Goal: Task Accomplishment & Management: Manage account settings

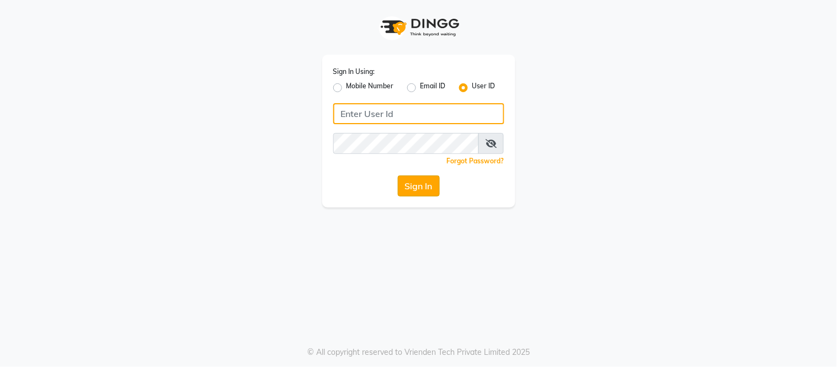
type input "insigniaasalon@gmail.com"
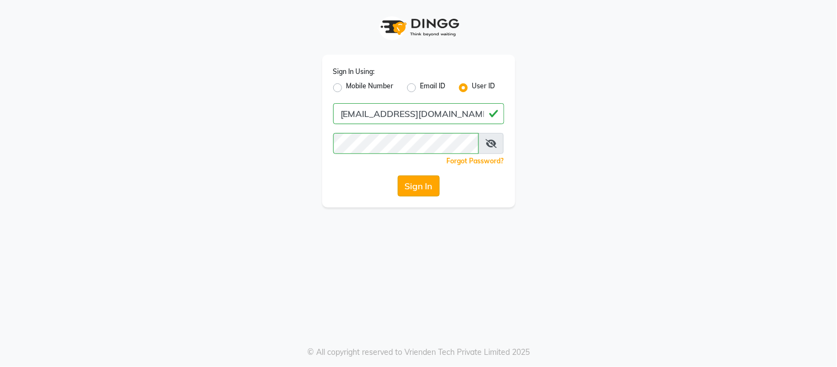
click at [412, 185] on button "Sign In" at bounding box center [419, 185] width 42 height 21
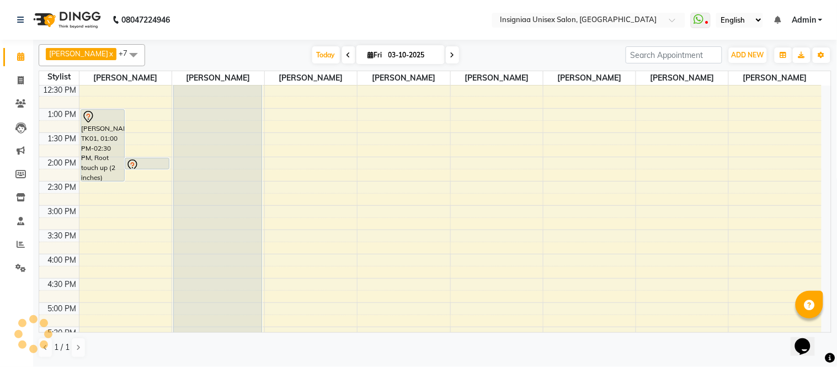
scroll to position [61, 0]
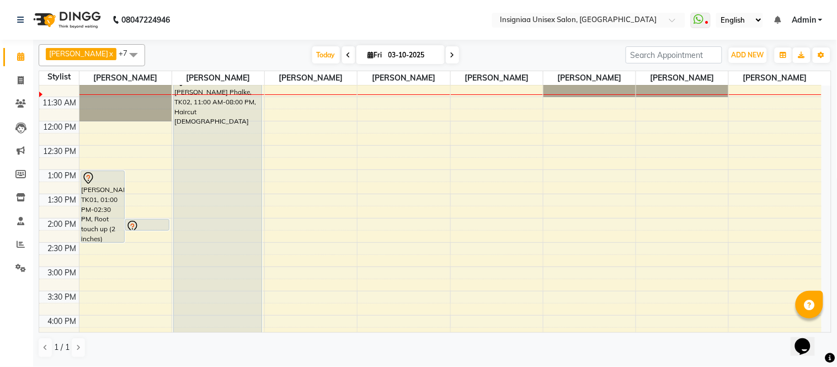
click at [273, 117] on div "10:00 AM 10:30 AM 11:00 AM 11:30 AM 12:00 PM 12:30 PM 1:00 PM 1:30 PM 2:00 PM 2…" at bounding box center [430, 315] width 782 height 582
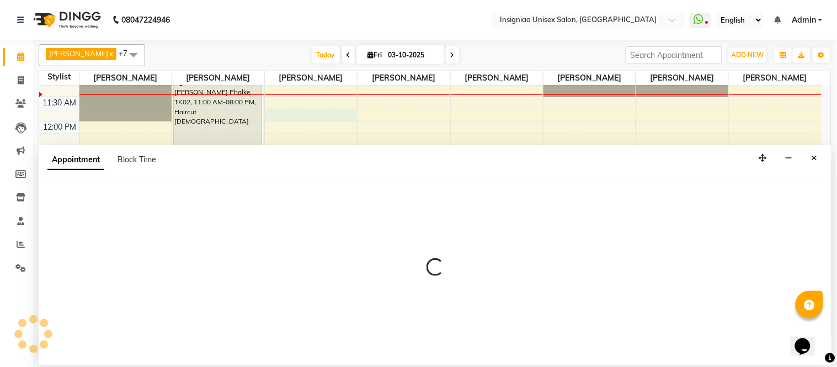
select select "58133"
select select "705"
select select "tentative"
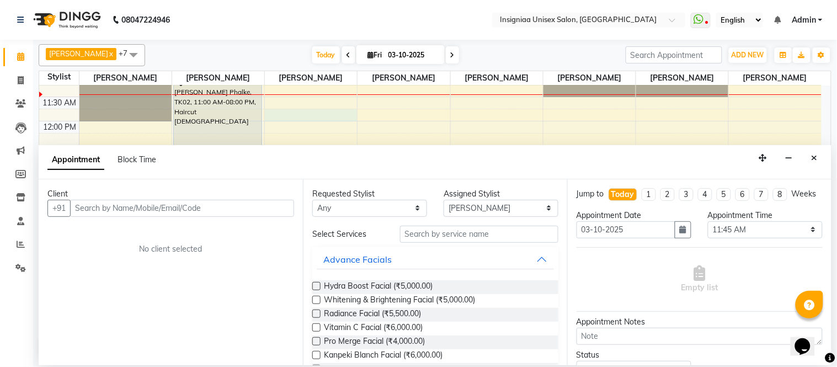
click at [217, 207] on input "text" at bounding box center [182, 208] width 224 height 17
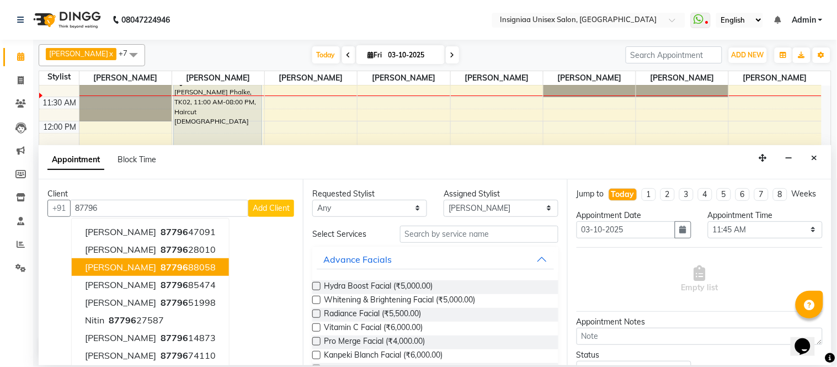
click at [126, 269] on span "[PERSON_NAME]" at bounding box center [120, 266] width 71 height 11
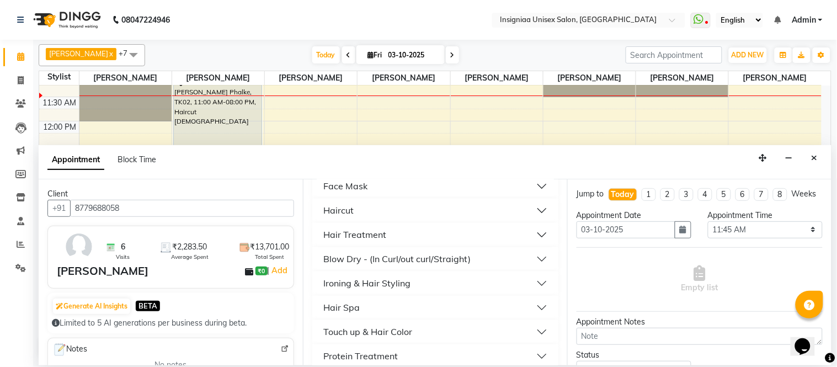
scroll to position [552, 0]
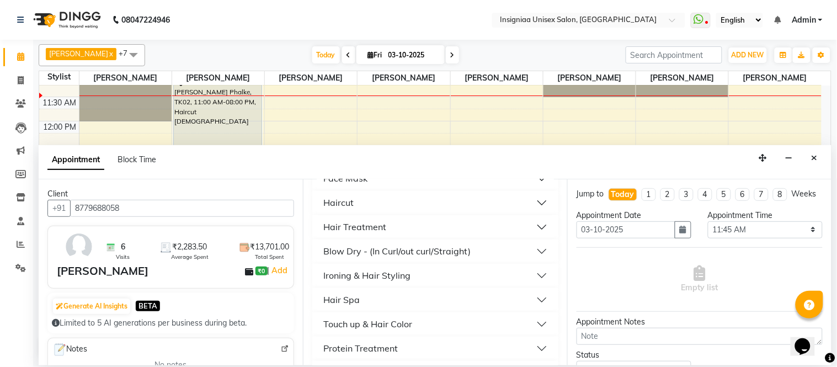
type input "8779688058"
click at [350, 196] on div "Haircut" at bounding box center [338, 202] width 30 height 13
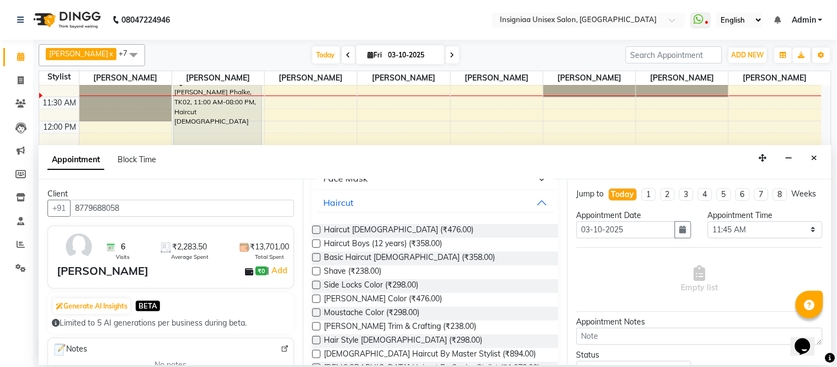
click at [317, 229] on label at bounding box center [316, 230] width 8 height 8
click at [317, 229] on input "checkbox" at bounding box center [315, 230] width 7 height 7
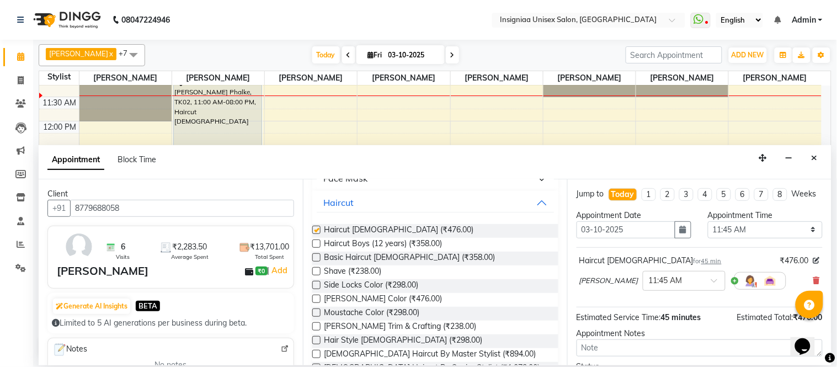
checkbox input "false"
click at [316, 324] on label at bounding box center [316, 326] width 8 height 8
click at [316, 324] on input "checkbox" at bounding box center [315, 327] width 7 height 7
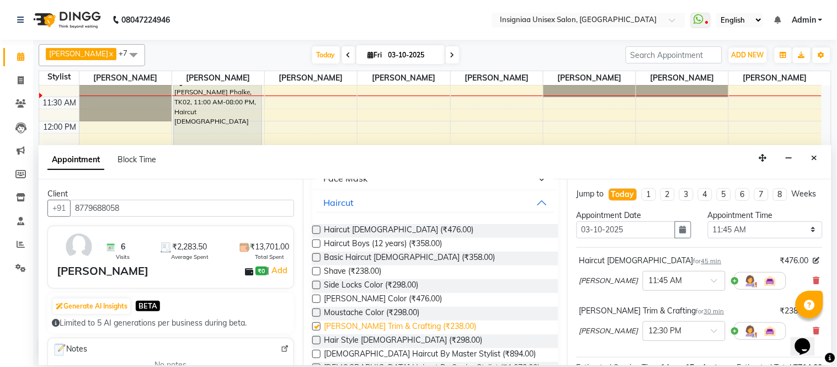
checkbox input "false"
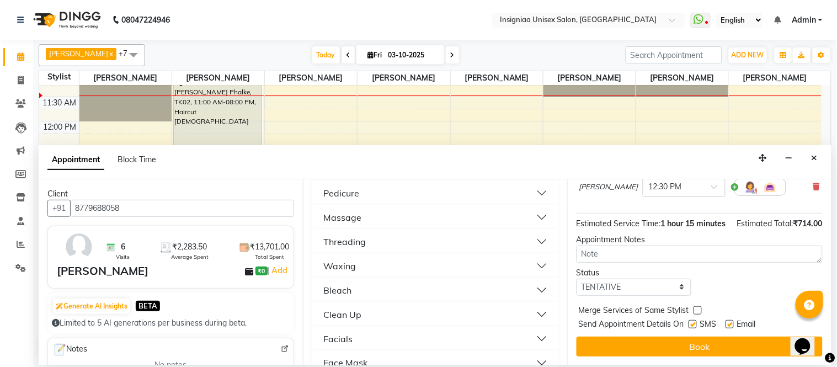
scroll to position [165, 0]
click at [732, 326] on label at bounding box center [729, 324] width 8 height 8
click at [732, 326] on input "checkbox" at bounding box center [728, 325] width 7 height 7
checkbox input "false"
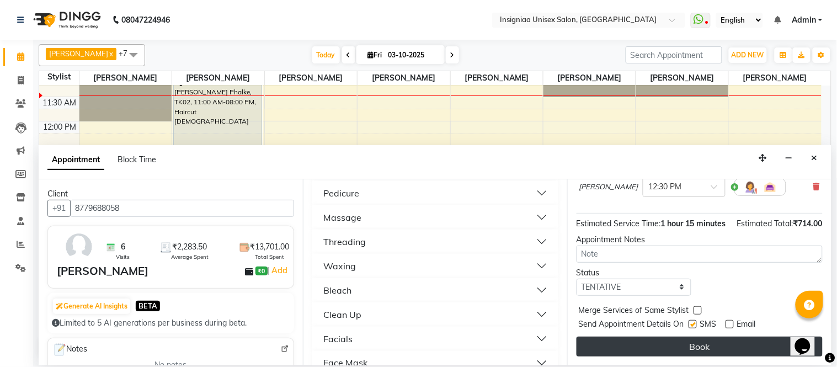
click at [735, 337] on button "Book" at bounding box center [699, 346] width 246 height 20
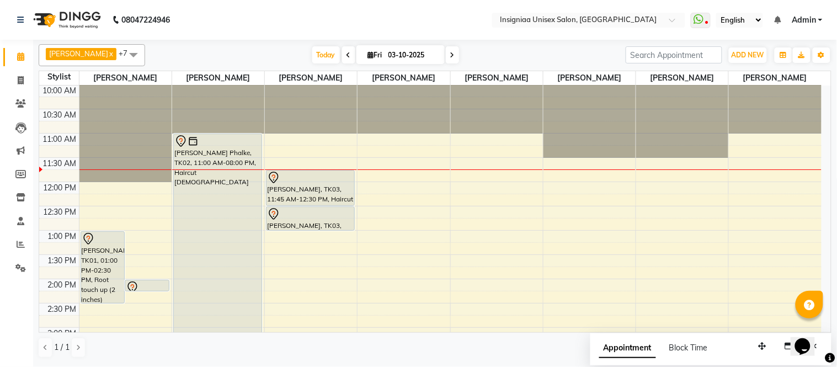
scroll to position [0, 0]
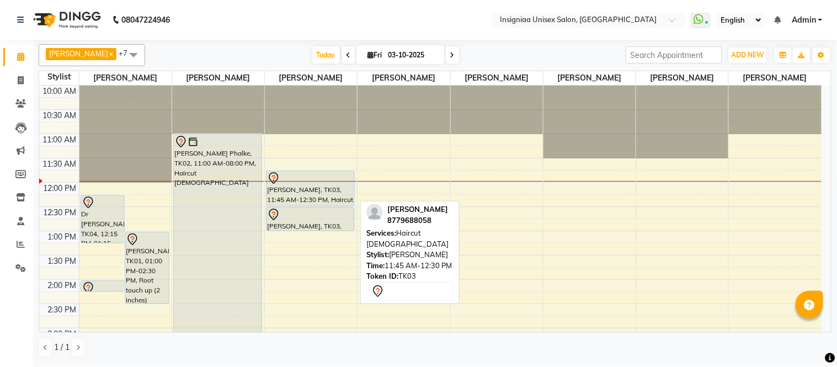
click at [287, 185] on div "[PERSON_NAME], TK03, 11:45 AM-12:30 PM, Haircut [DEMOGRAPHIC_DATA]" at bounding box center [310, 188] width 88 height 35
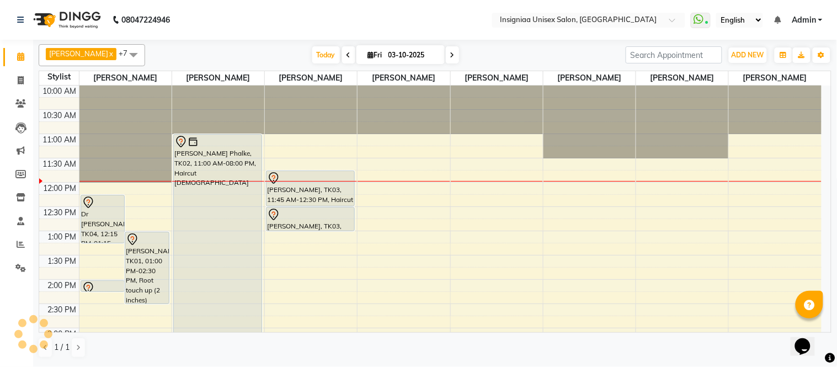
select select "7"
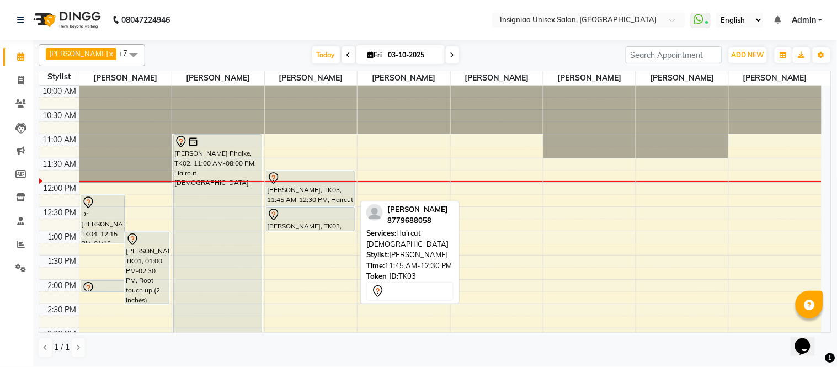
click at [290, 193] on div "[PERSON_NAME], TK03, 11:45 AM-12:30 PM, Haircut [DEMOGRAPHIC_DATA]" at bounding box center [310, 188] width 88 height 35
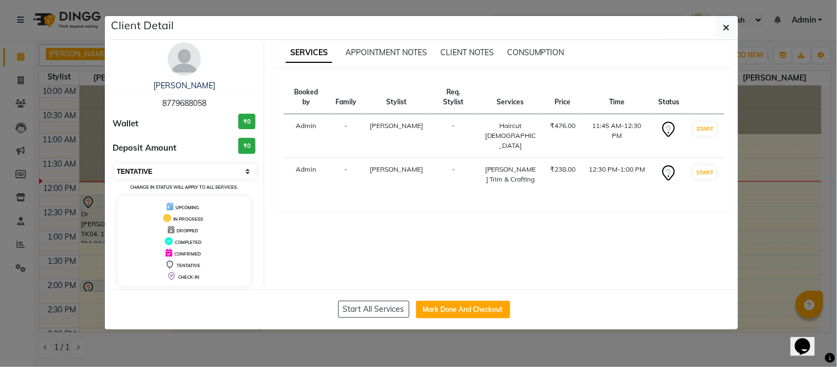
click at [145, 174] on select "Select IN SERVICE CONFIRMED TENTATIVE CHECK IN MARK DONE DROPPED UPCOMING" at bounding box center [185, 171] width 143 height 15
select select "6"
click at [114, 164] on select "Select IN SERVICE CONFIRMED TENTATIVE CHECK IN MARK DONE DROPPED UPCOMING" at bounding box center [185, 171] width 143 height 15
click at [725, 29] on icon "button" at bounding box center [726, 27] width 7 height 9
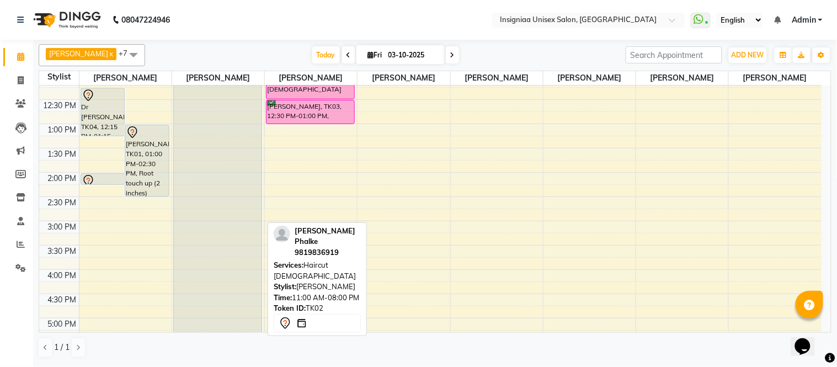
scroll to position [122, 0]
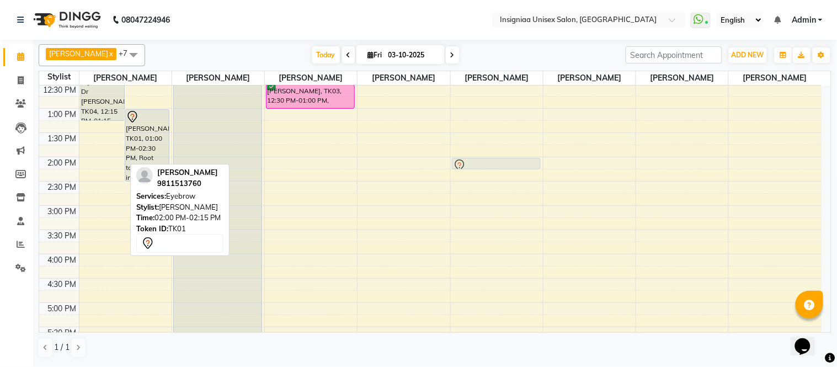
drag, startPoint x: 109, startPoint y: 162, endPoint x: 510, endPoint y: 160, distance: 401.5
click at [510, 160] on tr "Dr [PERSON_NAME], TK04, 12:15 PM-01:15 PM, Haircut [DEMOGRAPHIC_DATA] By Senior…" at bounding box center [430, 254] width 782 height 582
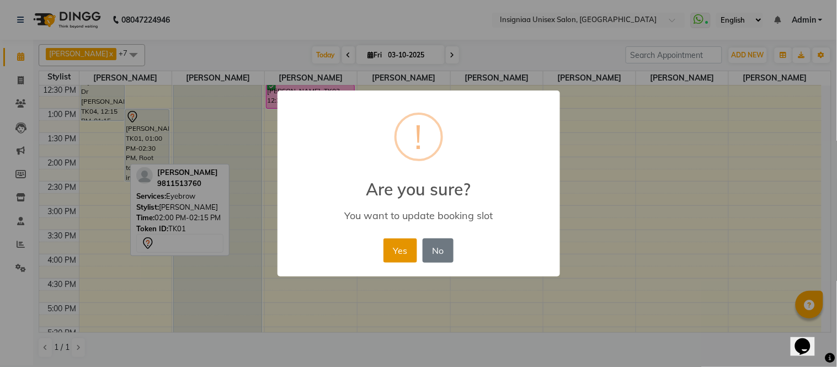
click at [404, 252] on button "Yes" at bounding box center [400, 250] width 34 height 24
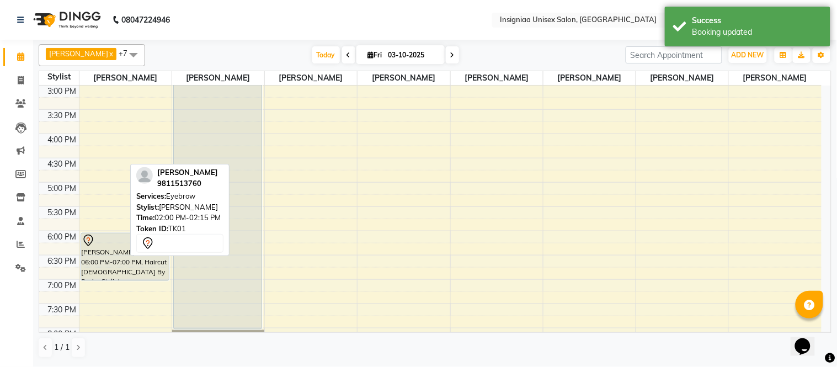
scroll to position [277, 0]
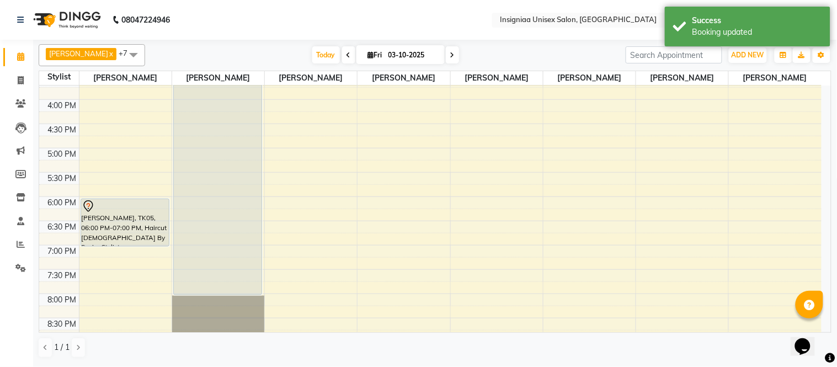
click at [481, 57] on div "[DATE] [DATE]" at bounding box center [385, 55] width 469 height 17
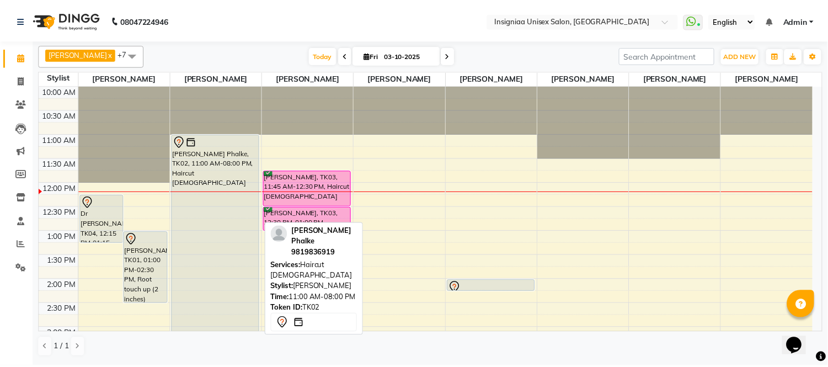
scroll to position [61, 0]
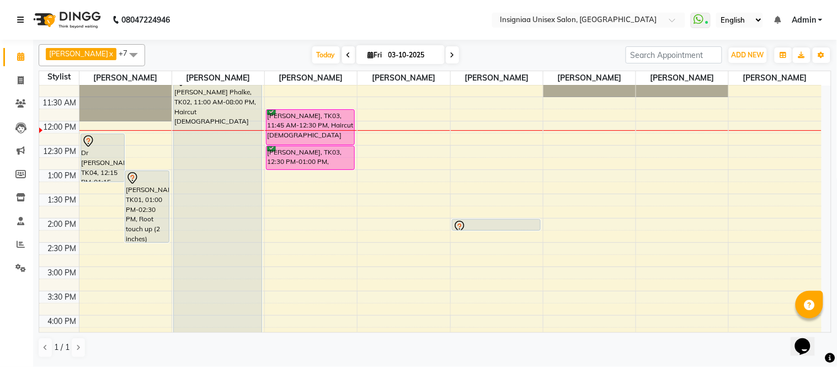
click at [23, 19] on icon at bounding box center [20, 20] width 7 height 8
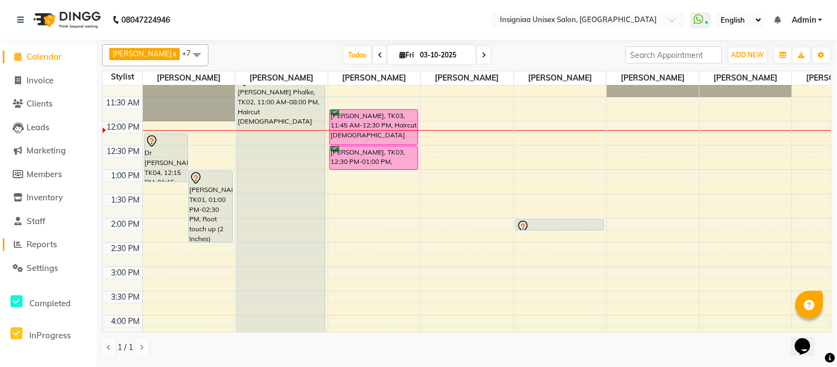
click at [33, 247] on span "Reports" at bounding box center [41, 244] width 30 height 10
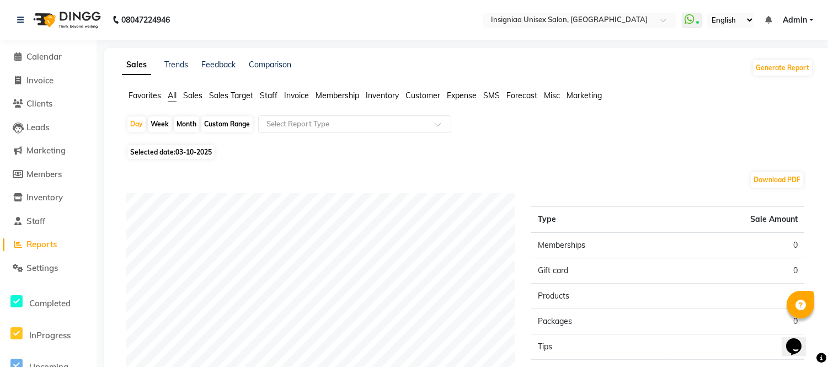
click at [202, 150] on span "03-10-2025" at bounding box center [193, 152] width 36 height 8
select select "10"
select select "2025"
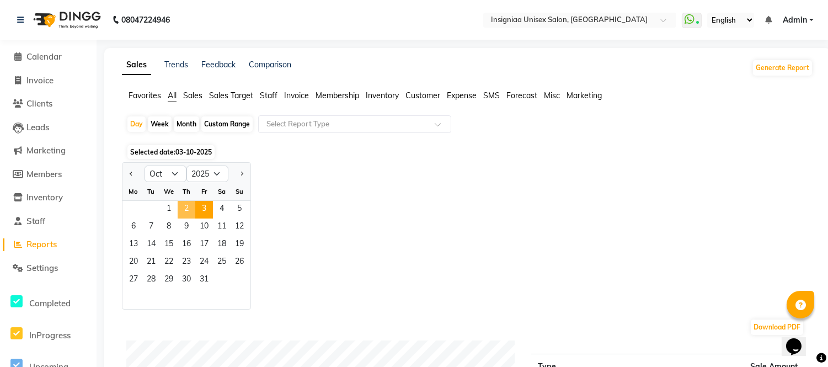
click at [185, 211] on span "2" at bounding box center [187, 210] width 18 height 18
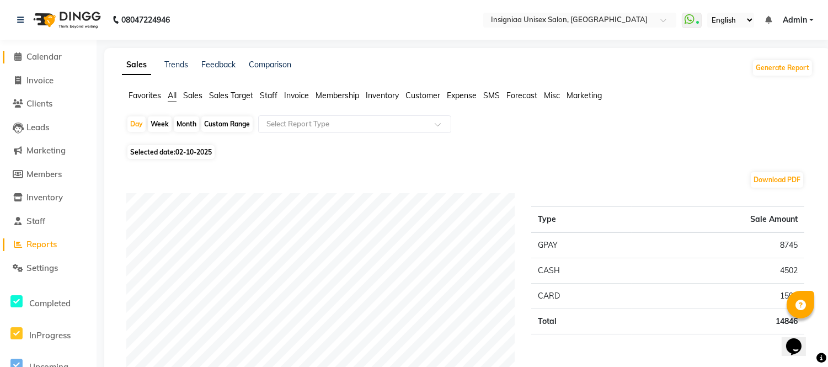
click at [39, 53] on span "Calendar" at bounding box center [43, 56] width 35 height 10
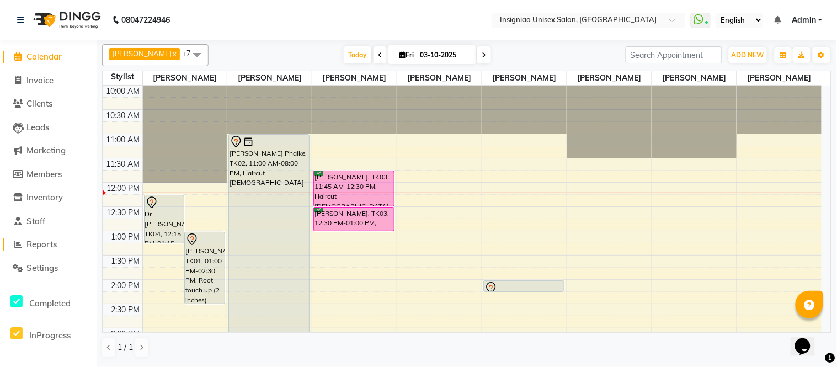
click at [46, 243] on span "Reports" at bounding box center [41, 244] width 30 height 10
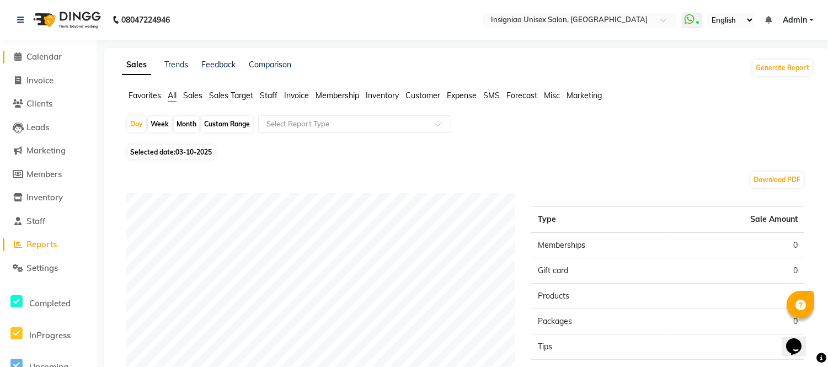
click at [44, 58] on span "Calendar" at bounding box center [43, 56] width 35 height 10
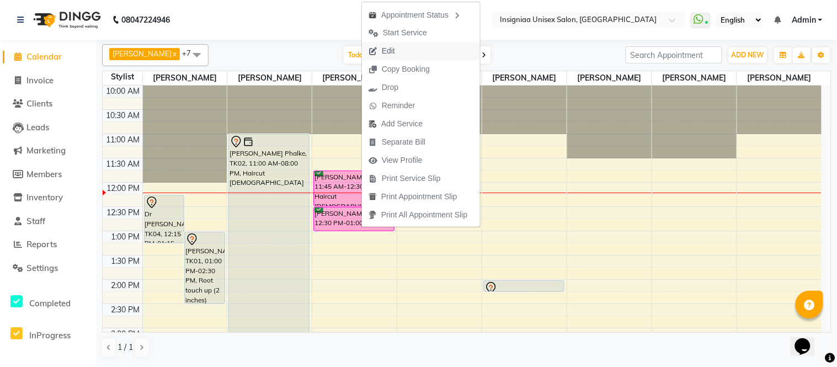
click at [416, 53] on button "Edit" at bounding box center [421, 51] width 118 height 18
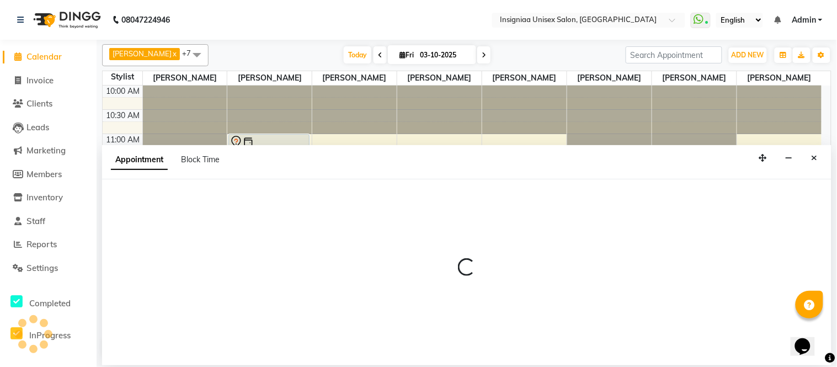
scroll to position [98, 0]
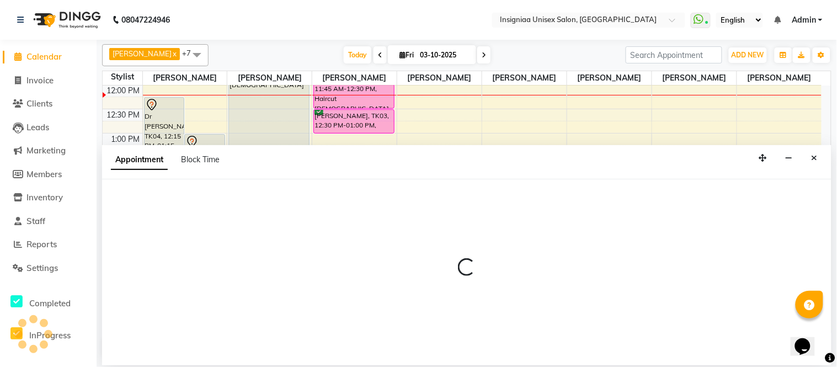
select select "58133"
select select "705"
select select "3521"
select select "confirm booking"
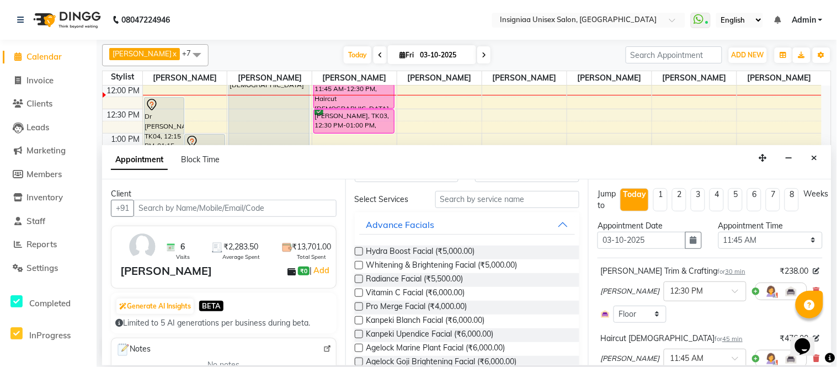
scroll to position [0, 0]
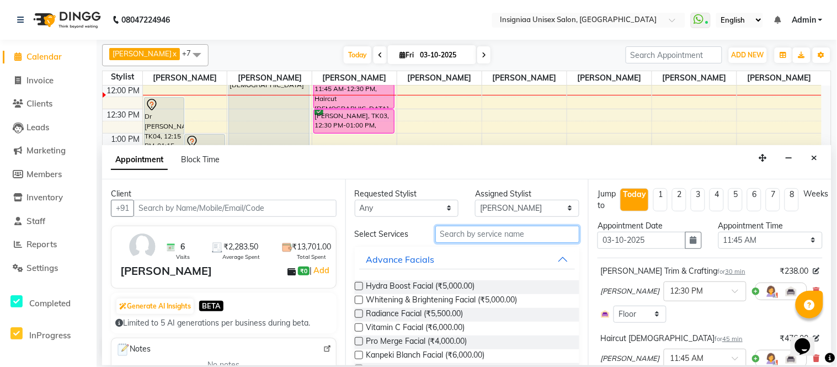
click at [471, 232] on input "text" at bounding box center [507, 234] width 144 height 17
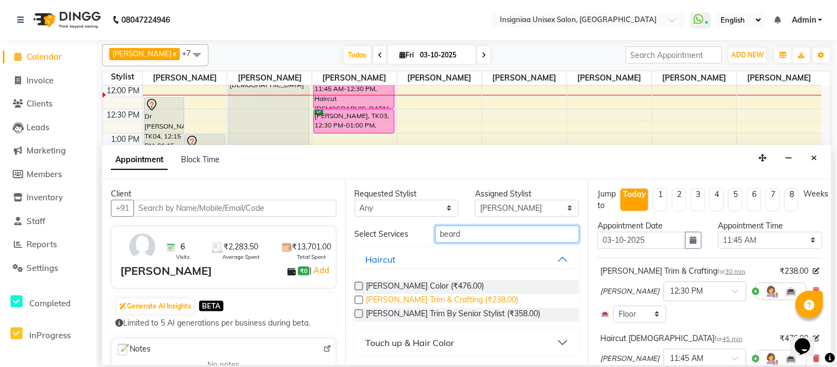
type input "beard"
click at [475, 296] on span "[PERSON_NAME] Trim & Crafting (₹238.00)" at bounding box center [442, 301] width 152 height 14
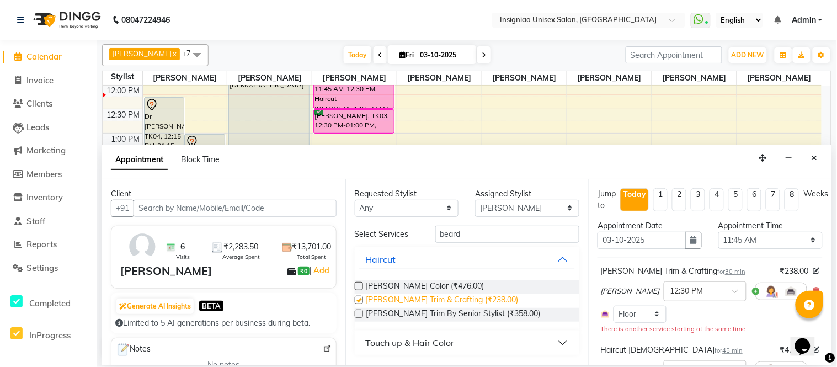
checkbox input "false"
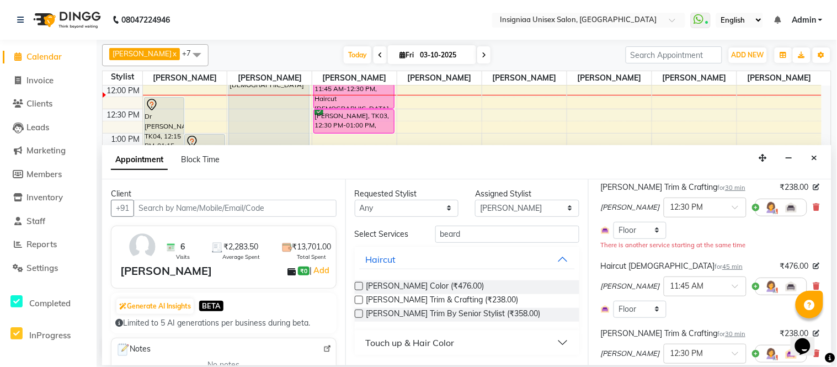
scroll to position [229, 0]
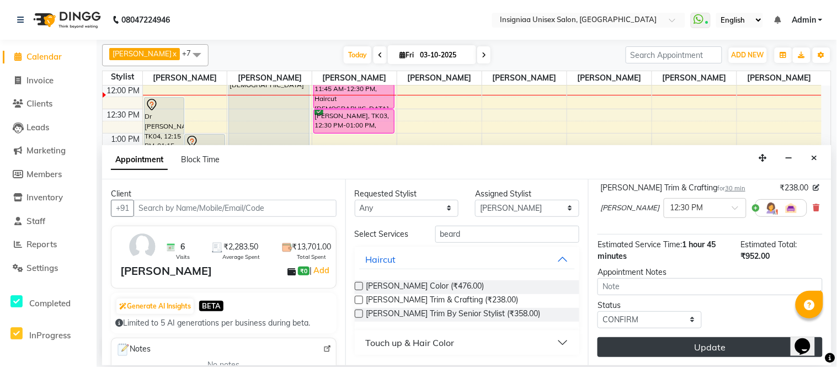
click at [713, 349] on button "Update" at bounding box center [709, 347] width 225 height 20
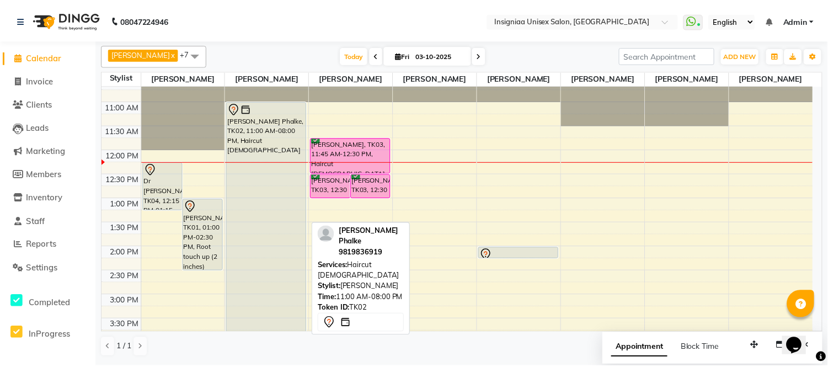
scroll to position [61, 0]
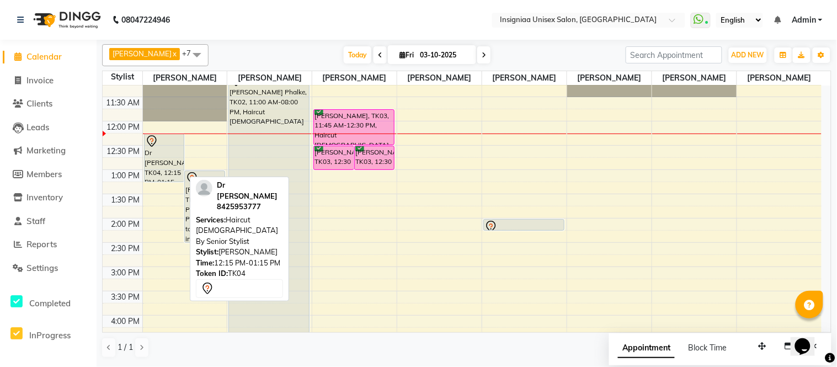
click at [149, 157] on div "Dr [PERSON_NAME], TK04, 12:15 PM-01:15 PM, Haircut [DEMOGRAPHIC_DATA] By Senior…" at bounding box center [164, 157] width 40 height 47
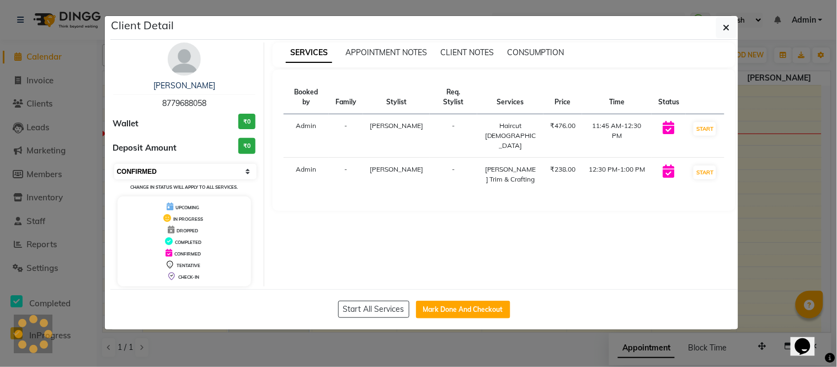
click at [140, 169] on select "Select IN SERVICE CONFIRMED TENTATIVE CHECK IN MARK DONE DROPPED UPCOMING" at bounding box center [185, 171] width 143 height 15
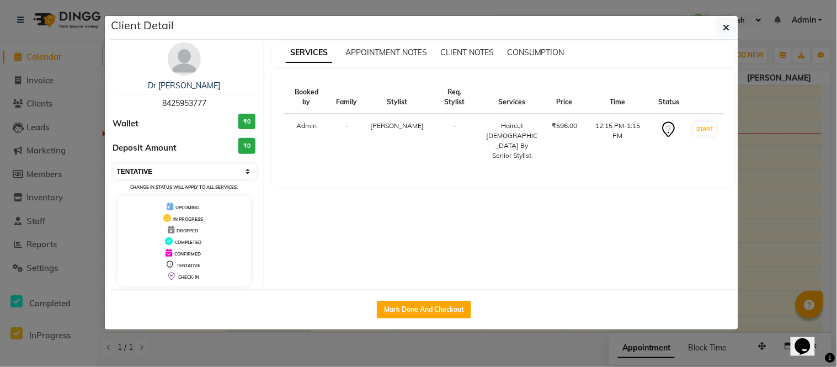
select select "6"
click at [114, 164] on select "Select IN SERVICE CONFIRMED TENTATIVE CHECK IN MARK DONE DROPPED UPCOMING" at bounding box center [185, 171] width 143 height 15
click at [15, 36] on ngb-modal-window "Client Detail Dr [PERSON_NAME] 8425953777 Wallet ₹0 Deposit Amount ₹0 Select IN…" at bounding box center [418, 183] width 837 height 367
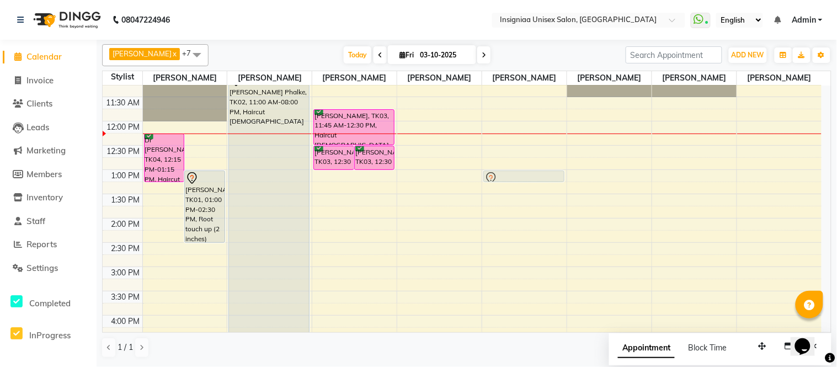
drag, startPoint x: 506, startPoint y: 221, endPoint x: 504, endPoint y: 178, distance: 43.7
click at [504, 178] on div "[PERSON_NAME], TK01, 02:00 PM-02:15 PM, Eyebrow [PERSON_NAME], TK01, 02:00 PM-0…" at bounding box center [524, 315] width 84 height 582
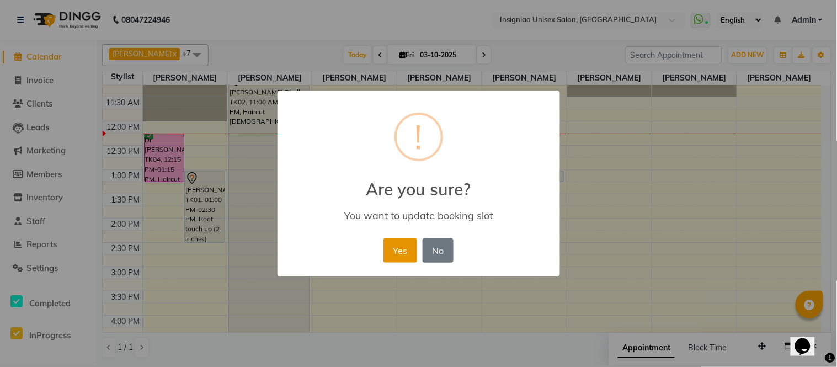
click at [410, 259] on button "Yes" at bounding box center [400, 250] width 34 height 24
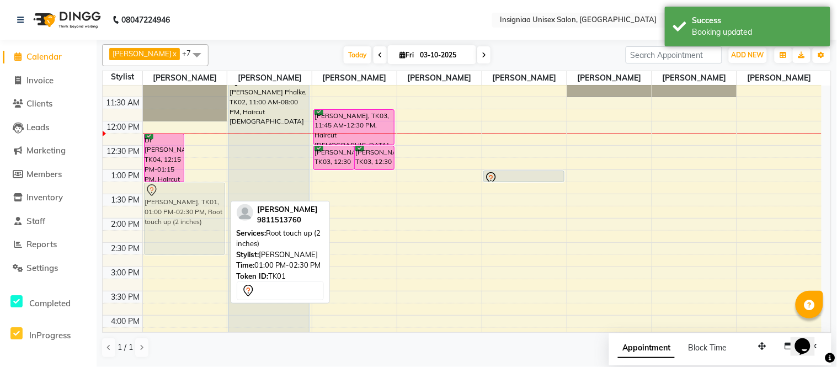
drag, startPoint x: 206, startPoint y: 206, endPoint x: 205, endPoint y: 218, distance: 12.2
click at [205, 218] on div "Dr [PERSON_NAME], TK04, 12:15 PM-01:15 PM, Haircut [DEMOGRAPHIC_DATA] By Senior…" at bounding box center [185, 315] width 84 height 582
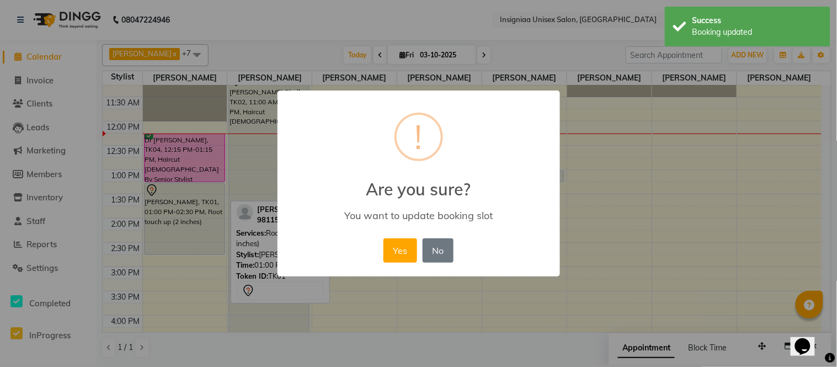
drag, startPoint x: 390, startPoint y: 245, endPoint x: 370, endPoint y: 245, distance: 20.4
click at [389, 246] on button "Yes" at bounding box center [400, 250] width 34 height 24
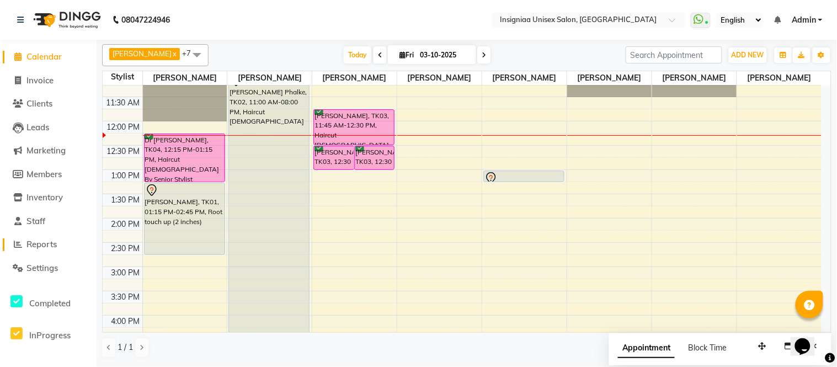
click at [36, 249] on span "Reports" at bounding box center [41, 244] width 30 height 10
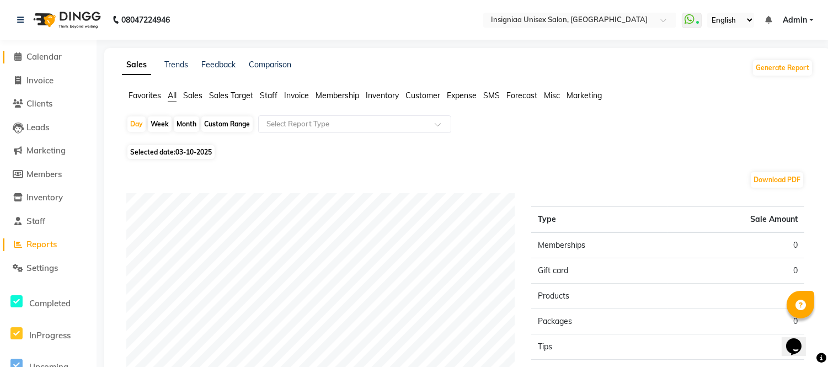
click at [47, 57] on span "Calendar" at bounding box center [43, 56] width 35 height 10
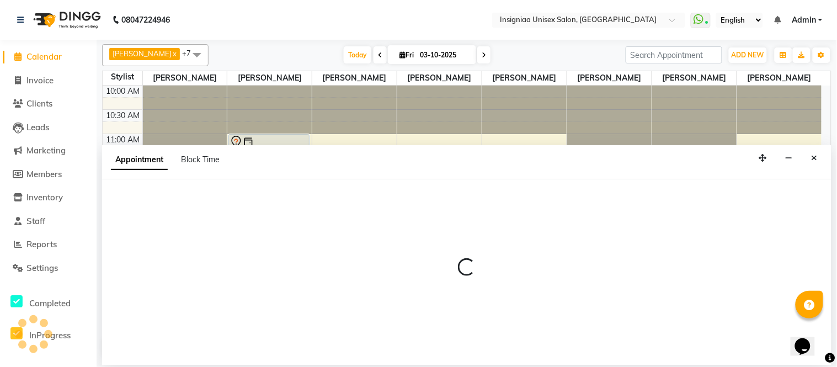
select select "58134"
select select "690"
select select "tentative"
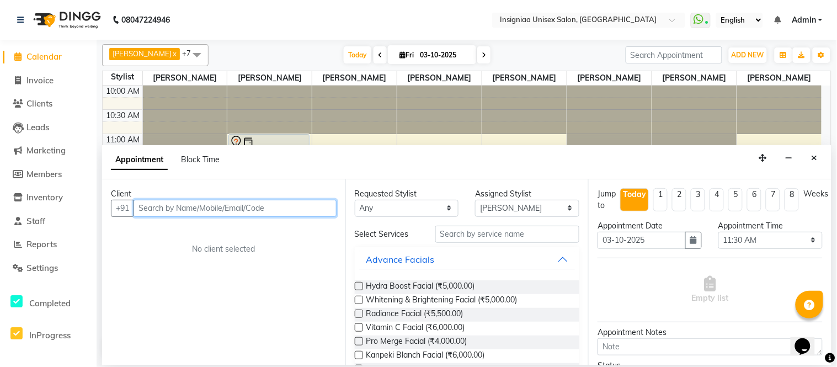
click at [183, 211] on input "text" at bounding box center [234, 208] width 203 height 17
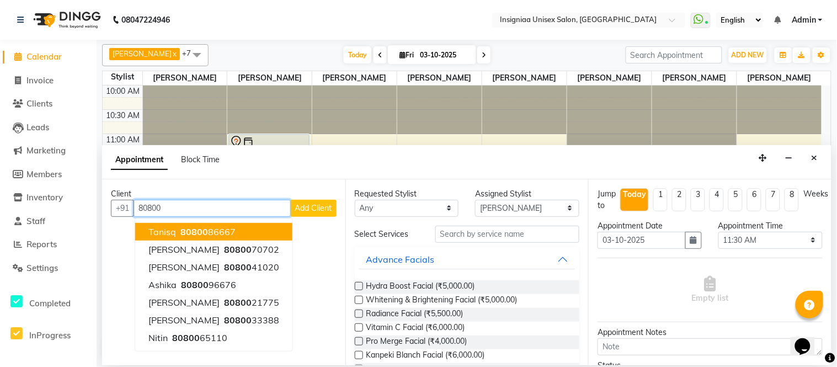
click at [226, 228] on ngb-highlight "80800 86667" at bounding box center [206, 231] width 57 height 11
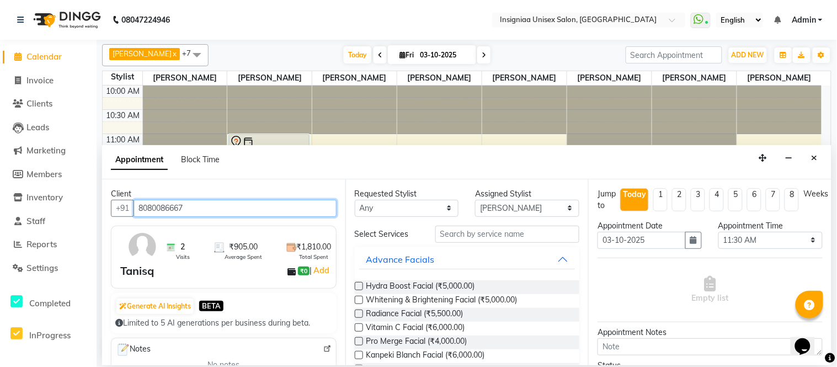
type input "8080086667"
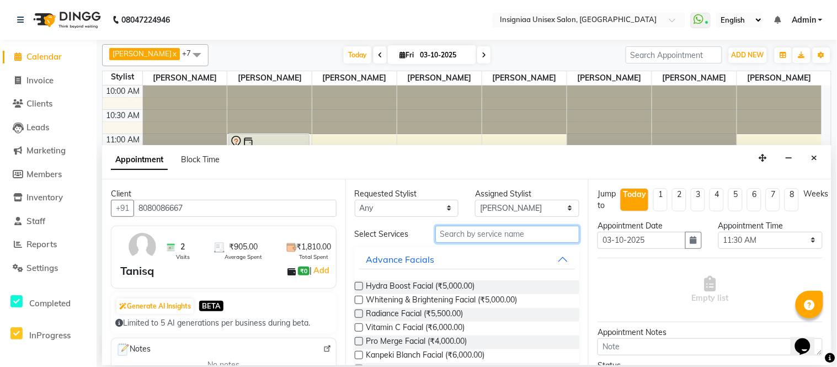
click at [507, 236] on input "text" at bounding box center [507, 234] width 144 height 17
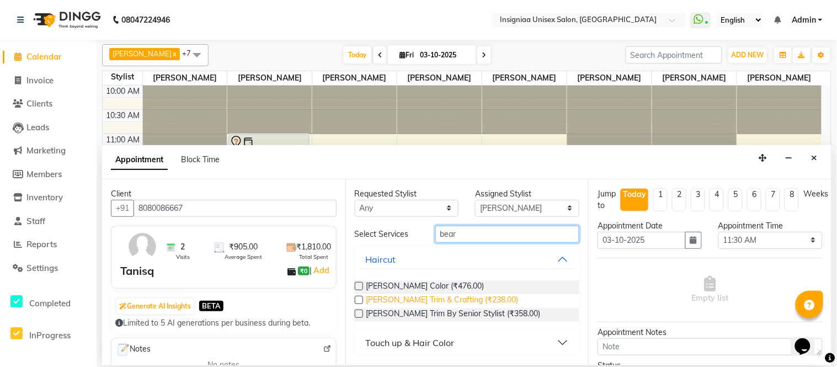
type input "bear"
click at [443, 295] on span "[PERSON_NAME] Trim & Crafting (₹238.00)" at bounding box center [442, 301] width 152 height 14
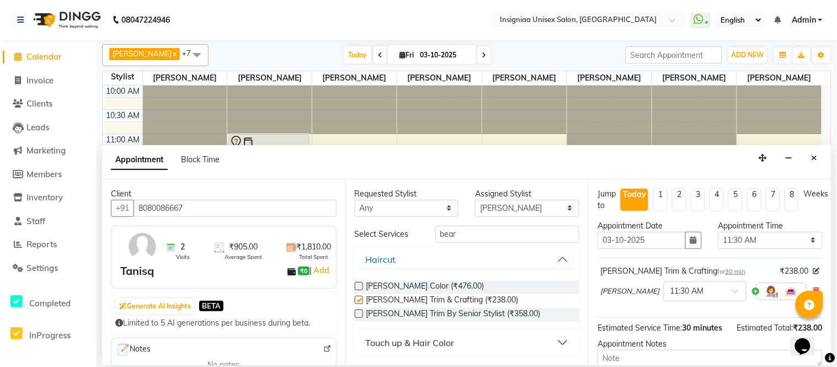
checkbox input "false"
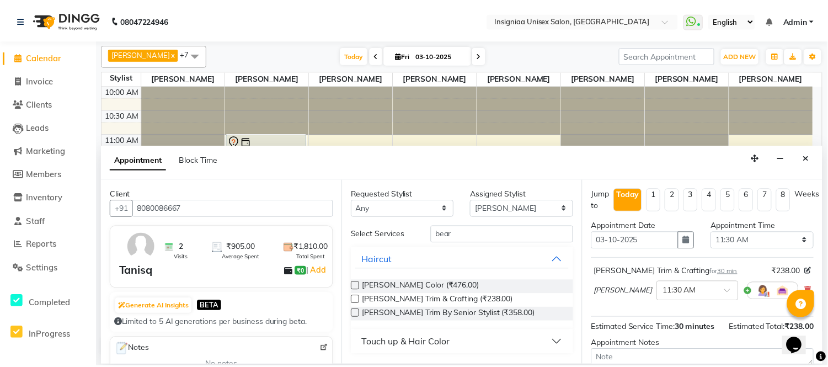
scroll to position [116, 0]
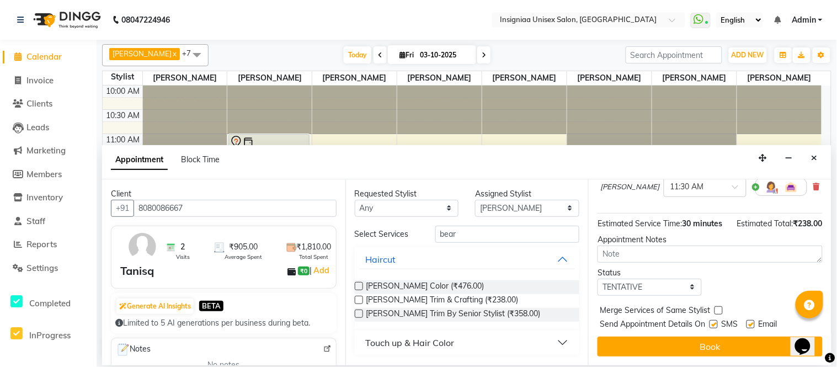
click at [751, 324] on label at bounding box center [750, 324] width 8 height 8
click at [751, 324] on input "checkbox" at bounding box center [749, 325] width 7 height 7
checkbox input "false"
click at [719, 324] on div "SMS" at bounding box center [727, 325] width 37 height 14
click at [717, 322] on label at bounding box center [713, 324] width 8 height 8
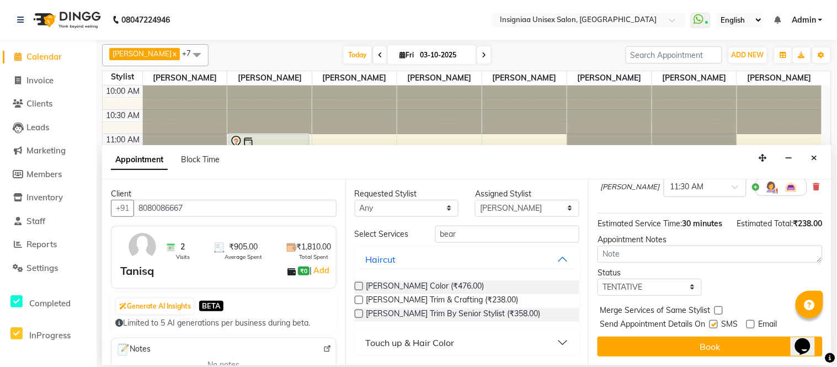
click at [716, 322] on input "checkbox" at bounding box center [712, 325] width 7 height 7
checkbox input "false"
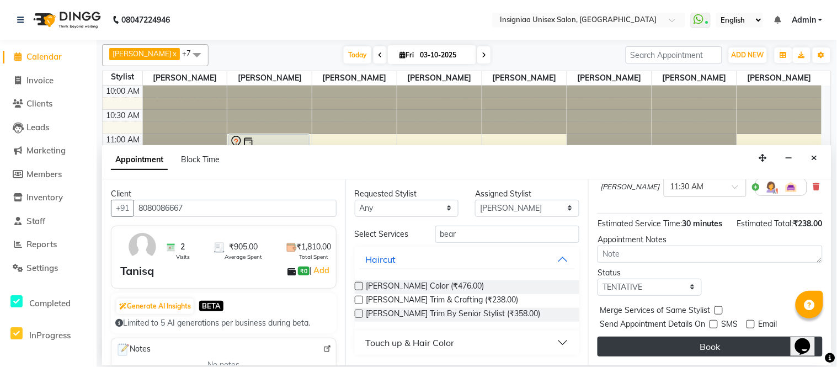
click at [713, 344] on button "Book" at bounding box center [709, 346] width 225 height 20
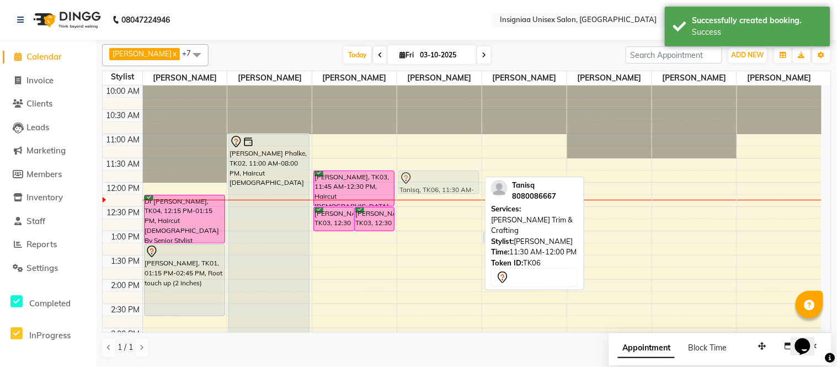
drag, startPoint x: 438, startPoint y: 168, endPoint x: 439, endPoint y: 179, distance: 11.0
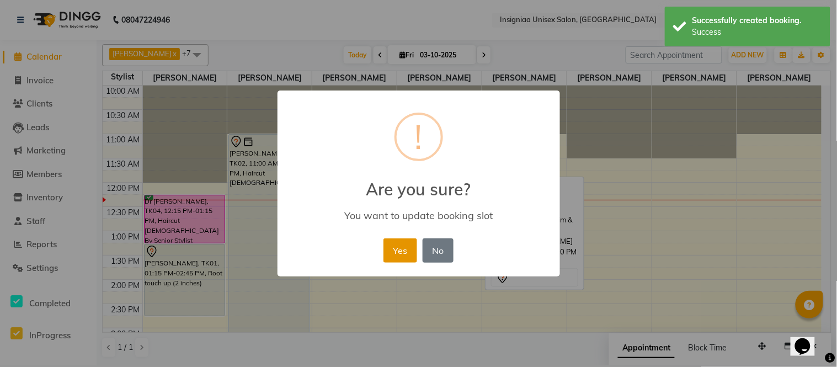
click at [400, 250] on button "Yes" at bounding box center [400, 250] width 34 height 24
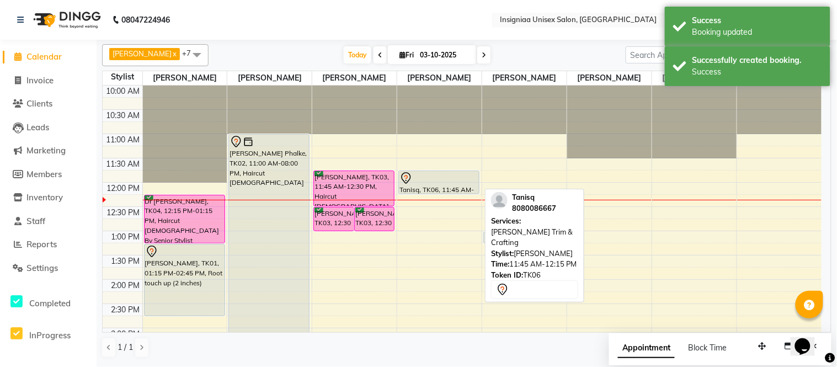
click at [436, 178] on div at bounding box center [438, 178] width 79 height 13
select select "7"
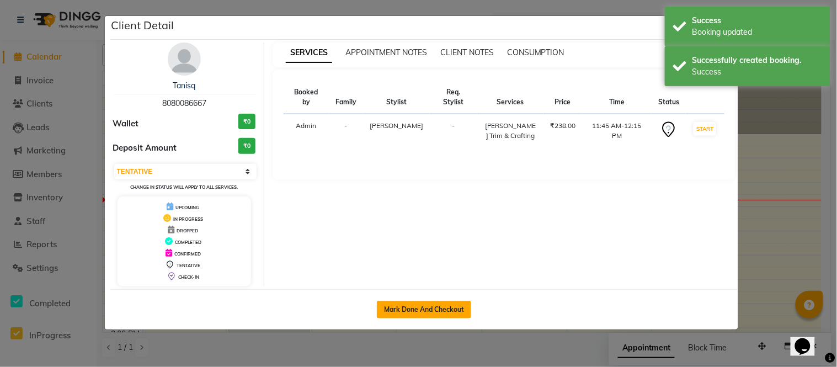
click at [428, 301] on button "Mark Done And Checkout" at bounding box center [424, 310] width 94 height 18
select select "service"
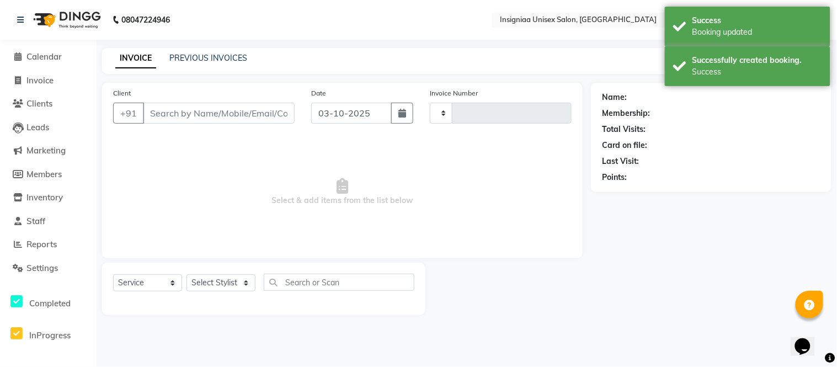
type input "3193"
select select "3"
select select "6999"
type input "8080086667"
select select "58134"
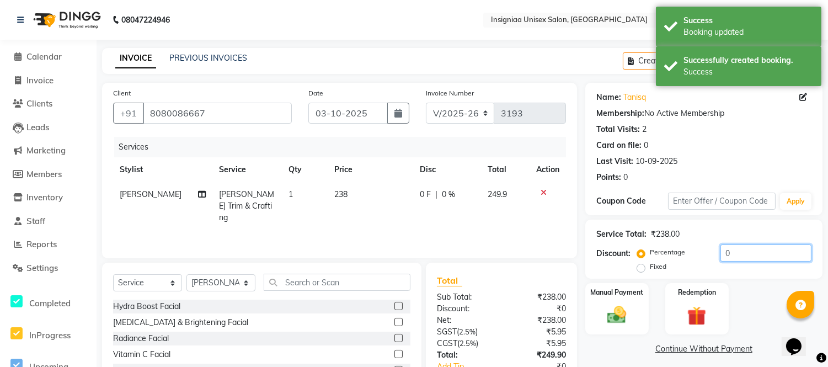
click at [720, 252] on input "0" at bounding box center [765, 252] width 91 height 17
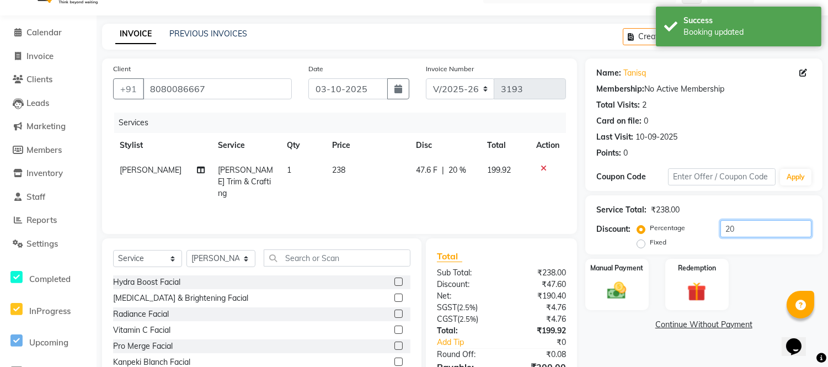
scroll to position [85, 0]
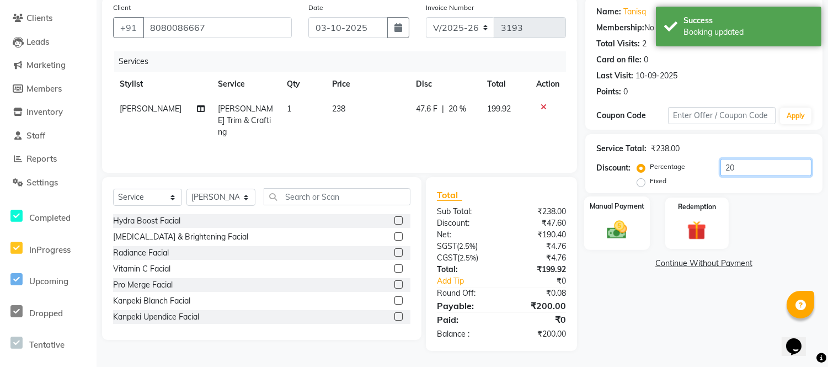
type input "20"
click at [613, 229] on img at bounding box center [617, 229] width 33 height 23
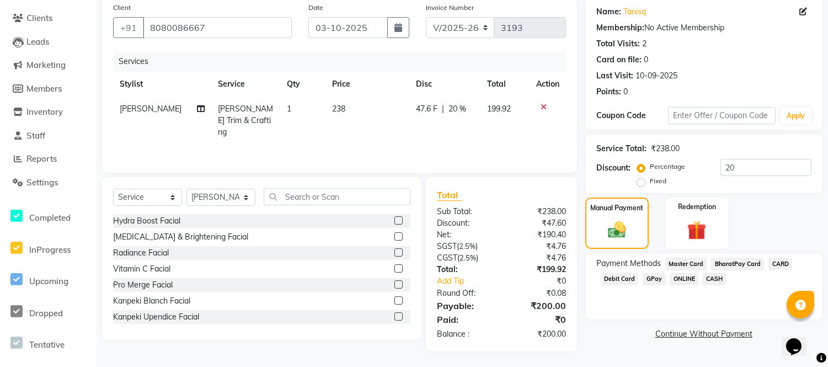
click at [647, 277] on span "GPay" at bounding box center [654, 278] width 23 height 13
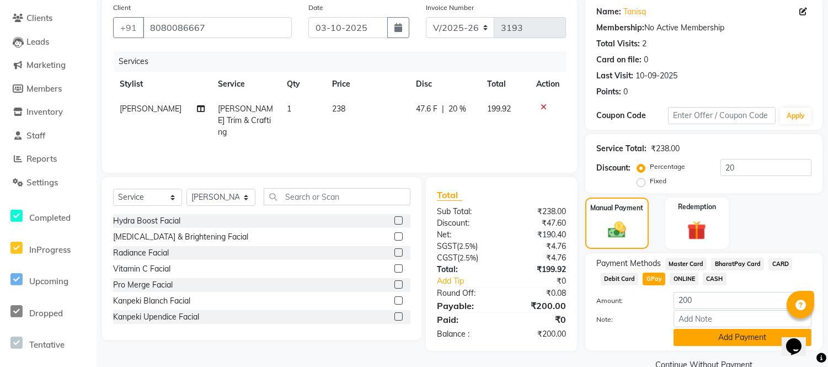
click at [698, 331] on button "Add Payment" at bounding box center [742, 337] width 138 height 17
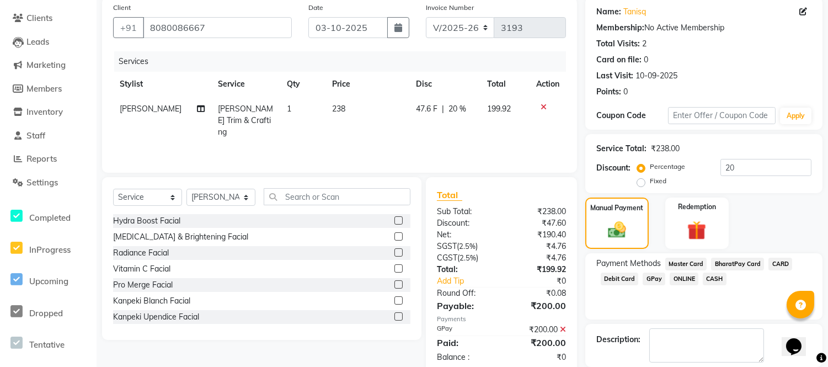
scroll to position [139, 0]
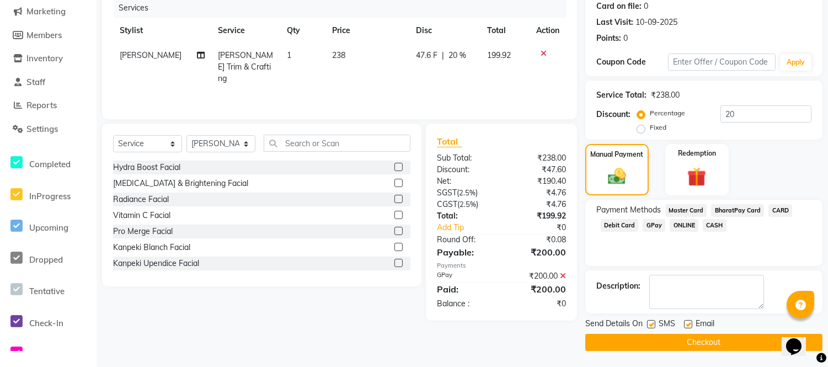
click at [686, 324] on label at bounding box center [688, 324] width 8 height 8
click at [686, 324] on input "checkbox" at bounding box center [687, 324] width 7 height 7
checkbox input "false"
click at [655, 323] on div "SMS" at bounding box center [665, 325] width 37 height 14
click at [652, 326] on label at bounding box center [651, 324] width 8 height 8
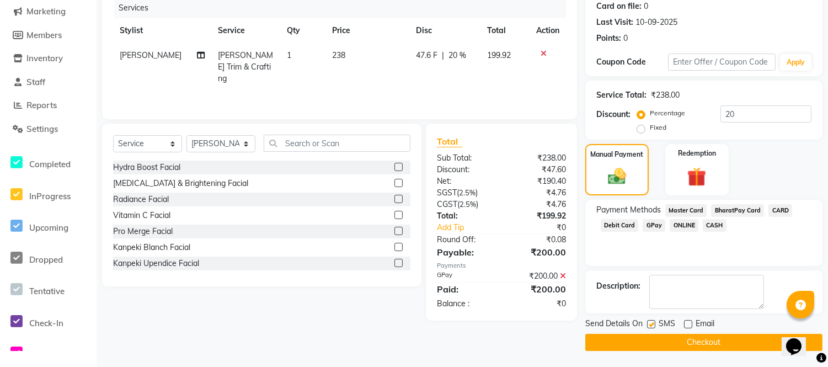
click at [652, 326] on input "checkbox" at bounding box center [650, 324] width 7 height 7
checkbox input "false"
click at [649, 347] on button "Checkout" at bounding box center [703, 342] width 237 height 17
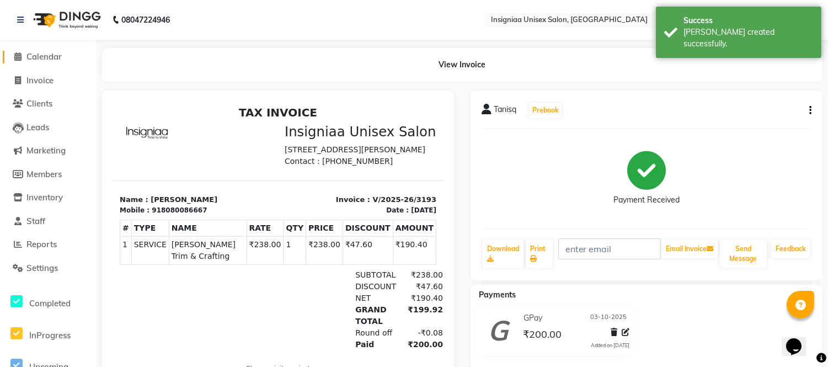
drag, startPoint x: 53, startPoint y: 60, endPoint x: 58, endPoint y: 91, distance: 31.7
click at [53, 60] on span "Calendar" at bounding box center [43, 56] width 35 height 10
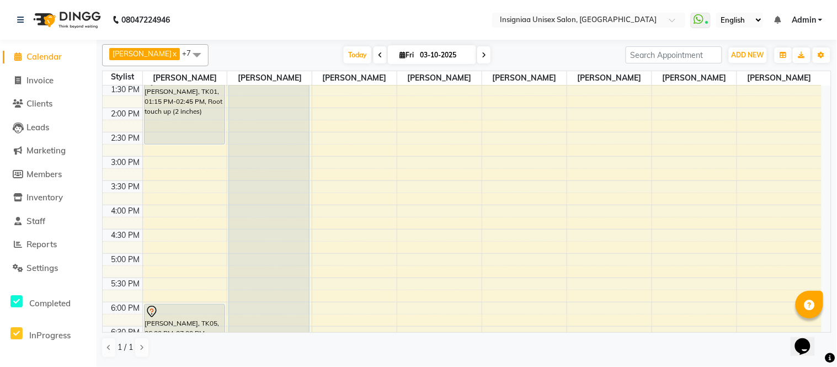
scroll to position [93, 0]
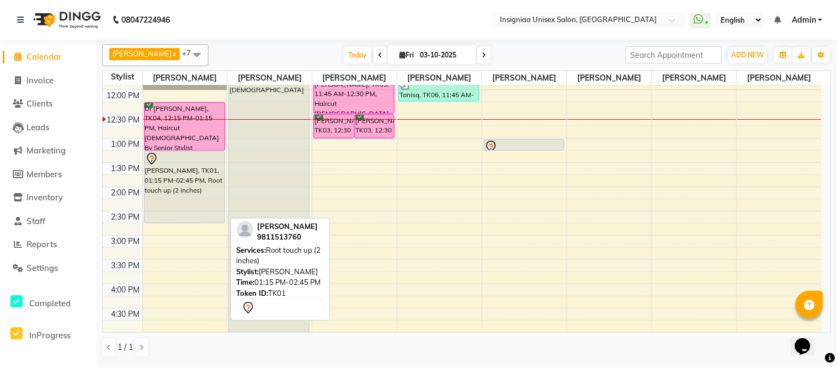
click at [161, 205] on div "[PERSON_NAME], TK01, 01:15 PM-02:45 PM, Root touch up (2 inches)" at bounding box center [184, 187] width 80 height 71
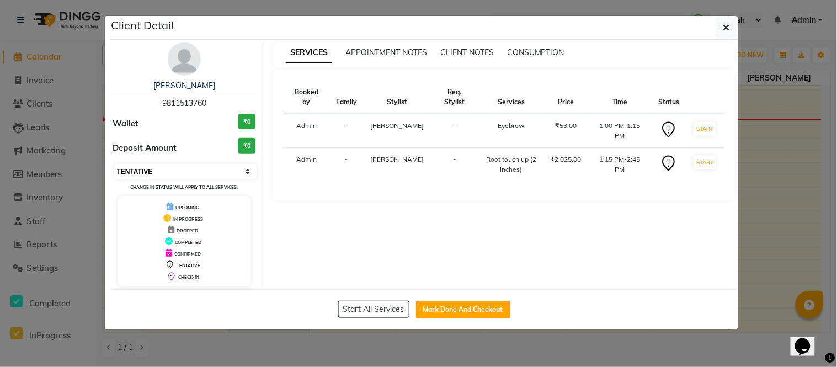
click at [141, 175] on select "Select IN SERVICE CONFIRMED TENTATIVE CHECK IN MARK DONE DROPPED UPCOMING" at bounding box center [185, 171] width 143 height 15
click at [114, 164] on select "Select IN SERVICE CONFIRMED TENTATIVE CHECK IN MARK DONE DROPPED UPCOMING" at bounding box center [185, 171] width 143 height 15
click at [137, 172] on select "Select IN SERVICE CONFIRMED TENTATIVE CHECK IN MARK DONE DROPPED UPCOMING" at bounding box center [185, 171] width 143 height 15
select select "6"
click at [114, 164] on select "Select IN SERVICE CONFIRMED TENTATIVE CHECK IN MARK DONE DROPPED UPCOMING" at bounding box center [185, 171] width 143 height 15
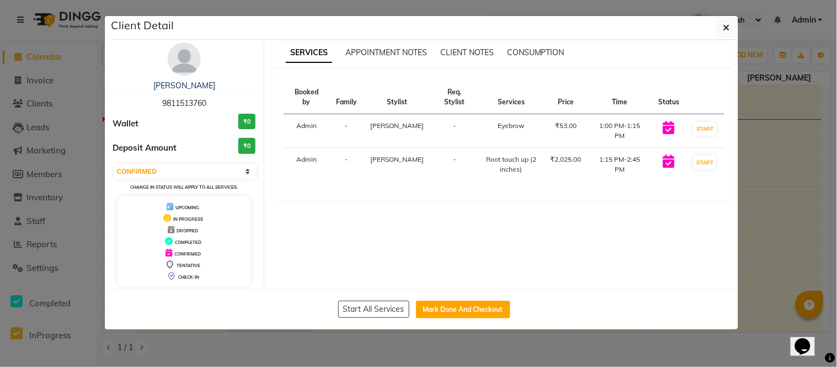
click at [3, 41] on ngb-modal-window "Client Detail [PERSON_NAME] 9811513760 Wallet ₹0 Deposit Amount ₹0 Select IN SE…" at bounding box center [418, 183] width 837 height 367
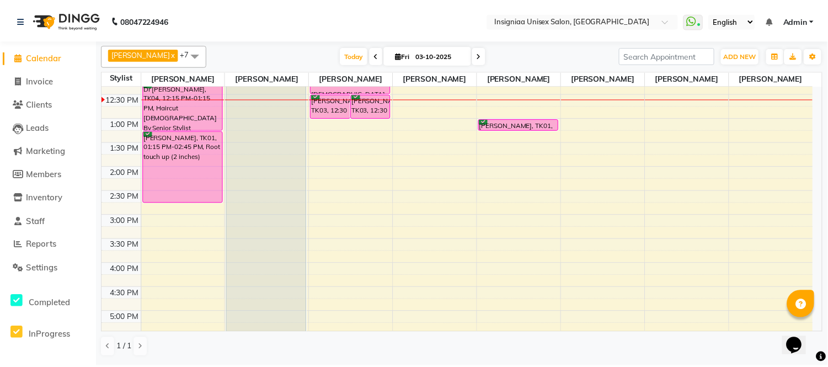
scroll to position [31, 0]
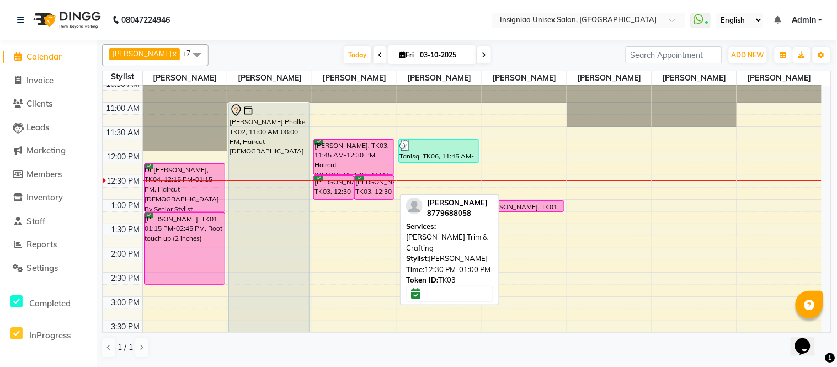
click at [368, 184] on div "[PERSON_NAME], TK03, 12:30 PM-01:00 PM, [PERSON_NAME] Trim & Crafting" at bounding box center [375, 187] width 40 height 23
select select "6"
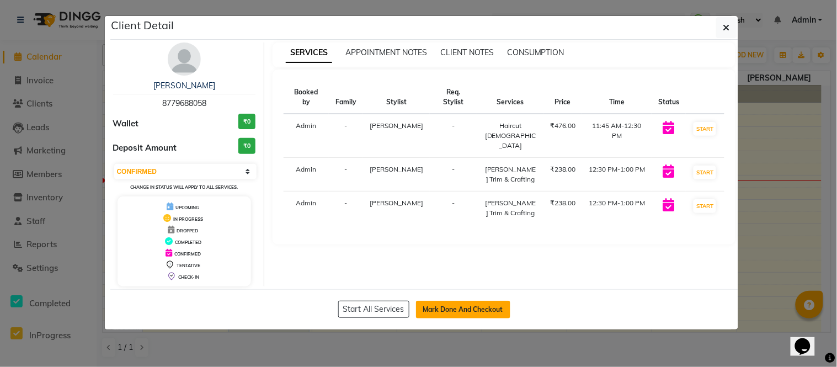
click at [445, 302] on button "Mark Done And Checkout" at bounding box center [463, 310] width 94 height 18
select select "service"
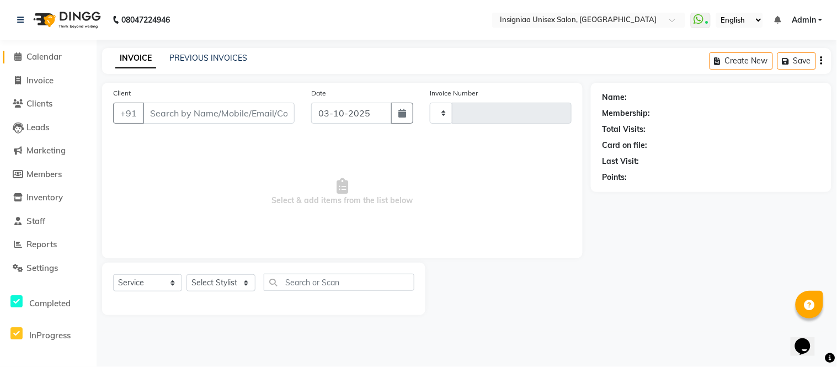
type input "3194"
select select "select"
select select "6999"
type input "8779688058"
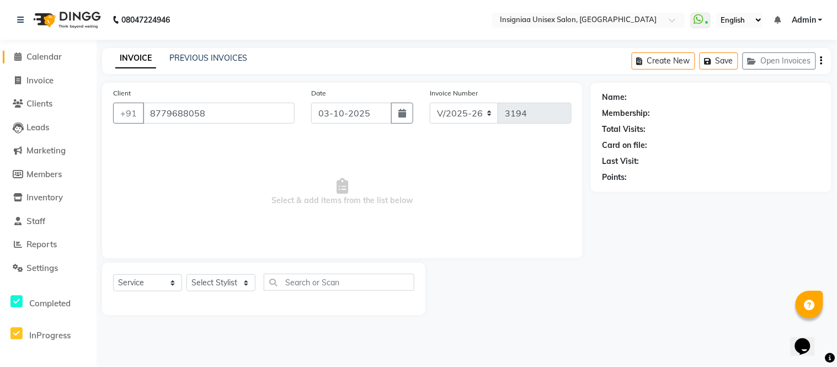
select select "58133"
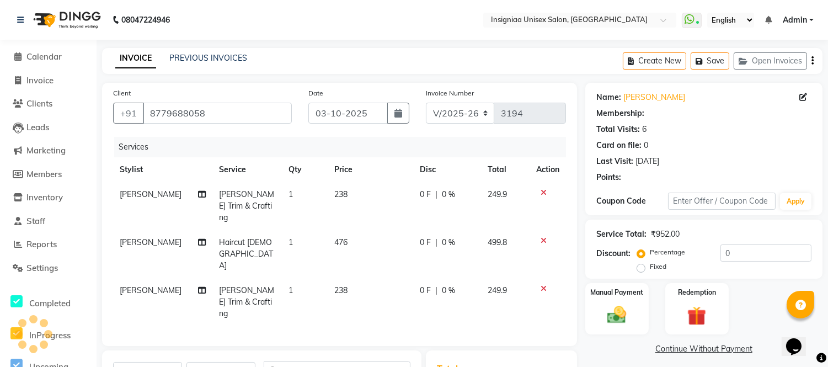
click at [720, 235] on div "Service Total: ₹952.00" at bounding box center [703, 234] width 215 height 12
click at [720, 251] on input "0" at bounding box center [765, 252] width 91 height 17
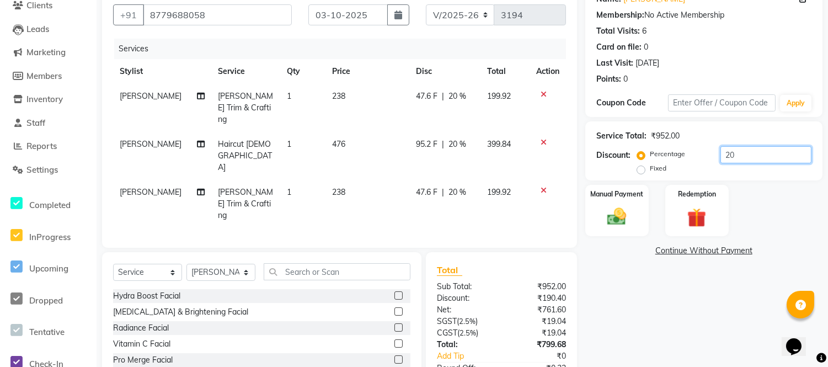
scroll to position [122, 0]
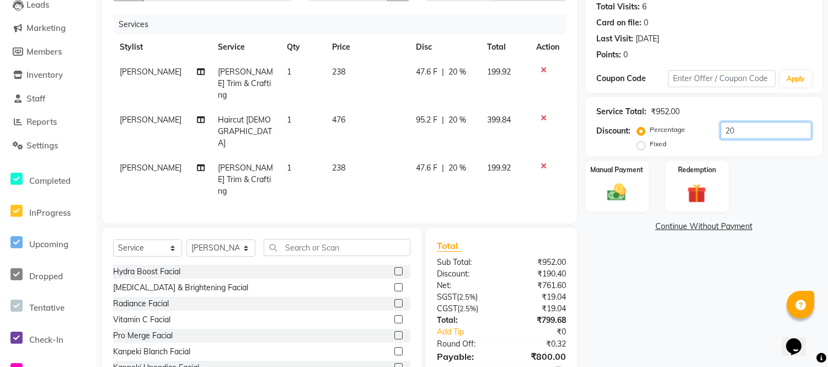
type input "20"
click at [540, 162] on icon at bounding box center [543, 166] width 6 height 8
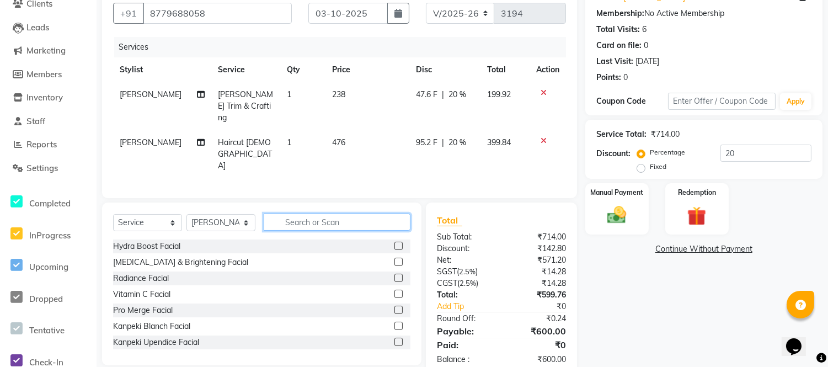
click at [304, 213] on input "text" at bounding box center [337, 221] width 147 height 17
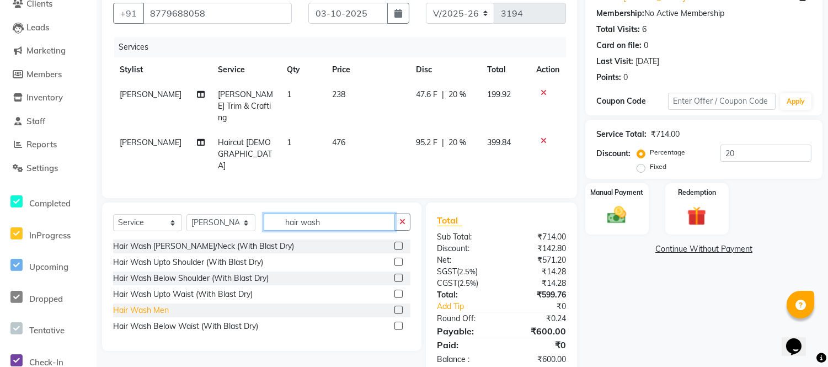
type input "hair wash"
click at [125, 304] on div "Hair Wash Men" at bounding box center [141, 310] width 56 height 12
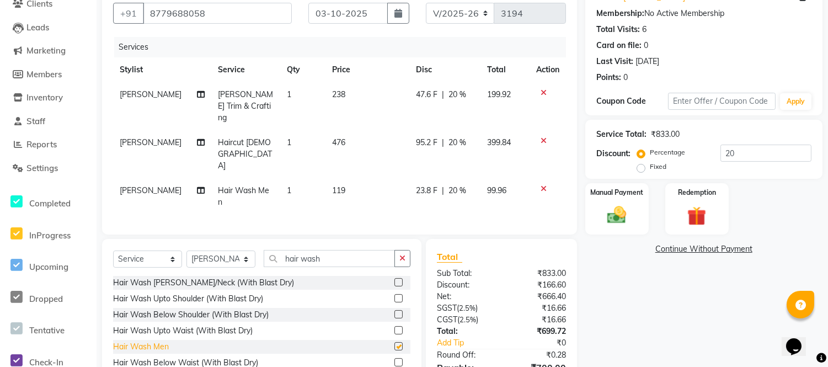
checkbox input "false"
click at [602, 215] on img at bounding box center [617, 215] width 33 height 23
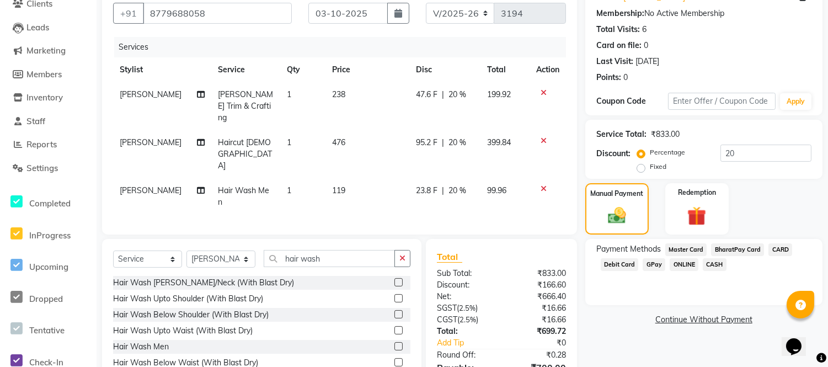
click at [714, 265] on span "CASH" at bounding box center [715, 264] width 24 height 13
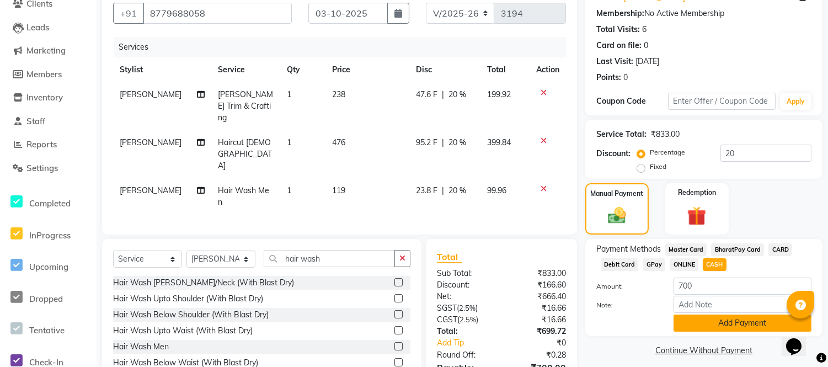
click at [728, 316] on button "Add Payment" at bounding box center [742, 322] width 138 height 17
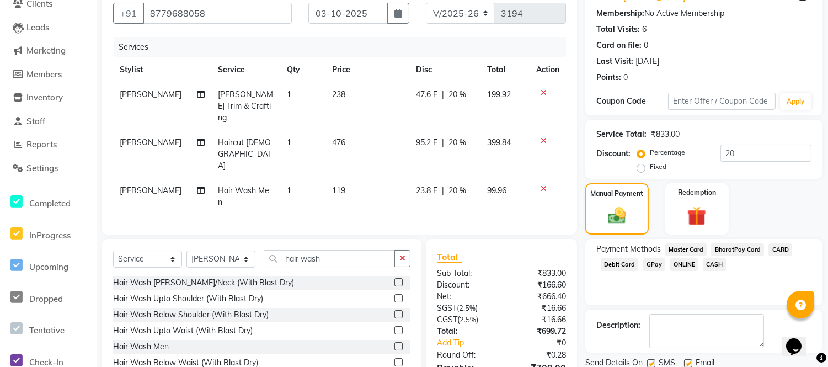
scroll to position [163, 0]
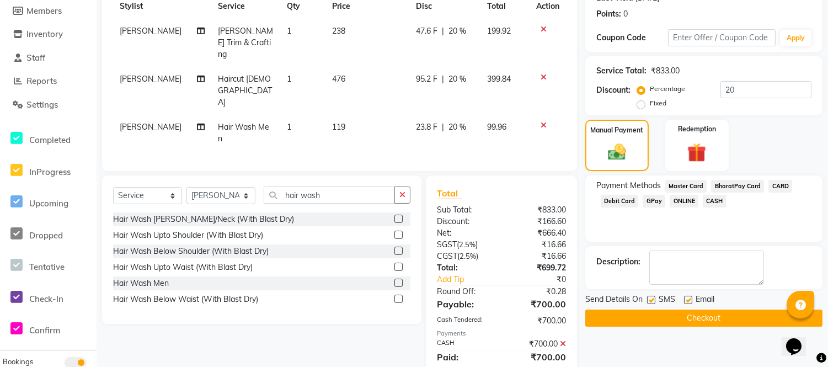
click at [688, 302] on label at bounding box center [688, 300] width 8 height 8
click at [688, 302] on input "checkbox" at bounding box center [687, 300] width 7 height 7
checkbox input "false"
click at [651, 301] on label at bounding box center [651, 300] width 8 height 8
click at [651, 301] on input "checkbox" at bounding box center [650, 300] width 7 height 7
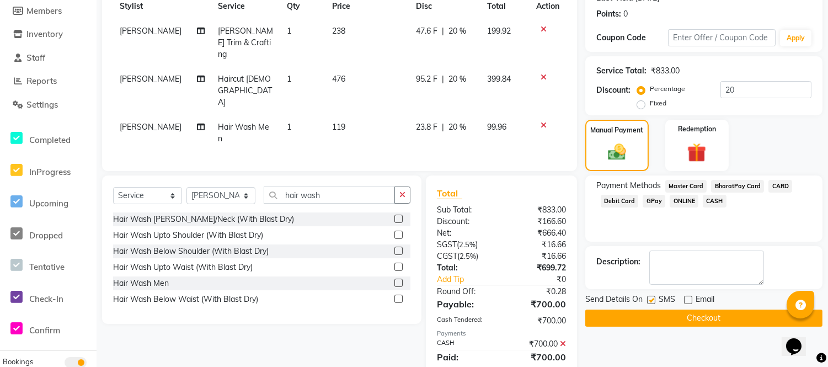
checkbox input "false"
click at [655, 313] on button "Checkout" at bounding box center [703, 317] width 237 height 17
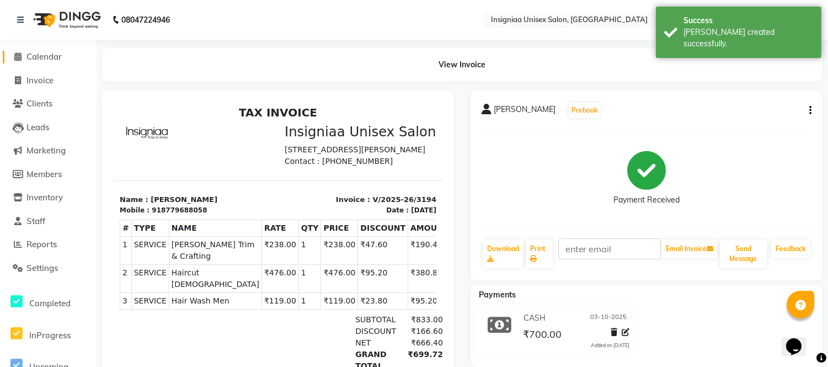
click at [38, 53] on span "Calendar" at bounding box center [43, 56] width 35 height 10
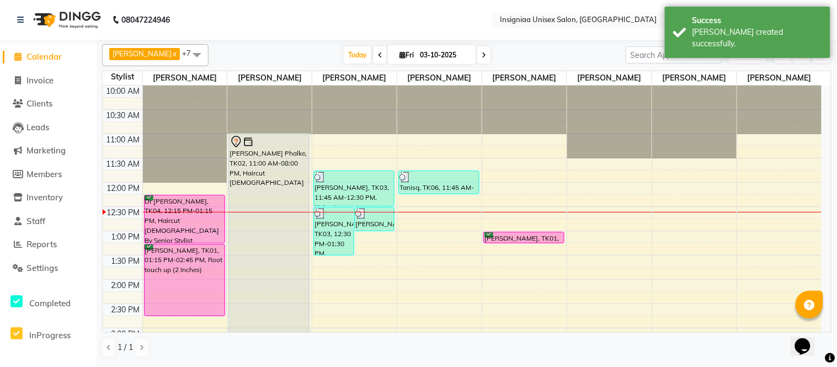
click at [378, 56] on icon at bounding box center [380, 55] width 4 height 7
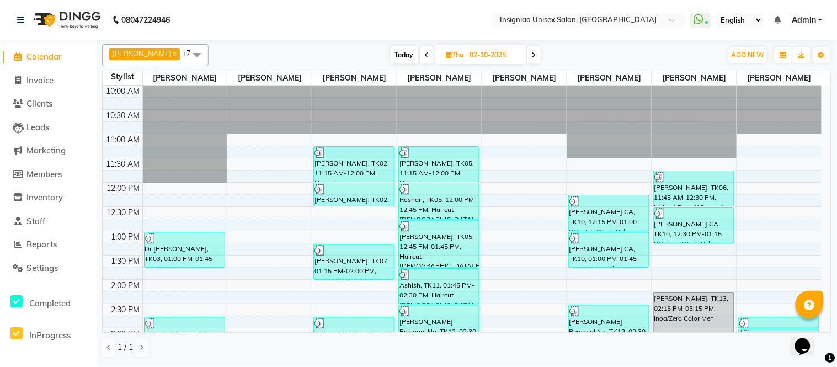
click at [390, 57] on span "Today" at bounding box center [404, 54] width 28 height 17
type input "03-10-2025"
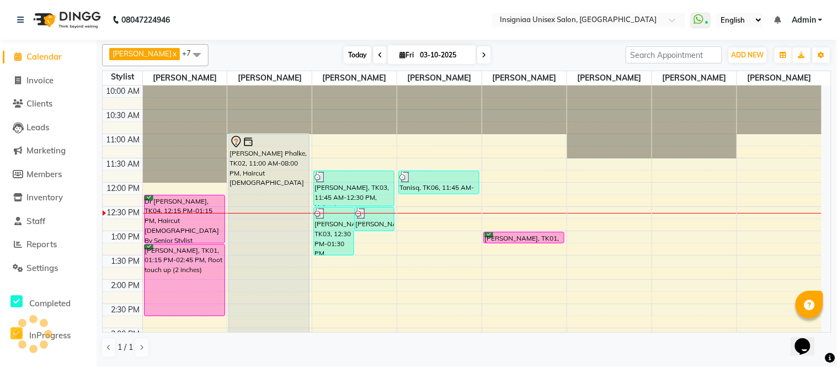
scroll to position [98, 0]
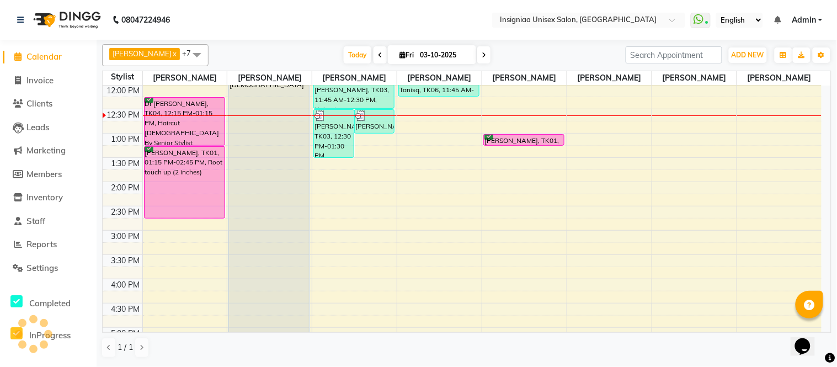
click at [338, 164] on div "10:00 AM 10:30 AM 11:00 AM 11:30 AM 12:00 PM 12:30 PM 1:00 PM 1:30 PM 2:00 PM 2…" at bounding box center [462, 279] width 719 height 582
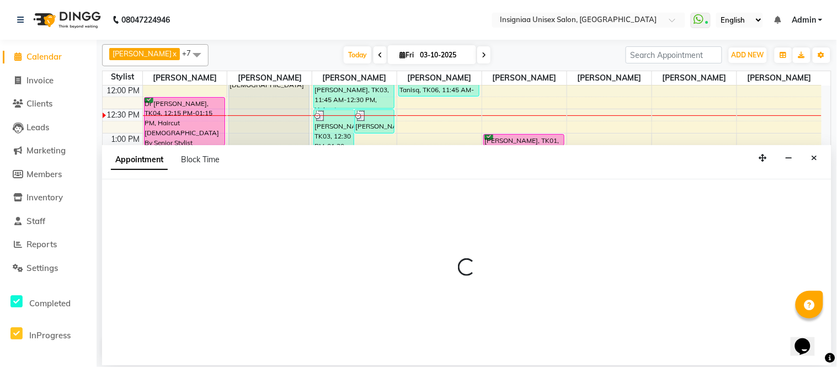
select select "58133"
select select "810"
select select "tentative"
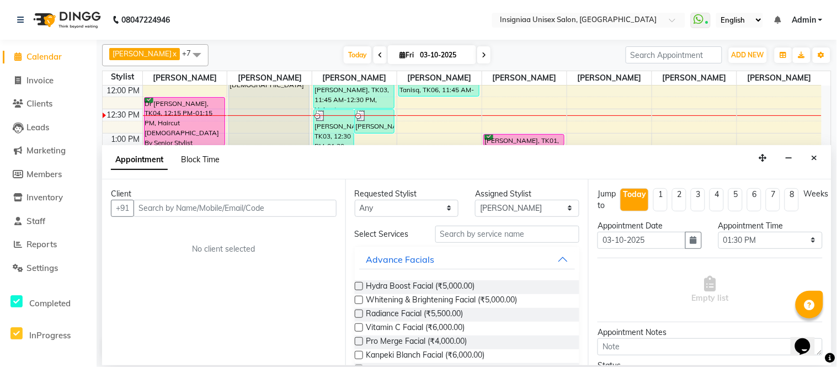
click at [199, 157] on span "Block Time" at bounding box center [200, 159] width 39 height 10
select select "58133"
select select "810"
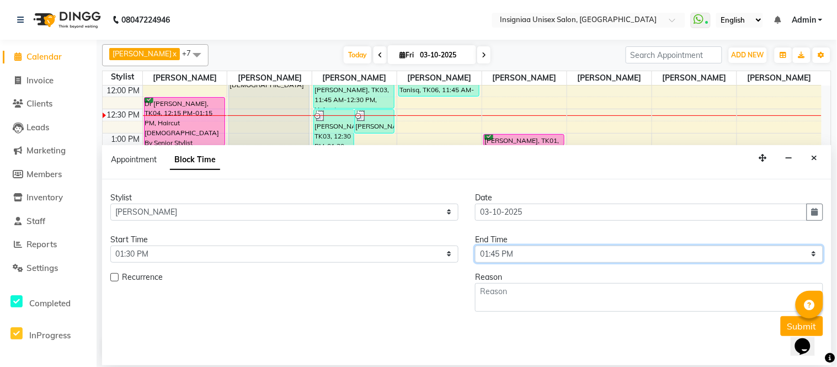
click at [522, 253] on select "Select 11:00 AM 11:15 AM 11:30 AM 11:45 AM 12:00 PM 12:15 PM 12:30 PM 12:45 PM …" at bounding box center [649, 253] width 348 height 17
select select "855"
click at [475, 245] on select "Select 11:00 AM 11:15 AM 11:30 AM 11:45 AM 12:00 PM 12:15 PM 12:30 PM 12:45 PM …" at bounding box center [649, 253] width 348 height 17
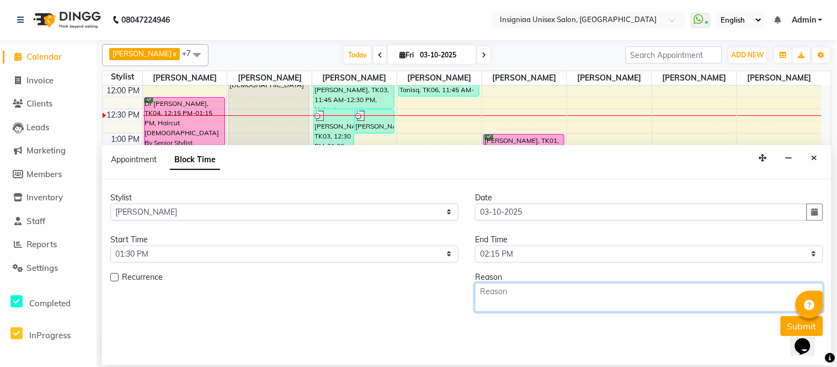
click at [543, 305] on textarea at bounding box center [649, 297] width 348 height 29
type textarea "Namaz"
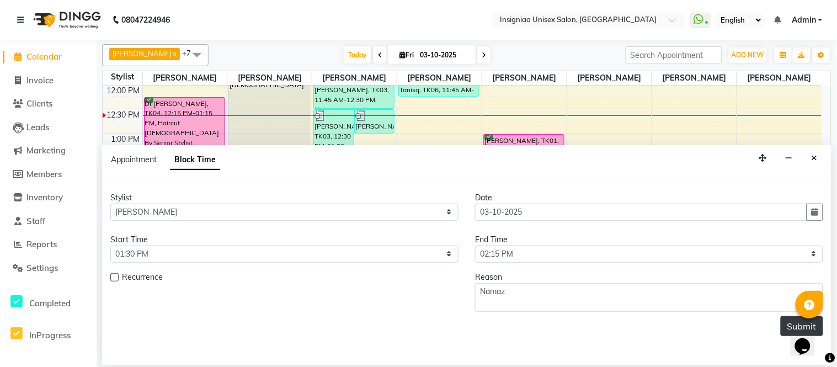
click at [785, 317] on button "Submit" at bounding box center [801, 326] width 42 height 20
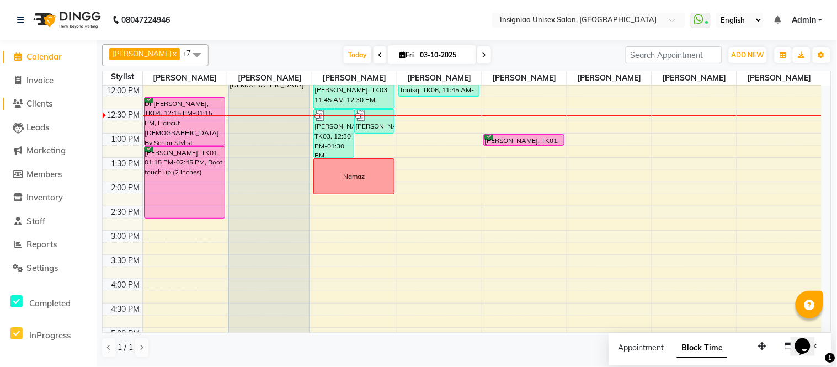
click at [44, 98] on span "Clients" at bounding box center [39, 103] width 26 height 10
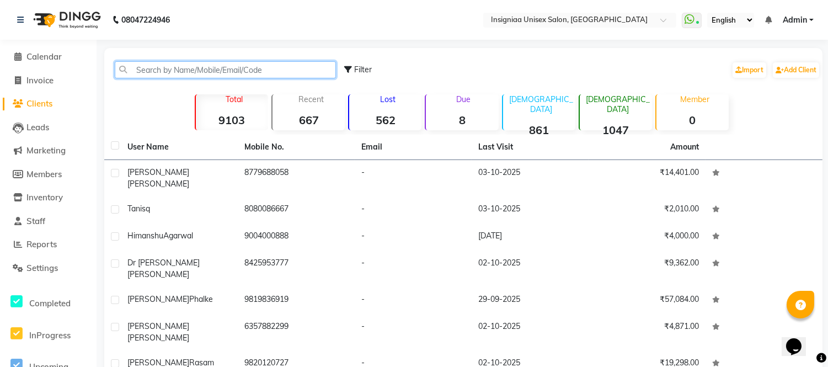
click at [153, 69] on input "text" at bounding box center [225, 69] width 221 height 17
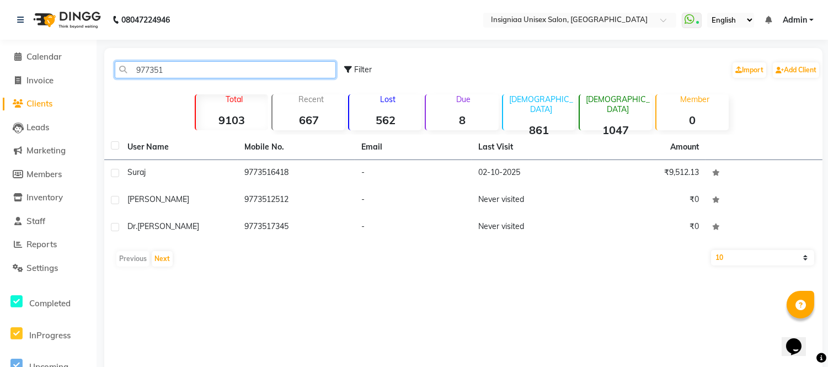
drag, startPoint x: 162, startPoint y: 69, endPoint x: 101, endPoint y: 68, distance: 60.7
click at [101, 68] on main "977351 Filter Import Add Client Total 9103 Recent 667 Lost 562 Due 8 [DEMOGRAPH…" at bounding box center [462, 221] width 731 height 347
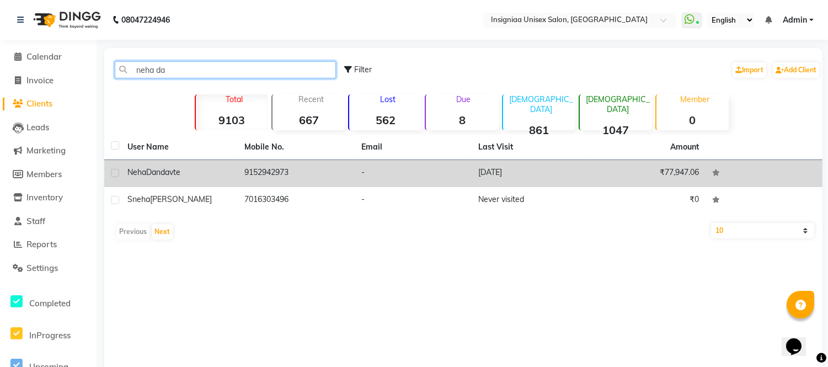
type input "neha da"
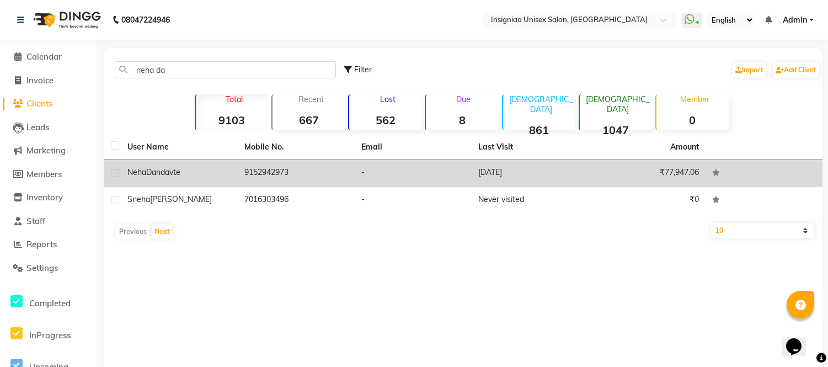
click at [157, 173] on span "Dandavte" at bounding box center [163, 172] width 34 height 10
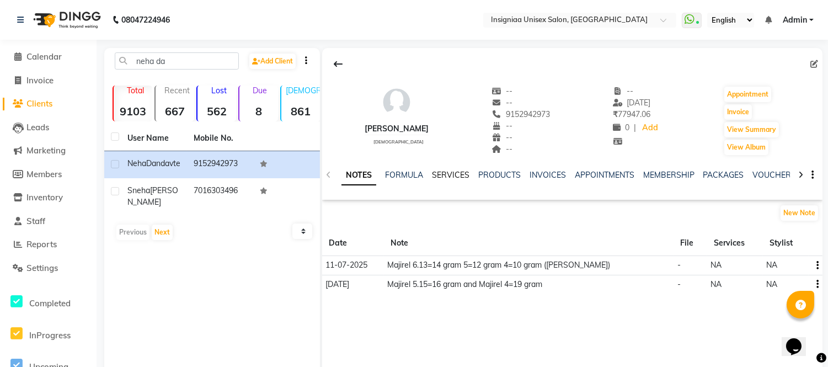
click at [448, 172] on link "SERVICES" at bounding box center [451, 175] width 38 height 10
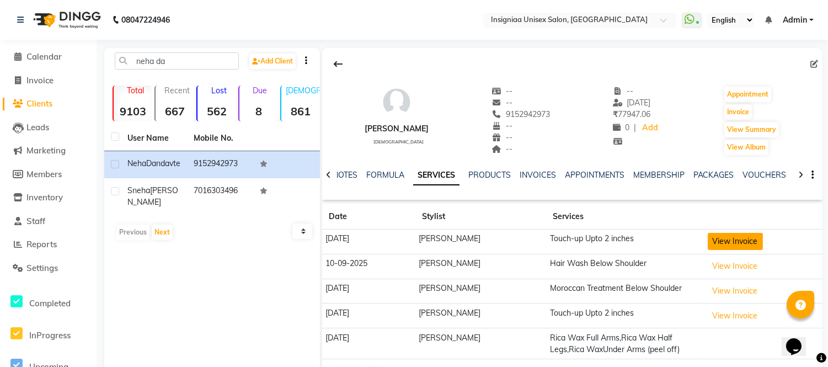
click at [736, 240] on button "View Invoice" at bounding box center [735, 241] width 55 height 17
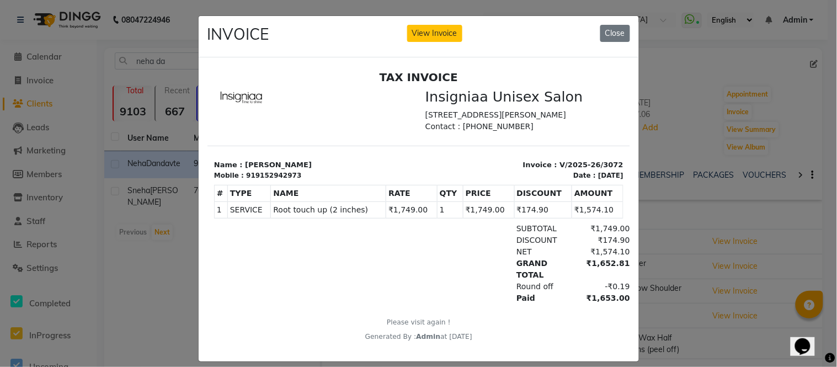
scroll to position [8, 0]
click at [618, 37] on button "Close" at bounding box center [615, 33] width 30 height 17
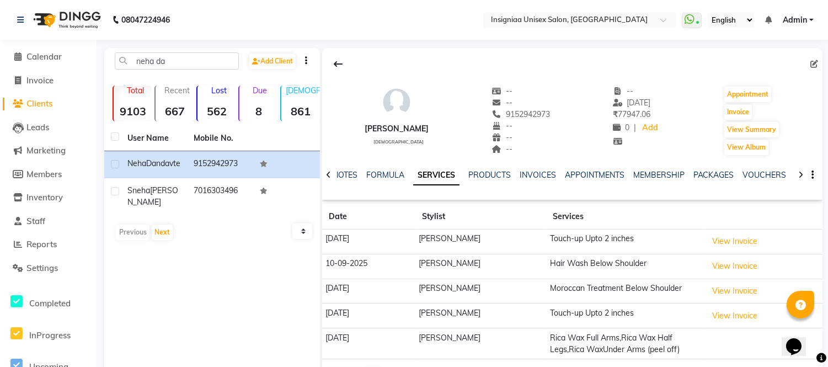
click at [335, 175] on div "NOTES FORMULA SERVICES PRODUCTS INVOICES APPOINTMENTS MEMBERSHIP PACKAGES VOUCH…" at bounding box center [572, 175] width 500 height 38
click at [341, 172] on link "NOTES" at bounding box center [345, 175] width 25 height 10
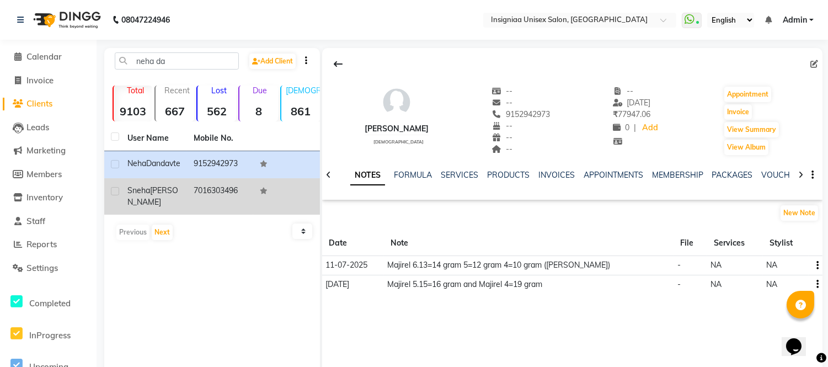
click at [146, 195] on span "Sneha" at bounding box center [138, 190] width 23 height 10
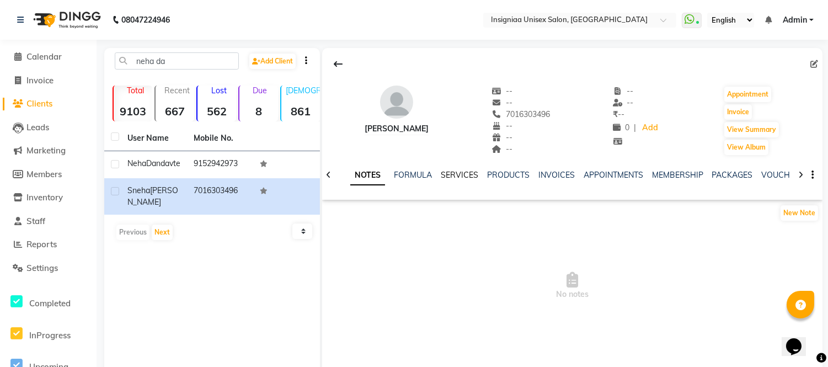
click at [446, 174] on link "SERVICES" at bounding box center [460, 175] width 38 height 10
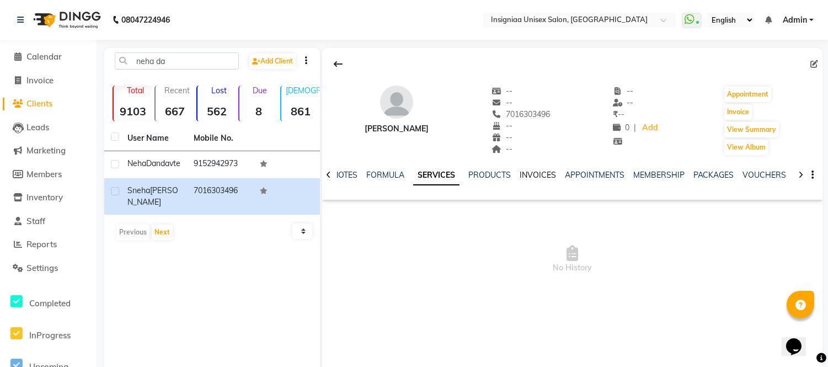
click at [544, 174] on link "INVOICES" at bounding box center [538, 175] width 36 height 10
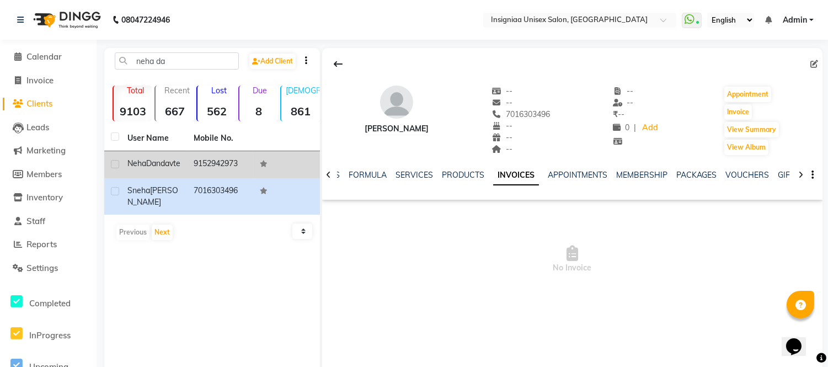
click at [146, 168] on span "Dandavte" at bounding box center [163, 163] width 34 height 10
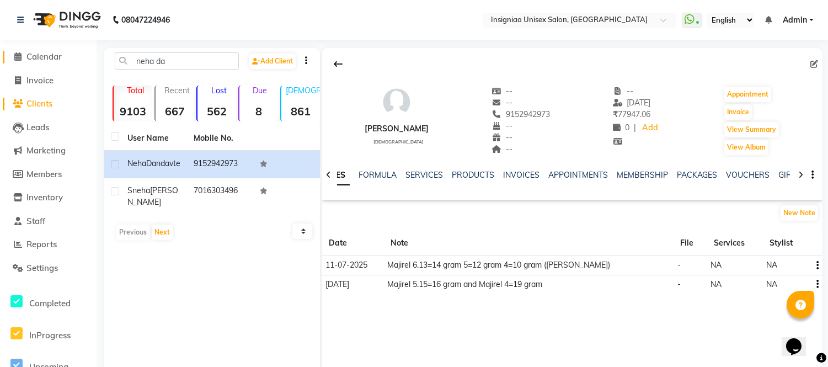
click at [42, 58] on span "Calendar" at bounding box center [43, 56] width 35 height 10
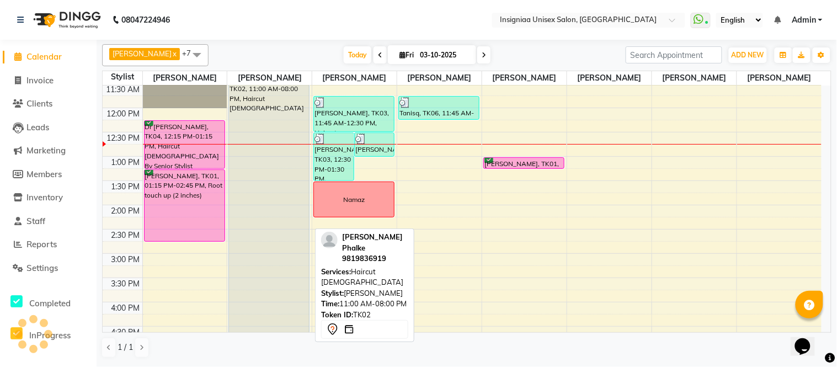
scroll to position [31, 0]
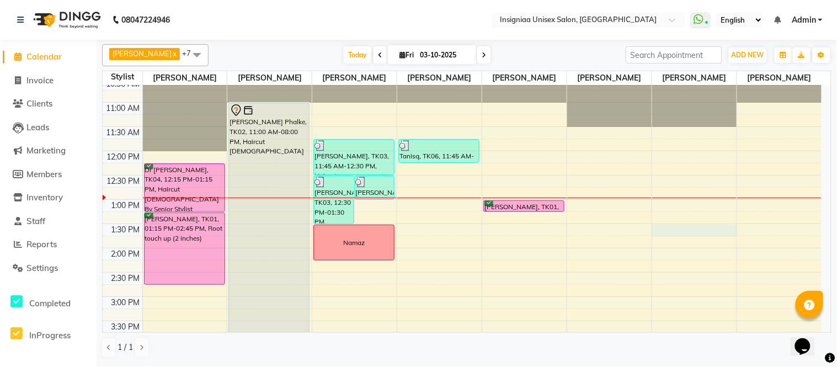
click at [690, 227] on div "10:00 AM 10:30 AM 11:00 AM 11:30 AM 12:00 PM 12:30 PM 1:00 PM 1:30 PM 2:00 PM 2…" at bounding box center [462, 345] width 719 height 582
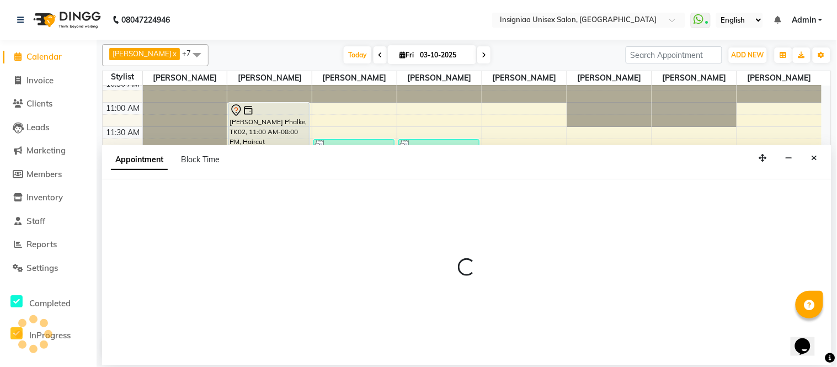
select select "67590"
select select "tentative"
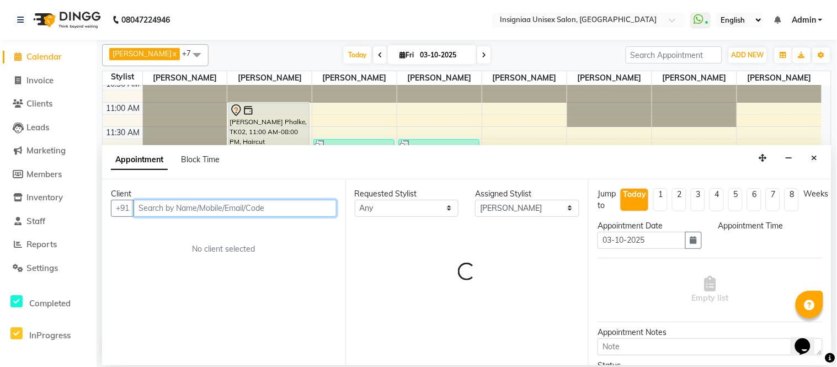
select select "810"
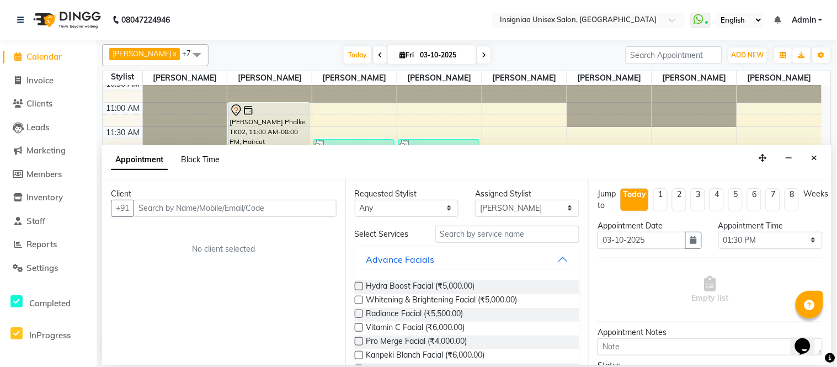
click at [201, 162] on span "Block Time" at bounding box center [200, 159] width 39 height 10
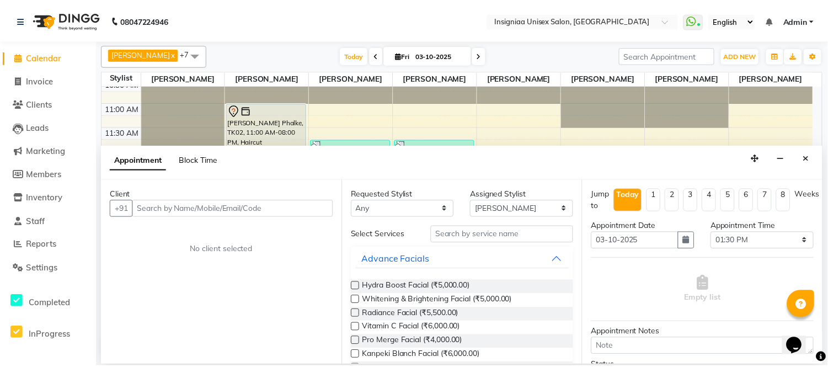
scroll to position [98, 0]
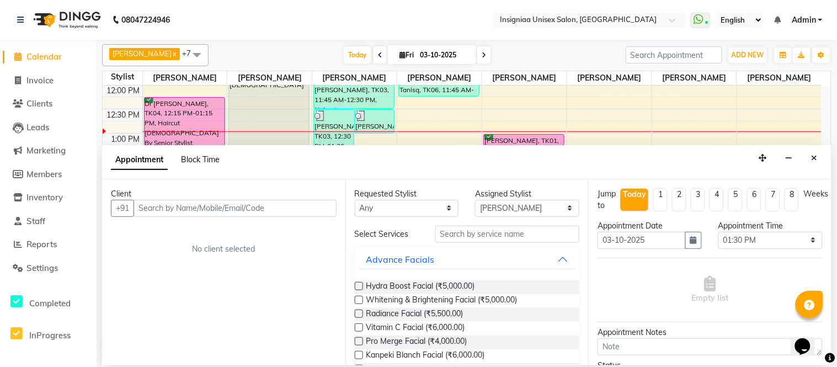
select select "67590"
select select "810"
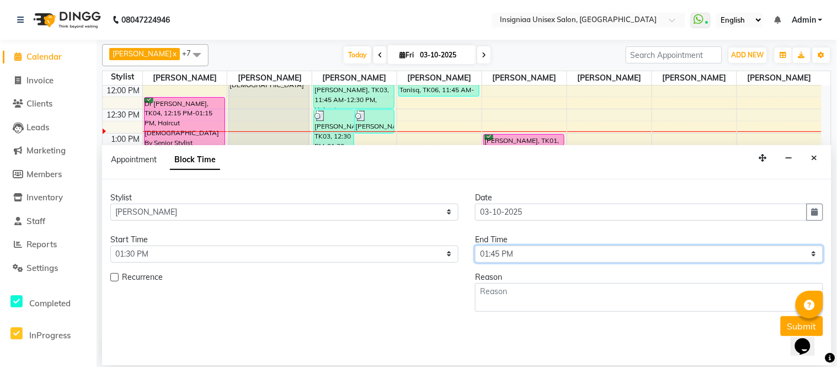
click at [497, 255] on select "Select 11:00 AM 11:15 AM 11:30 AM 11:45 AM 12:00 PM 12:15 PM 12:30 PM 12:45 PM …" at bounding box center [649, 253] width 348 height 17
select select "870"
click at [475, 245] on select "Select 11:00 AM 11:15 AM 11:30 AM 11:45 AM 12:00 PM 12:15 PM 12:30 PM 12:45 PM …" at bounding box center [649, 253] width 348 height 17
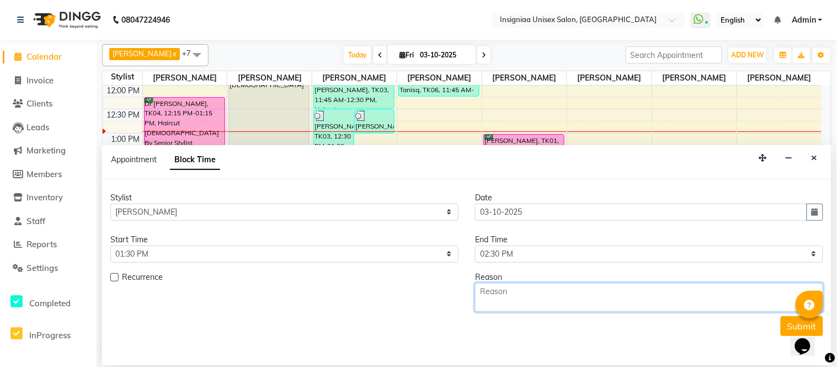
click at [512, 291] on textarea at bounding box center [649, 297] width 348 height 29
type textarea "Namaz"
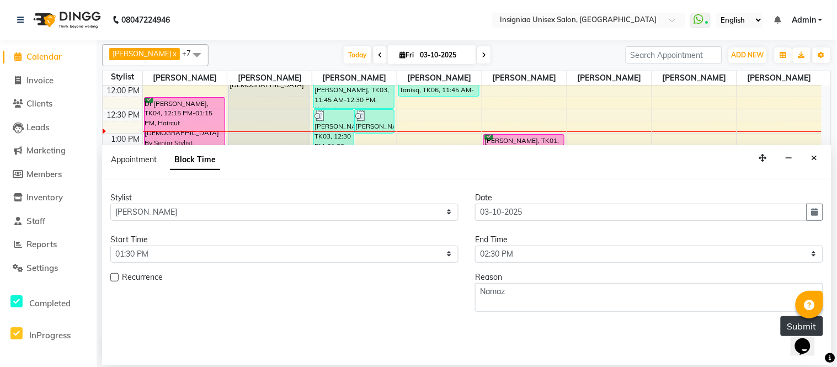
click at [786, 320] on button "Submit" at bounding box center [801, 326] width 42 height 20
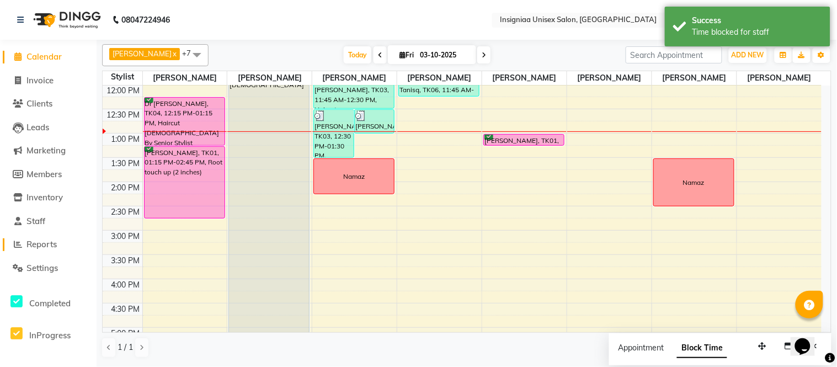
click at [47, 245] on span "Reports" at bounding box center [41, 244] width 30 height 10
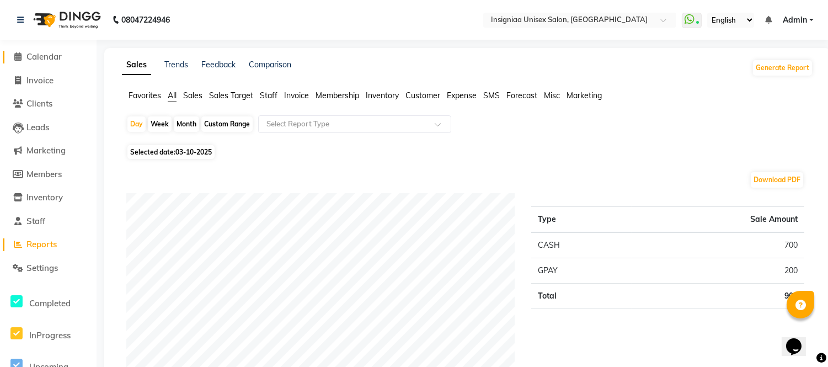
click at [56, 56] on span "Calendar" at bounding box center [43, 56] width 35 height 10
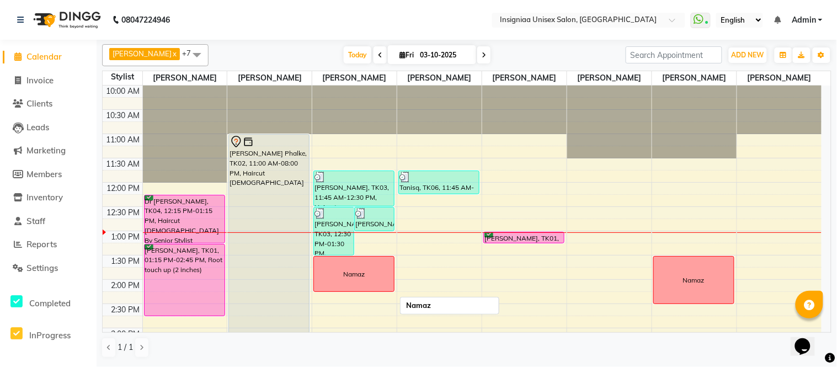
scroll to position [61, 0]
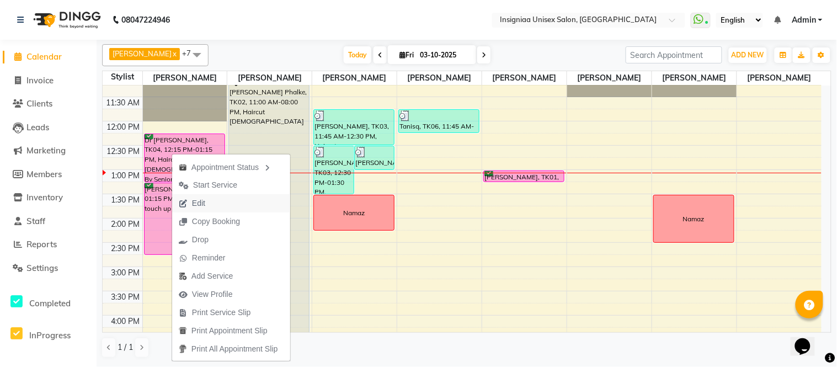
click at [200, 201] on span "Edit" at bounding box center [198, 203] width 13 height 12
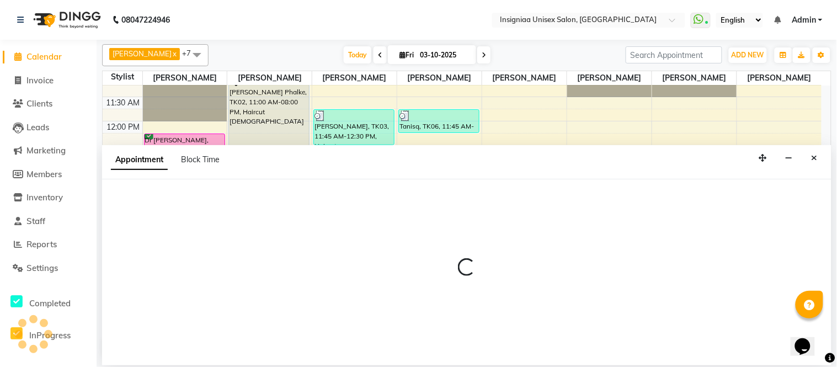
scroll to position [146, 0]
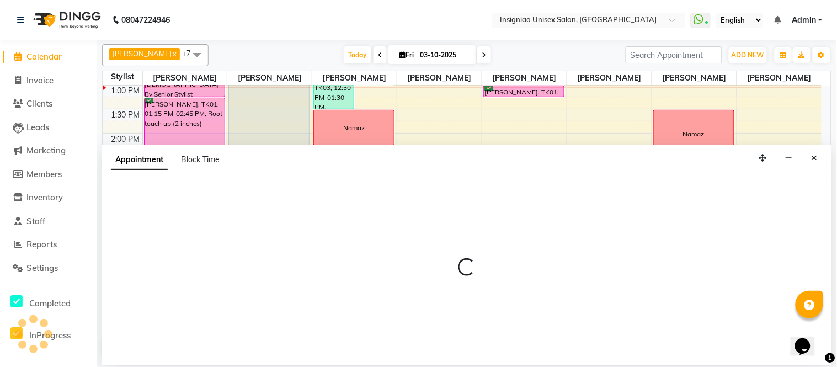
select select "58131"
select select "735"
select select "confirm booking"
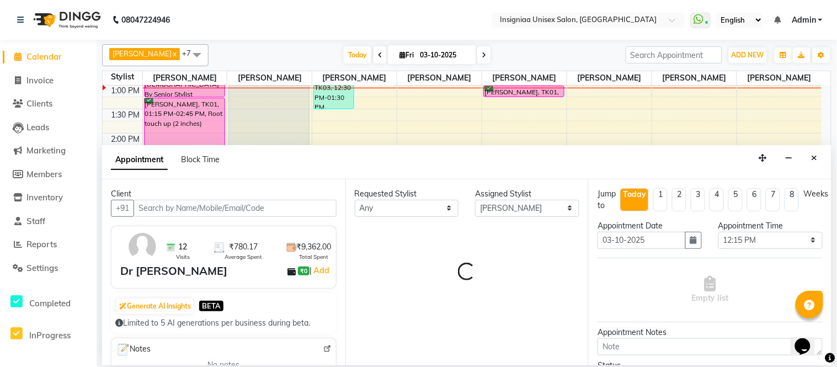
select select "3521"
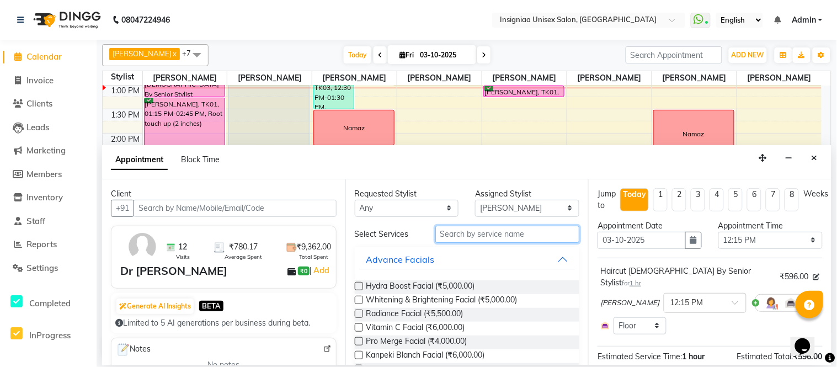
click at [471, 238] on input "text" at bounding box center [507, 234] width 144 height 17
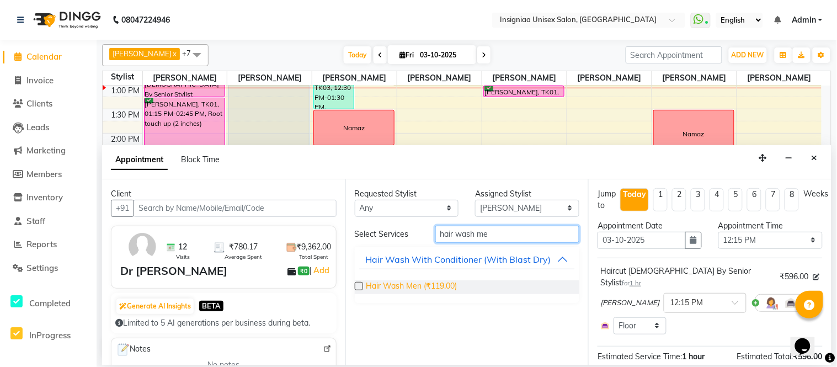
type input "hair wash me"
click at [415, 282] on span "Hair Wash Men (₹119.00)" at bounding box center [411, 287] width 91 height 14
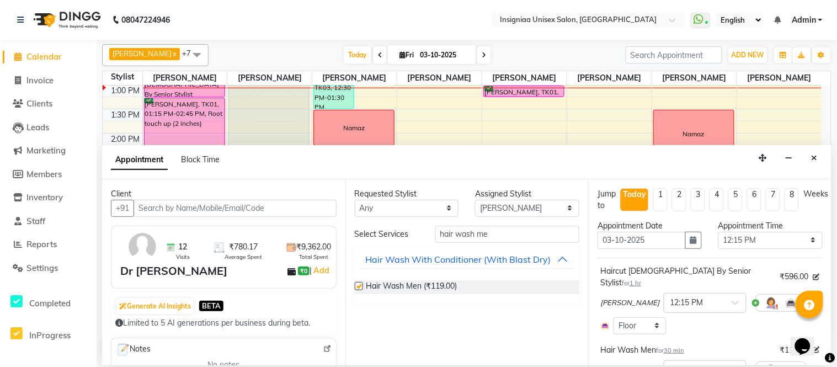
checkbox input "false"
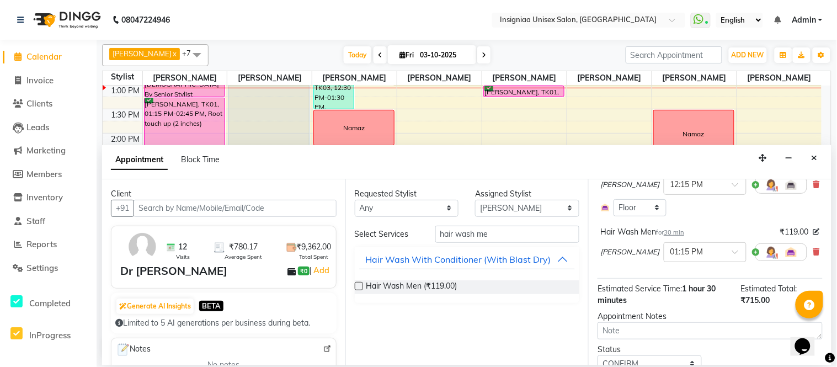
scroll to position [154, 0]
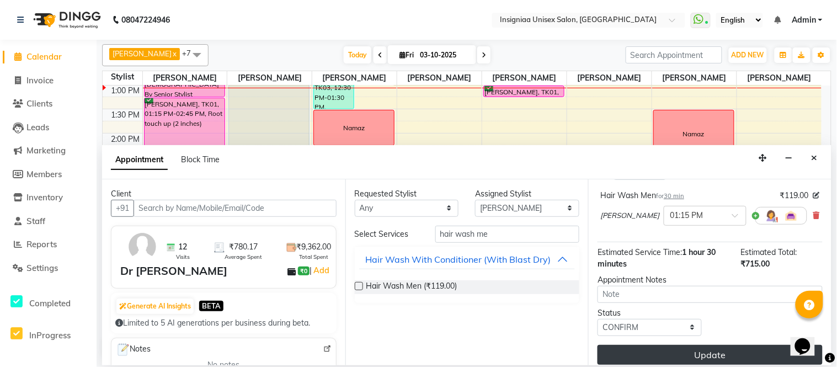
click at [739, 345] on button "Update" at bounding box center [709, 355] width 225 height 20
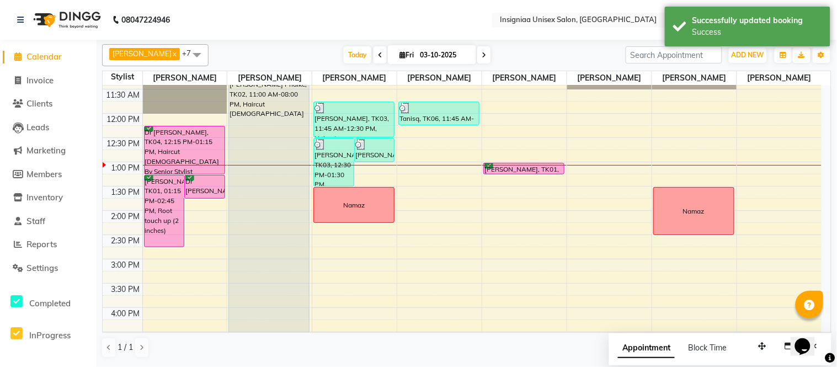
scroll to position [61, 0]
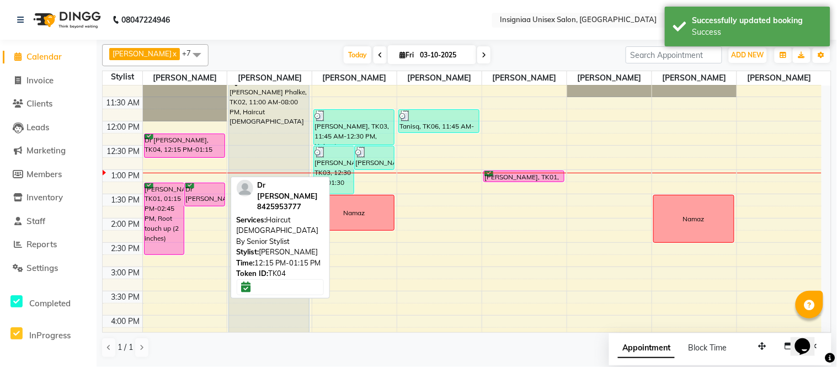
drag, startPoint x: 158, startPoint y: 180, endPoint x: 162, endPoint y: 156, distance: 24.0
click at [162, 156] on div "[PERSON_NAME], TK01, 01:15 PM-02:45 PM, Root touch up (2 inches) Dr [PERSON_NAM…" at bounding box center [185, 315] width 84 height 582
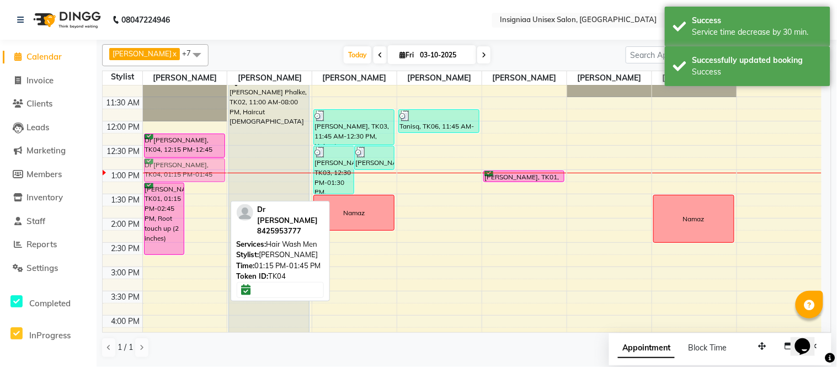
drag, startPoint x: 202, startPoint y: 192, endPoint x: 190, endPoint y: 173, distance: 22.8
click at [186, 169] on div "[PERSON_NAME], TK01, 01:15 PM-02:45 PM, Root touch up (2 inches) Dr [PERSON_NAM…" at bounding box center [185, 315] width 84 height 582
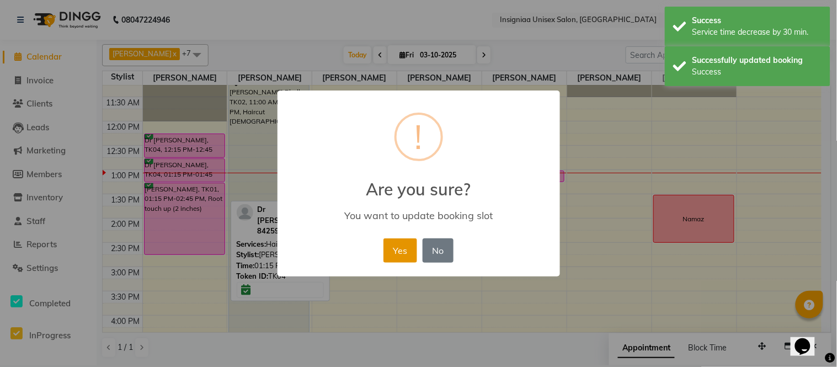
click at [401, 248] on button "Yes" at bounding box center [400, 250] width 34 height 24
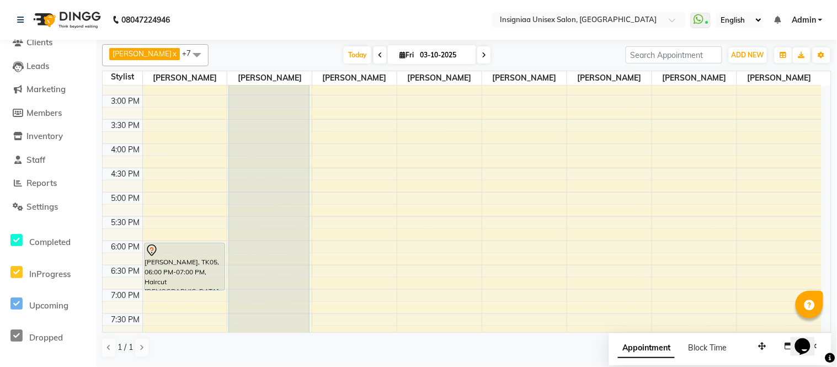
scroll to position [277, 0]
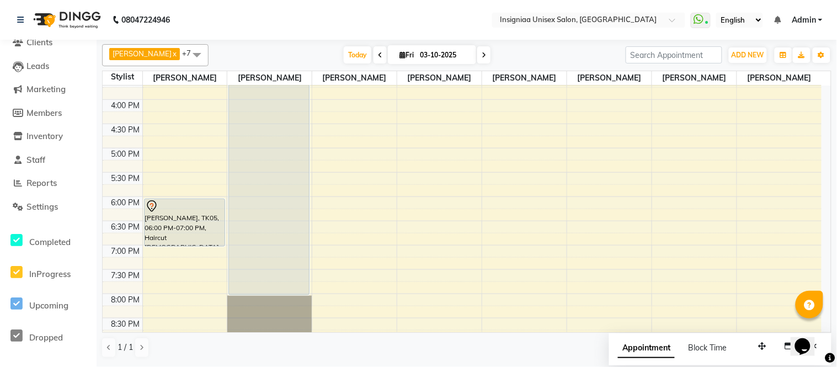
click at [621, 122] on div "10:00 AM 10:30 AM 11:00 AM 11:30 AM 12:00 PM 12:30 PM 1:00 PM 1:30 PM 2:00 PM 2…" at bounding box center [462, 100] width 719 height 582
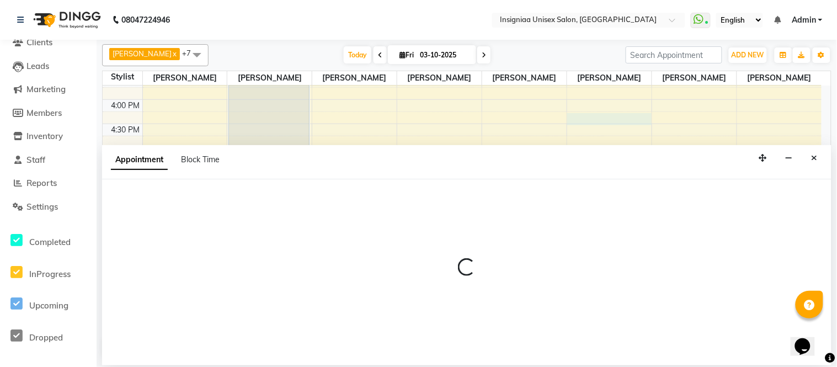
select select "58139"
select select "975"
select select "tentative"
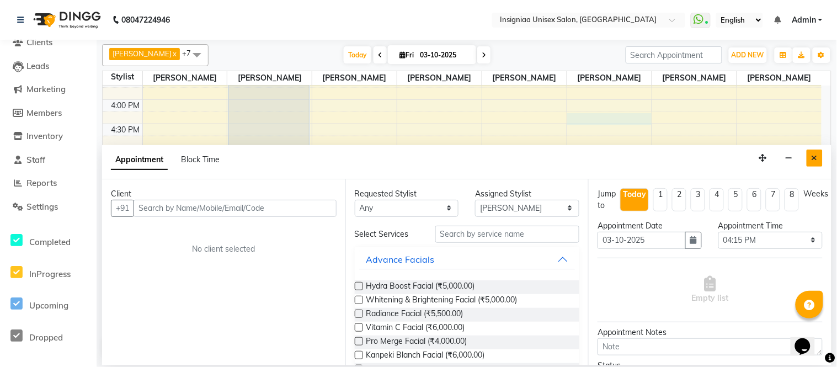
click at [816, 155] on icon "Close" at bounding box center [814, 158] width 6 height 8
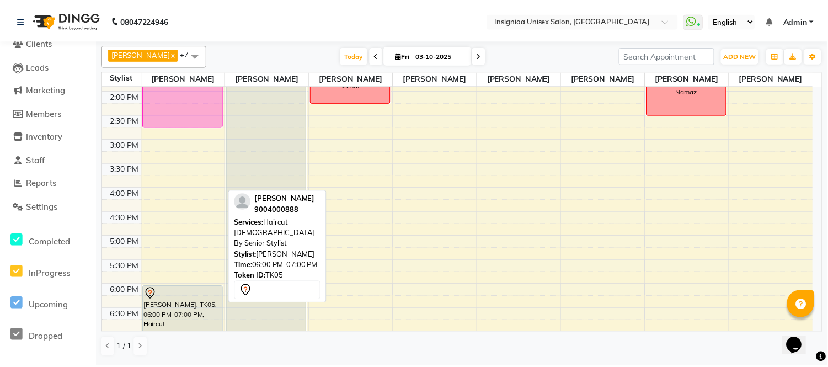
scroll to position [61, 0]
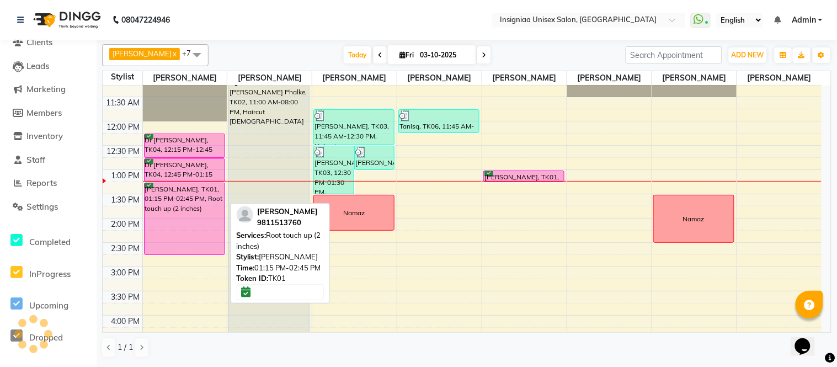
click at [207, 215] on div "[PERSON_NAME], TK01, 01:15 PM-02:45 PM, Root touch up (2 inches)" at bounding box center [184, 218] width 80 height 71
select select "6"
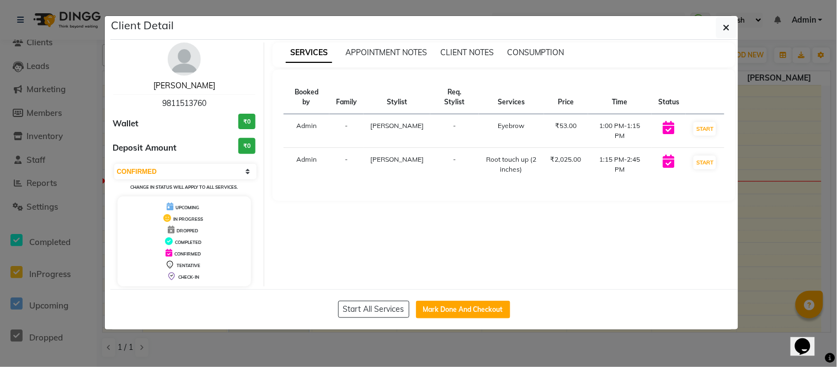
click at [178, 83] on link "[PERSON_NAME]" at bounding box center [184, 86] width 62 height 10
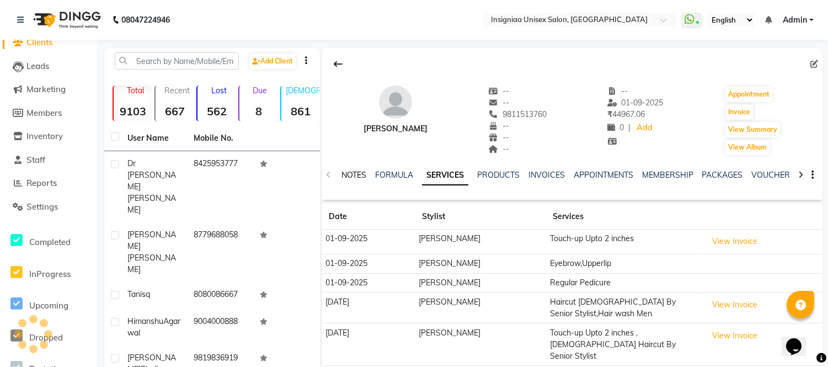
click at [349, 174] on link "NOTES" at bounding box center [353, 175] width 25 height 10
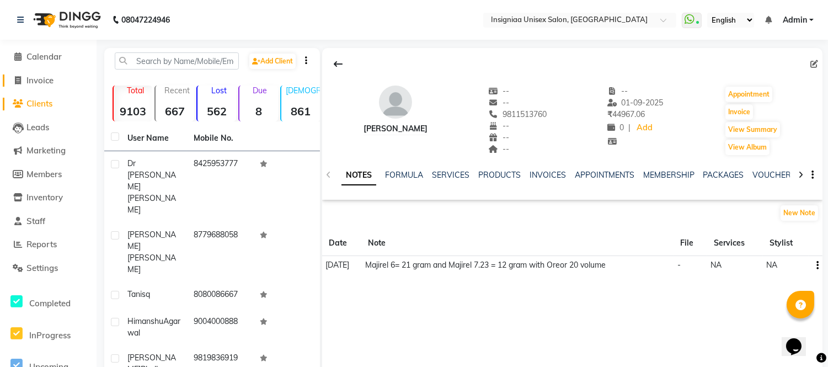
click at [49, 81] on span "Invoice" at bounding box center [39, 80] width 27 height 10
select select "service"
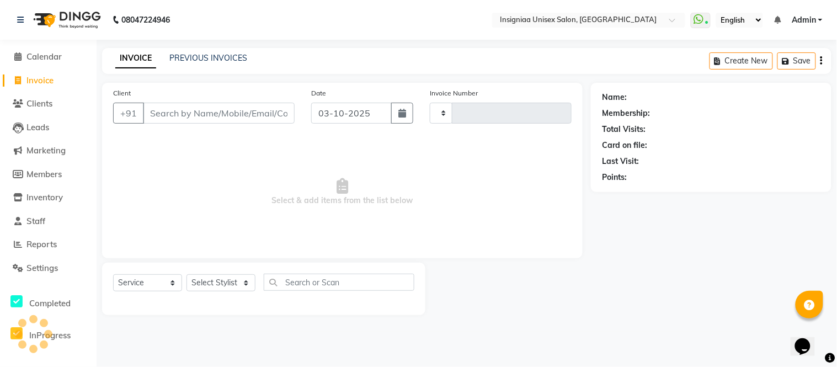
type input "3195"
select select "6999"
click at [49, 54] on span "Calendar" at bounding box center [43, 56] width 35 height 10
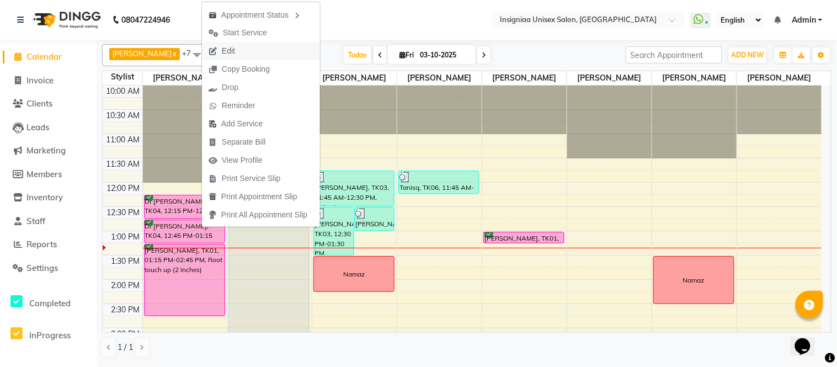
click at [223, 52] on span "Edit" at bounding box center [228, 51] width 13 height 12
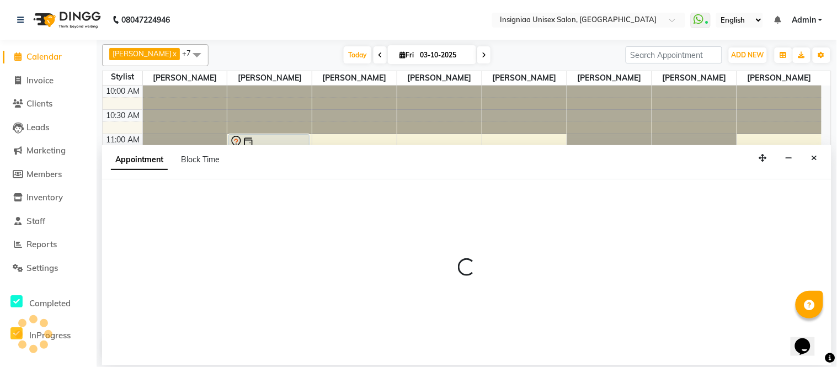
select select "tentative"
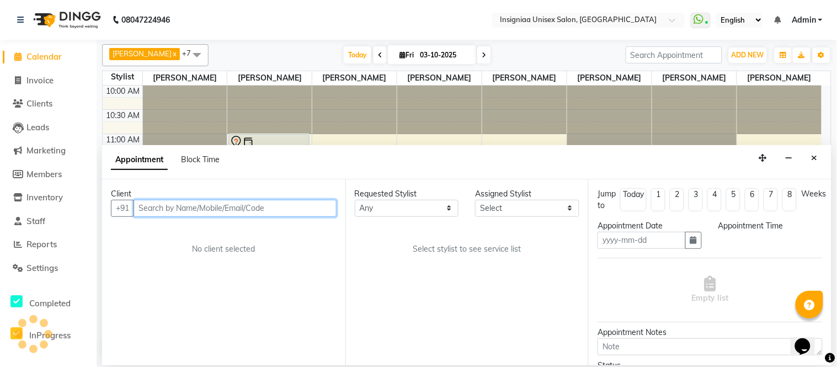
type input "03-10-2025"
select select "58131"
select select "confirm booking"
select select "735"
select select "3521"
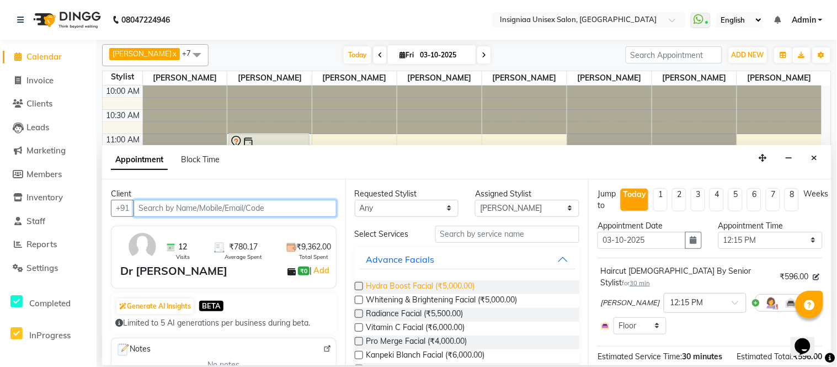
select select "3521"
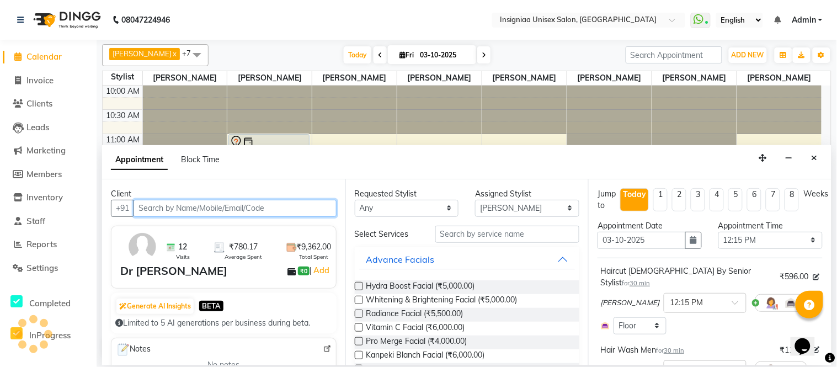
scroll to position [146, 0]
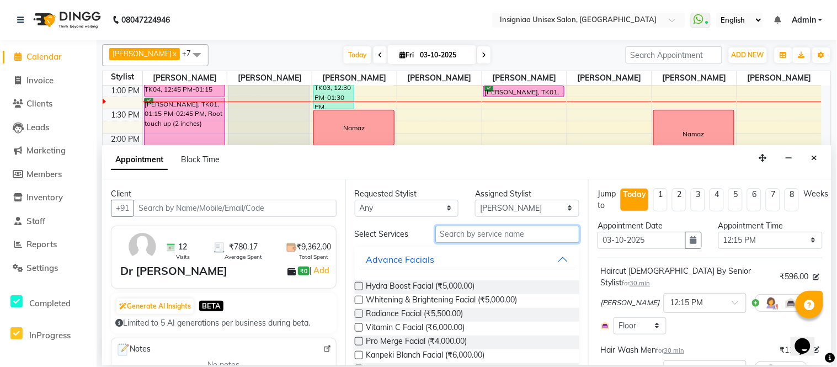
click at [533, 227] on input "text" at bounding box center [507, 234] width 144 height 17
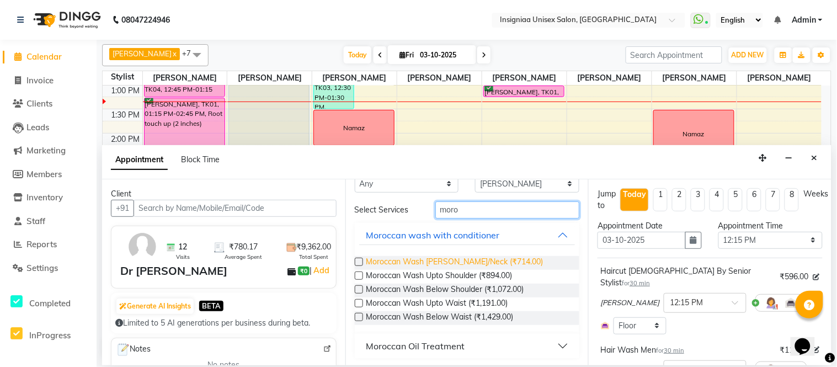
scroll to position [25, 0]
type input "moro"
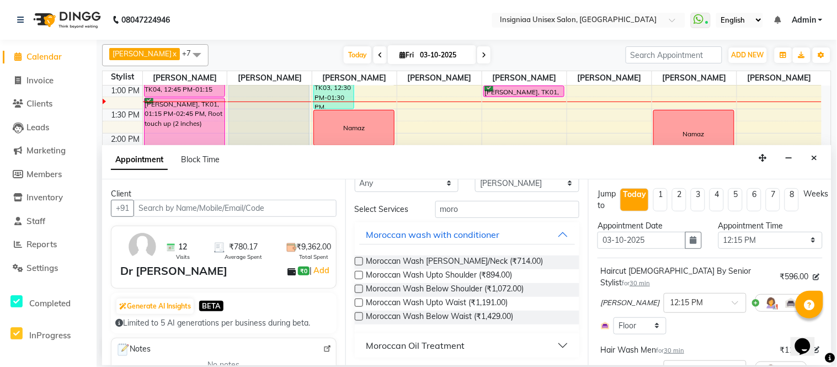
click at [424, 350] on div "Moroccan Oil Treatment" at bounding box center [415, 345] width 99 height 13
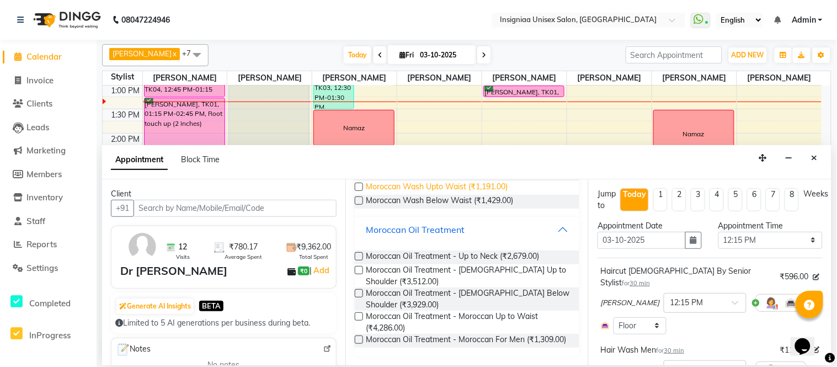
scroll to position [149, 0]
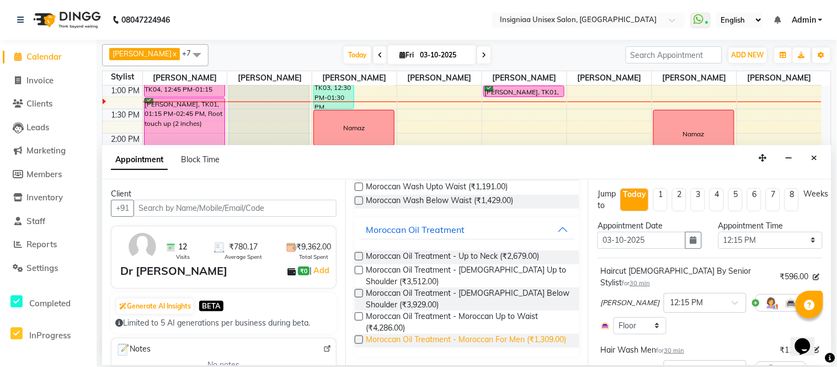
click at [432, 334] on span "Moroccan Oil Treatment - Moroccan For Men (₹1,309.00)" at bounding box center [466, 341] width 200 height 14
checkbox input "false"
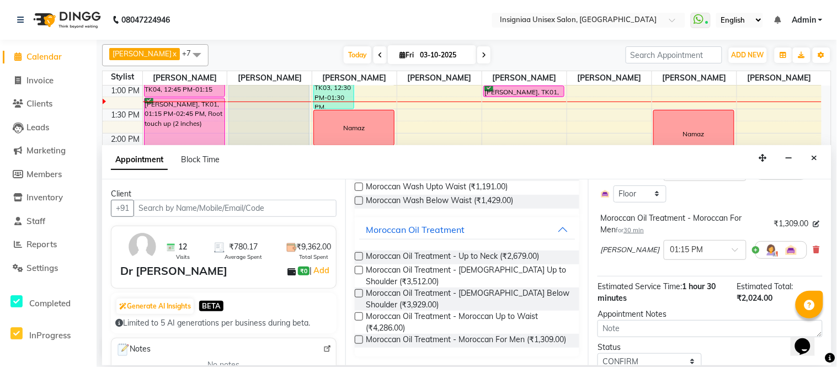
scroll to position [234, 0]
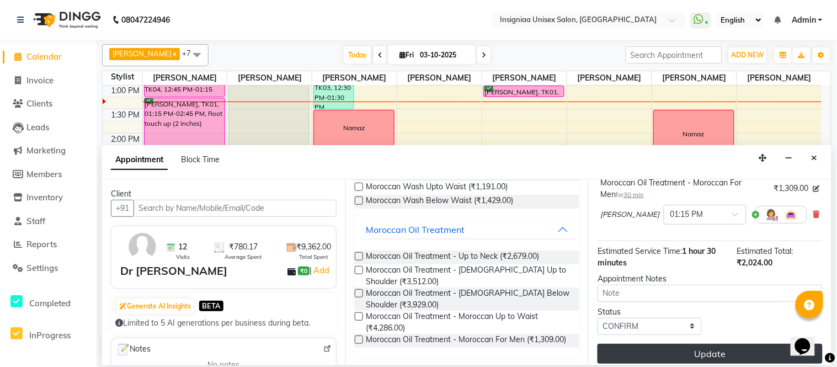
click at [695, 344] on button "Update" at bounding box center [709, 354] width 225 height 20
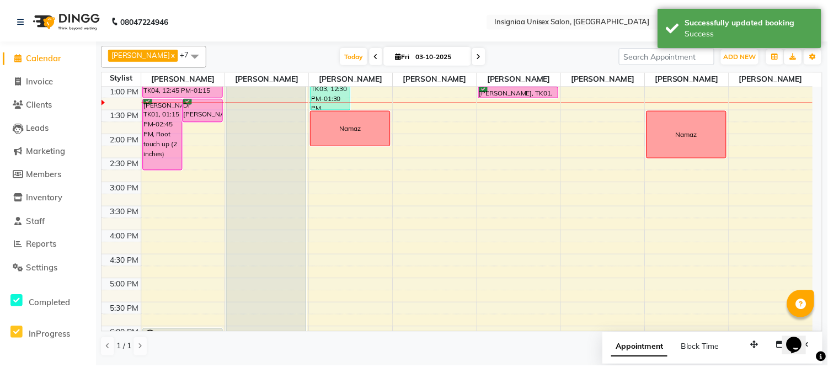
scroll to position [24, 0]
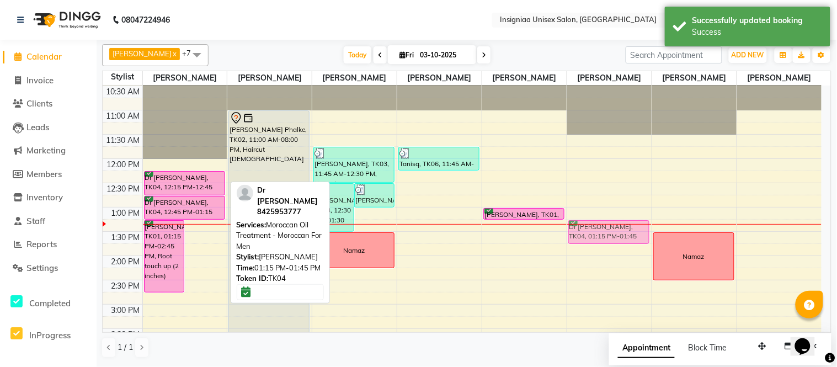
drag, startPoint x: 210, startPoint y: 229, endPoint x: 592, endPoint y: 232, distance: 382.2
click at [592, 232] on tr "[PERSON_NAME], TK01, 01:15 PM-02:45 PM, Root touch up (2 inches) Dr [PERSON_NAM…" at bounding box center [462, 353] width 719 height 582
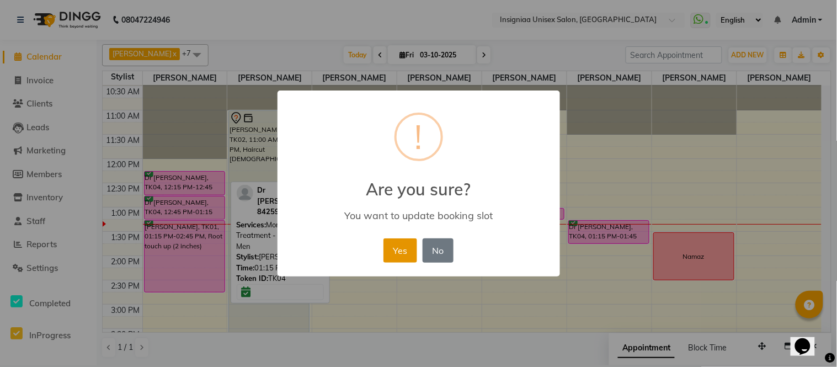
click at [394, 244] on button "Yes" at bounding box center [400, 250] width 34 height 24
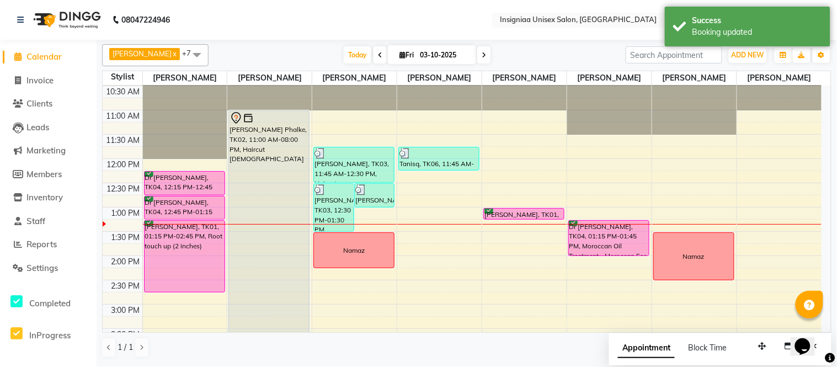
drag, startPoint x: 601, startPoint y: 245, endPoint x: 604, endPoint y: 258, distance: 13.5
click at [604, 258] on div "10:00 AM 10:30 AM 11:00 AM 11:30 AM 12:00 PM 12:30 PM 1:00 PM 1:30 PM 2:00 PM 2…" at bounding box center [462, 353] width 719 height 582
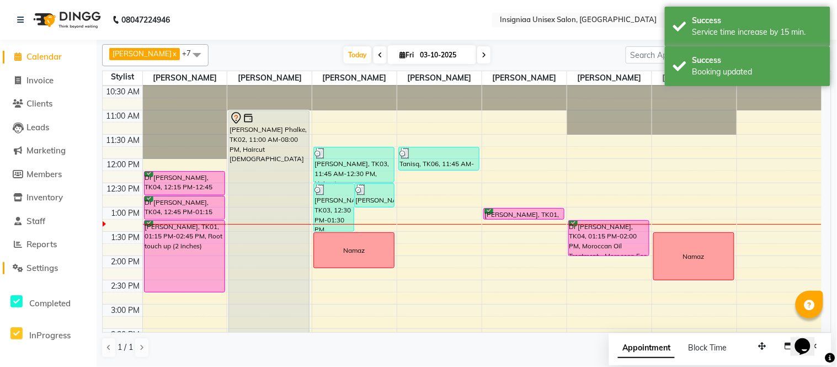
click at [47, 266] on span "Settings" at bounding box center [41, 268] width 31 height 10
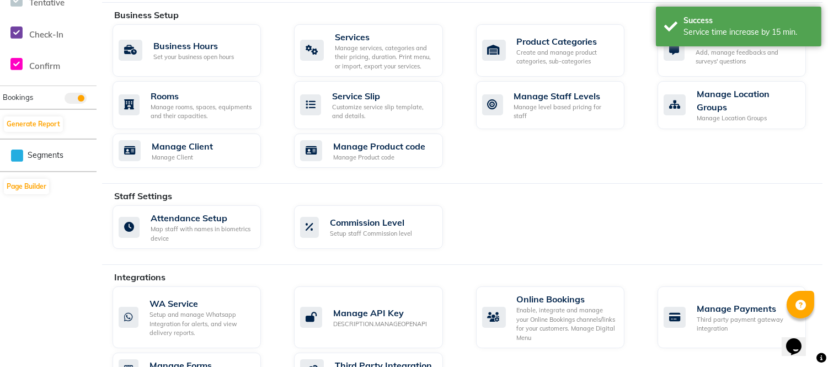
scroll to position [354, 0]
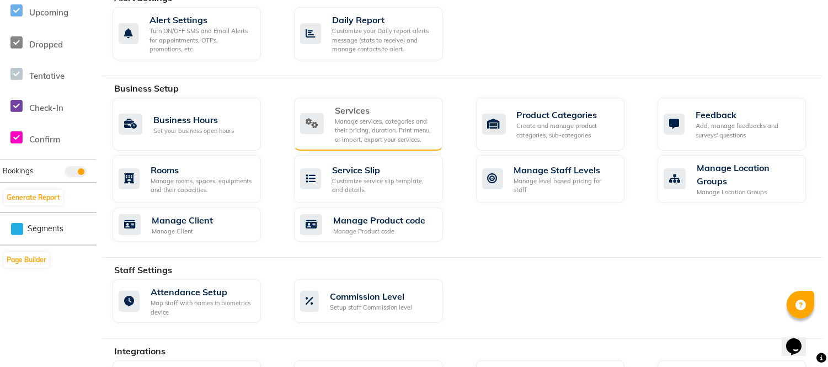
click at [345, 131] on div "Manage services, categories and their pricing, duration. Print menu, or import,…" at bounding box center [384, 131] width 99 height 28
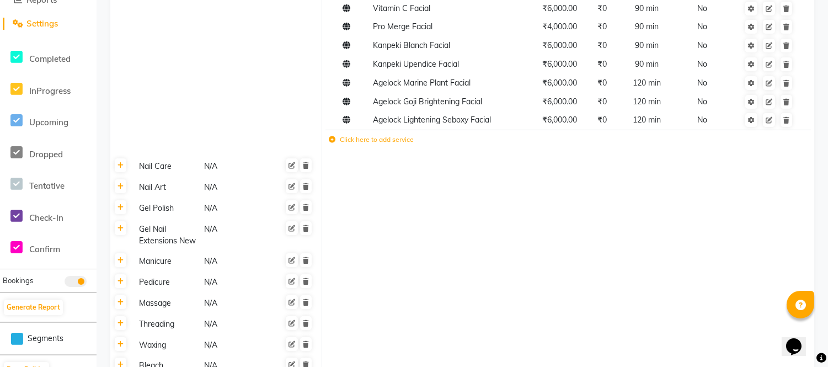
scroll to position [245, 0]
click at [123, 164] on icon at bounding box center [120, 165] width 6 height 7
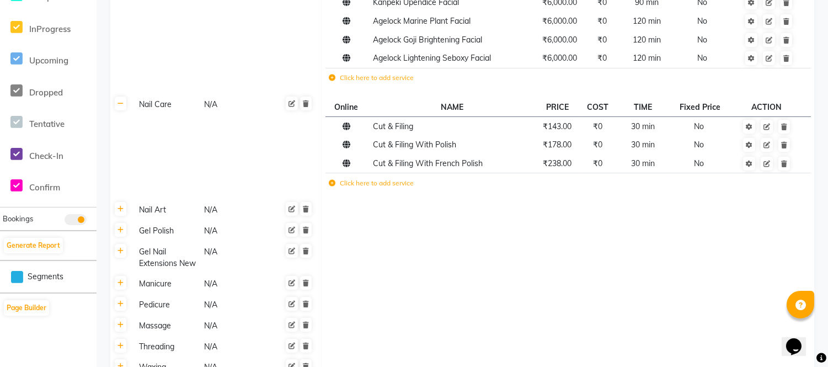
scroll to position [367, 0]
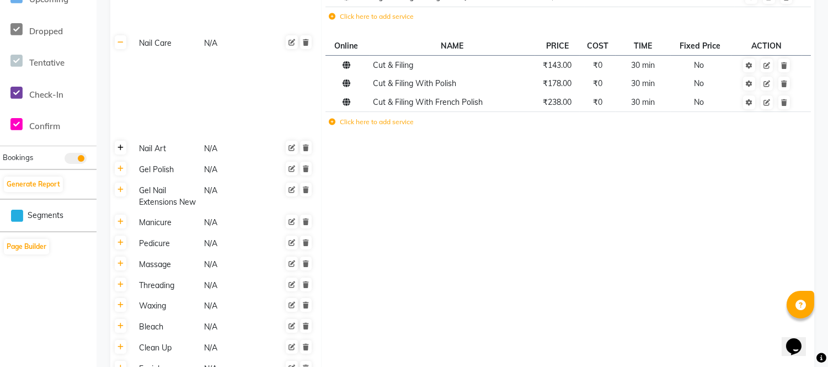
click at [120, 144] on icon at bounding box center [120, 147] width 6 height 7
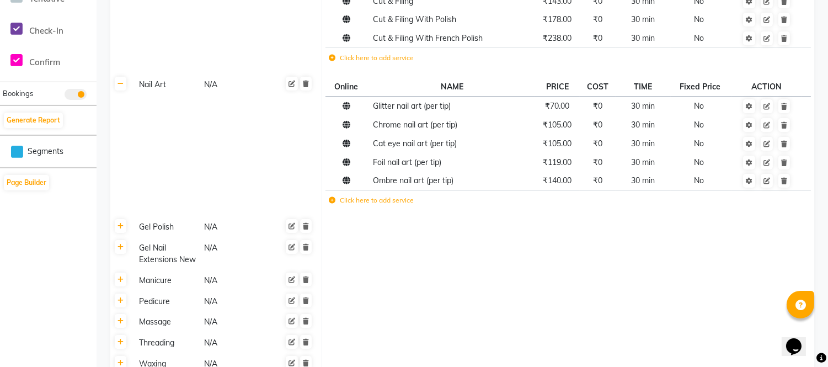
scroll to position [429, 0]
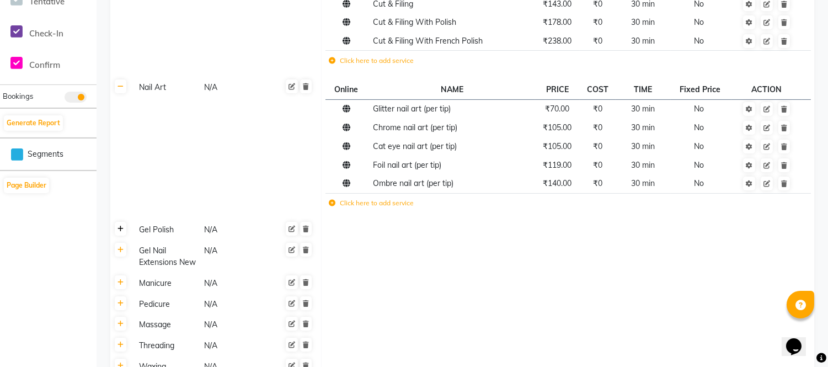
click at [119, 232] on icon at bounding box center [120, 229] width 6 height 7
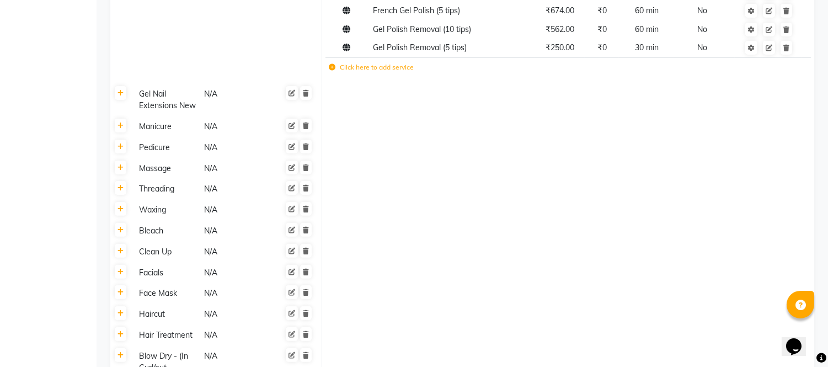
scroll to position [735, 0]
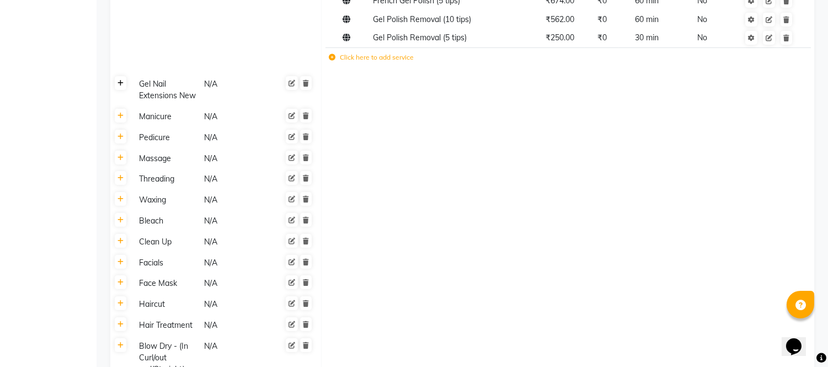
click at [121, 82] on icon at bounding box center [120, 83] width 6 height 7
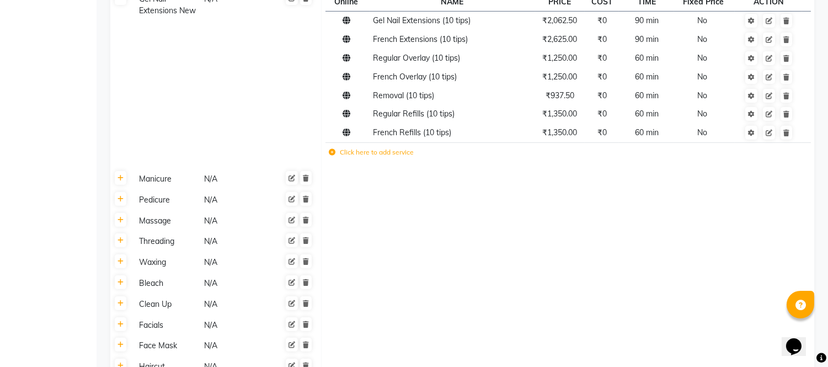
scroll to position [858, 0]
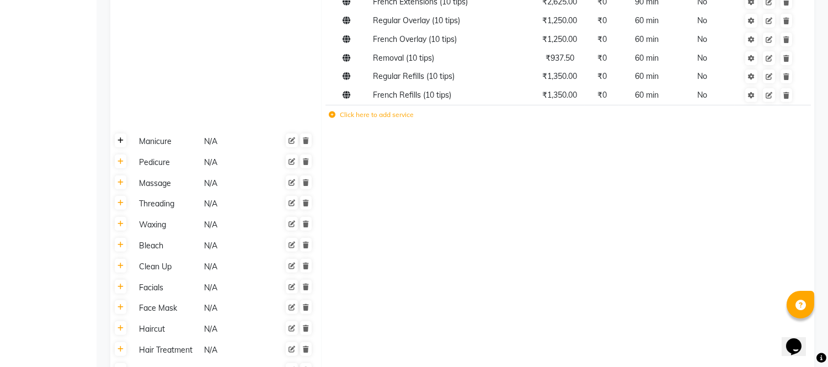
click at [121, 138] on icon at bounding box center [120, 140] width 6 height 7
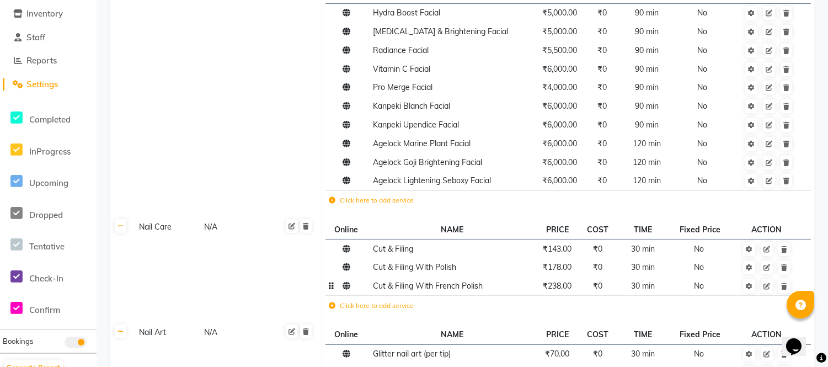
scroll to position [429, 0]
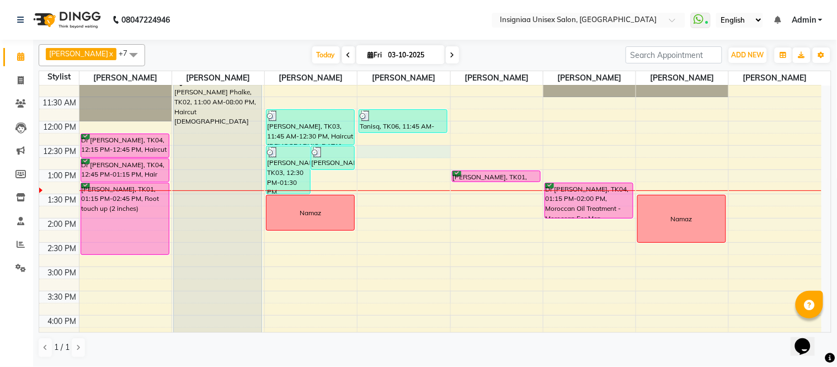
click at [378, 151] on div "10:00 AM 10:30 AM 11:00 AM 11:30 AM 12:00 PM 12:30 PM 1:00 PM 1:30 PM 2:00 PM 2…" at bounding box center [430, 315] width 782 height 582
select select "58134"
select select "750"
select select "tentative"
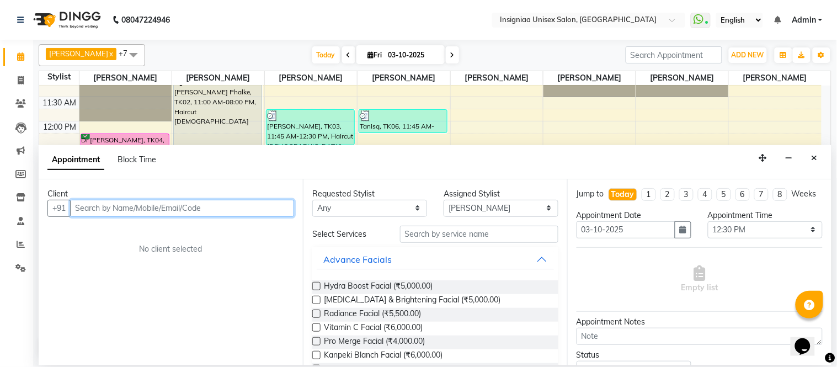
click at [216, 208] on input "text" at bounding box center [182, 208] width 224 height 17
drag, startPoint x: 95, startPoint y: 210, endPoint x: 97, endPoint y: 224, distance: 13.9
click at [95, 211] on input "8599283280" at bounding box center [159, 208] width 178 height 17
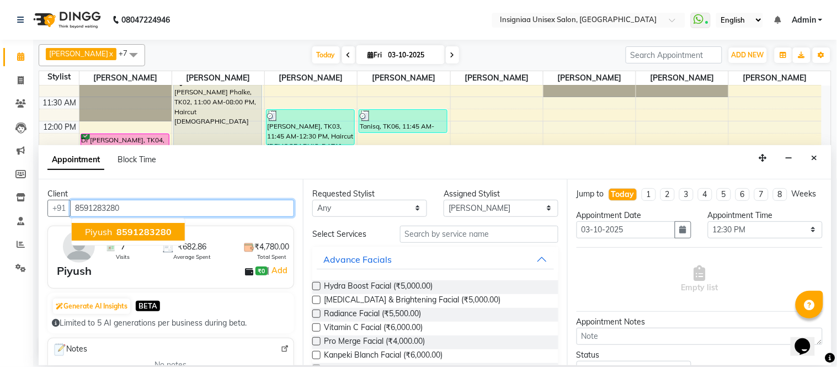
type input "8591283280"
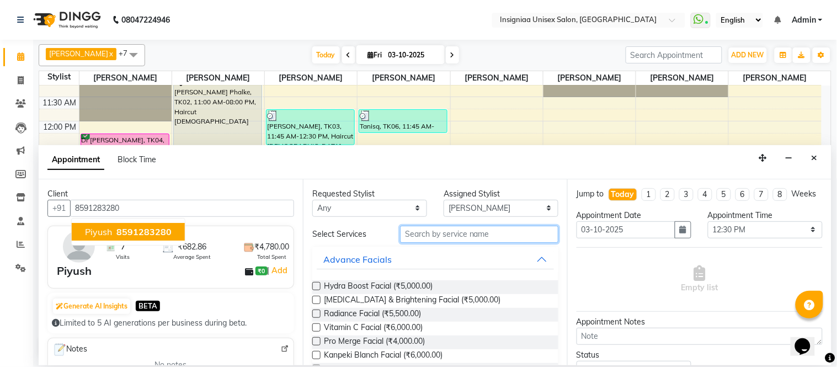
click at [449, 230] on input "text" at bounding box center [479, 234] width 158 height 17
click at [475, 233] on input "text" at bounding box center [479, 234] width 158 height 17
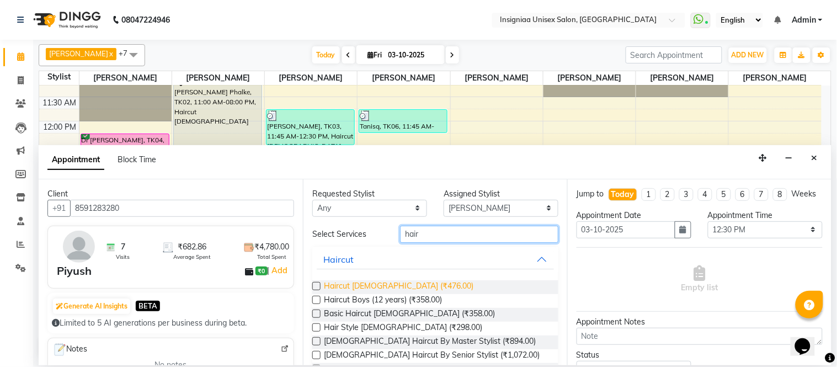
type input "hair"
click at [363, 289] on span "Haircut [DEMOGRAPHIC_DATA] (₹476.00)" at bounding box center [398, 287] width 149 height 14
checkbox input "false"
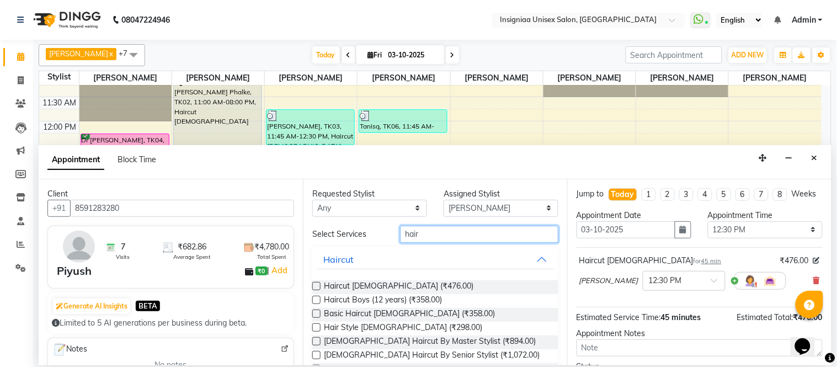
drag, startPoint x: 448, startPoint y: 234, endPoint x: 324, endPoint y: 231, distance: 124.1
click at [323, 233] on div "Select Services hair" at bounding box center [435, 234] width 263 height 17
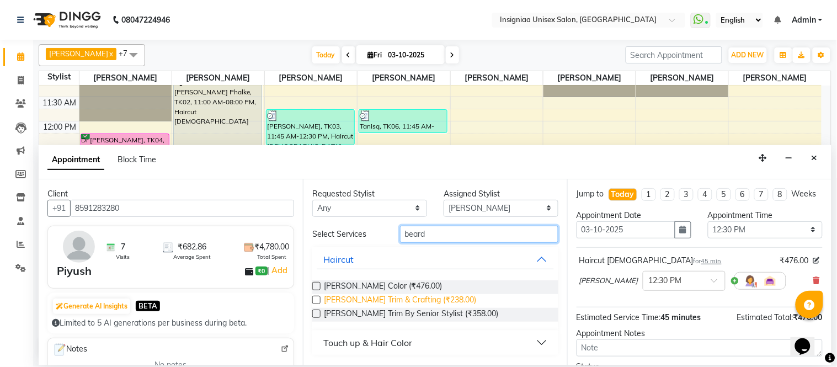
type input "beard"
click at [328, 300] on span "[PERSON_NAME] Trim & Crafting (₹238.00)" at bounding box center [400, 301] width 152 height 14
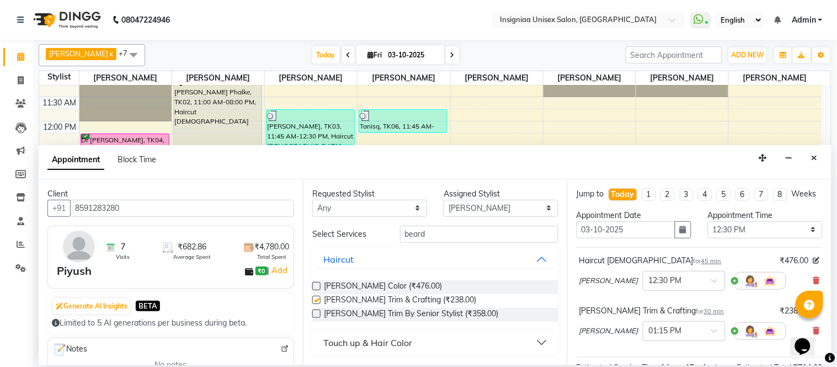
checkbox input "false"
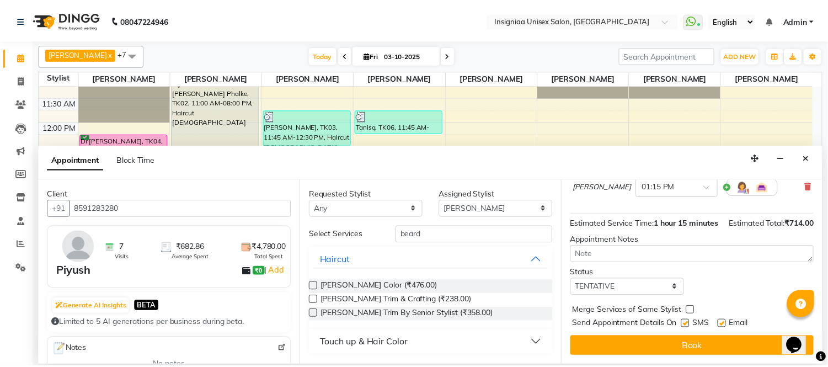
scroll to position [165, 0]
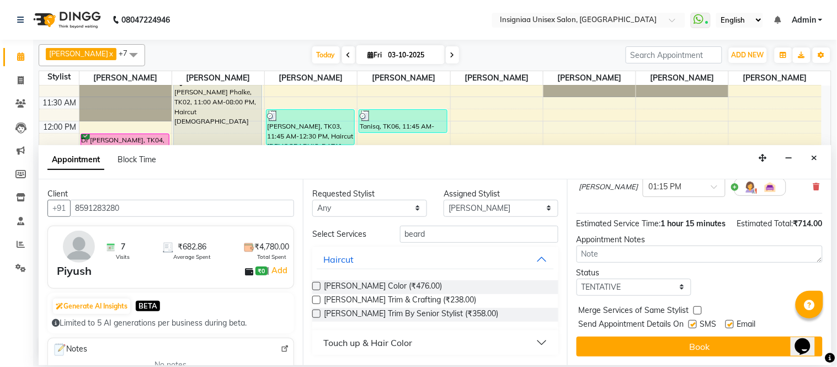
click at [729, 325] on label at bounding box center [729, 324] width 8 height 8
click at [729, 325] on input "checkbox" at bounding box center [728, 325] width 7 height 7
checkbox input "false"
click at [695, 327] on label at bounding box center [692, 324] width 8 height 8
click at [695, 327] on input "checkbox" at bounding box center [691, 325] width 7 height 7
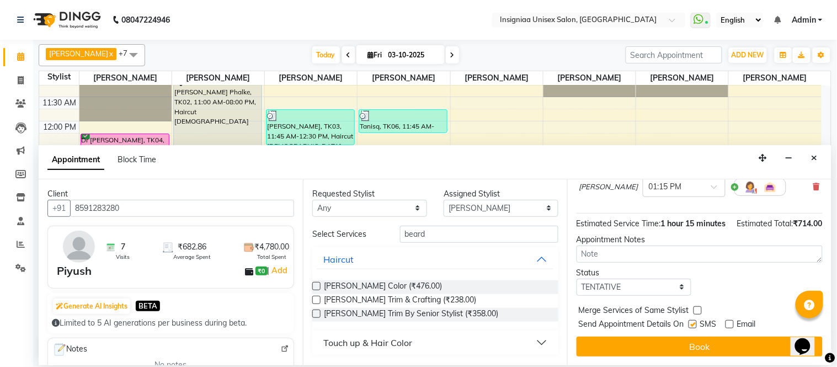
checkbox input "false"
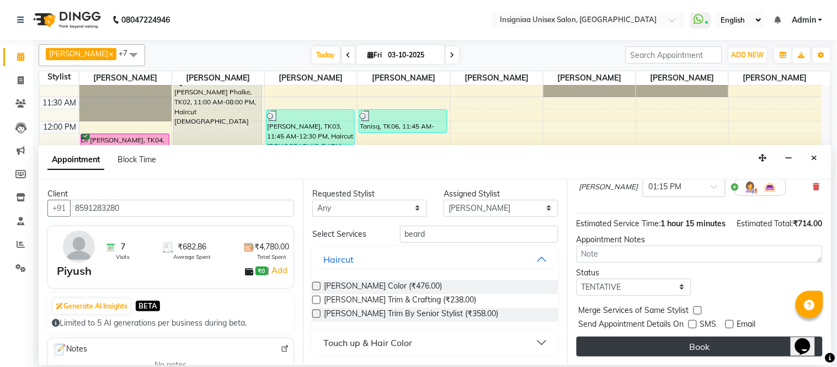
click at [692, 346] on button "Book" at bounding box center [699, 346] width 246 height 20
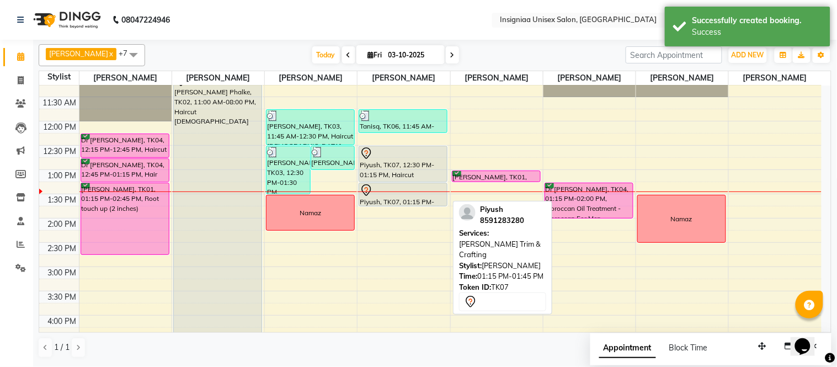
click at [408, 194] on div at bounding box center [403, 190] width 87 height 13
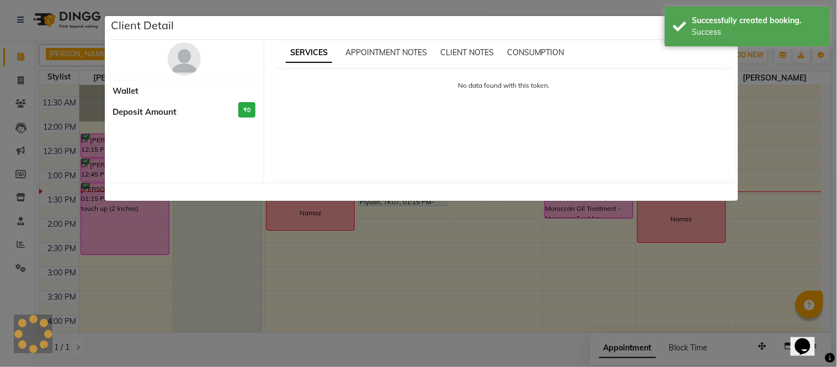
select select "7"
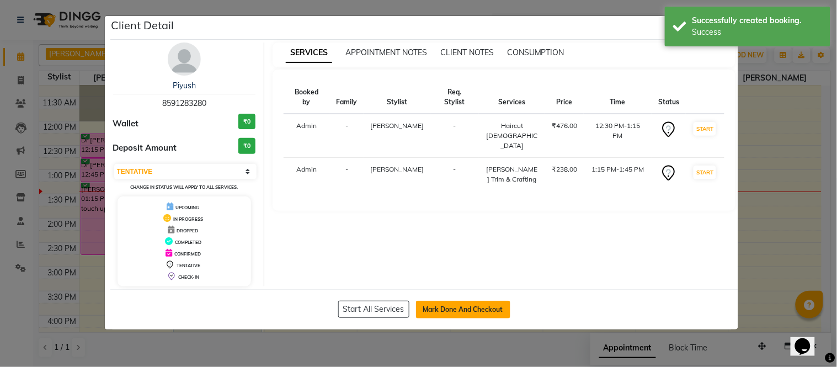
click at [473, 312] on button "Mark Done And Checkout" at bounding box center [463, 310] width 94 height 18
select select "service"
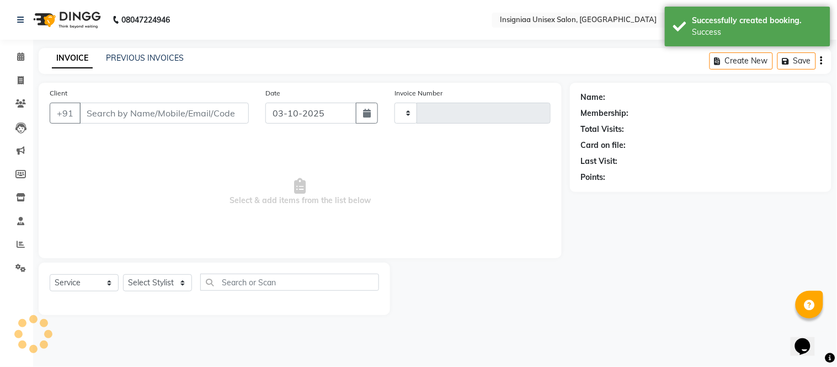
type input "3195"
select select "3"
select select "6999"
type input "8591283280"
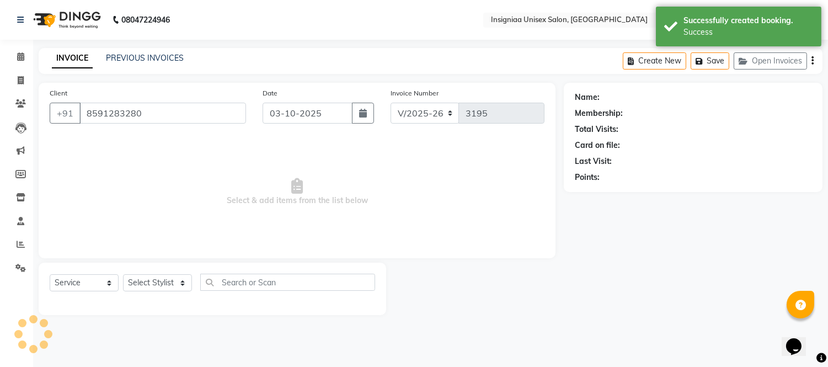
select select "58134"
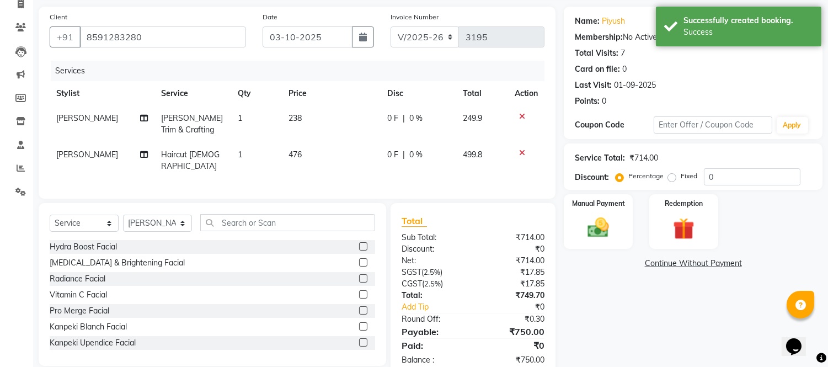
scroll to position [100, 0]
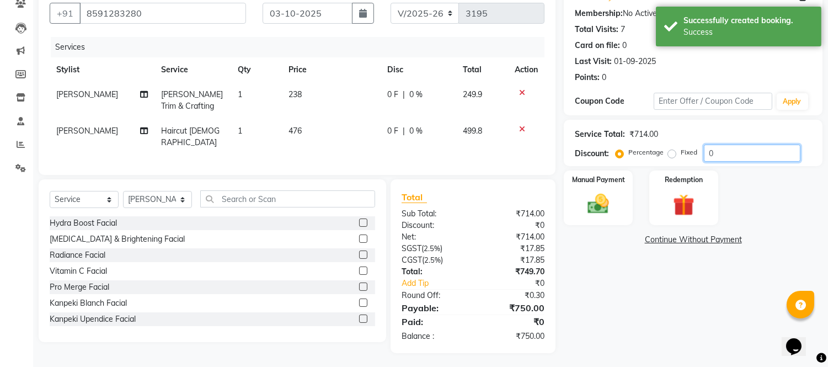
click at [704, 150] on input "0" at bounding box center [752, 152] width 97 height 17
type input "20"
click at [599, 202] on img at bounding box center [598, 204] width 36 height 26
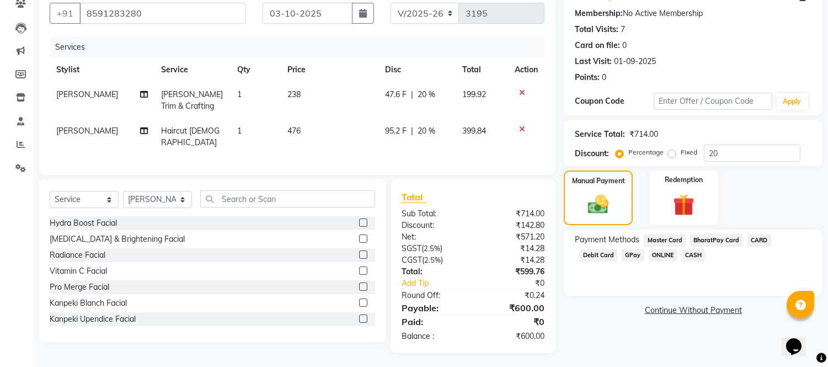
click at [682, 258] on span "CASH" at bounding box center [694, 255] width 24 height 13
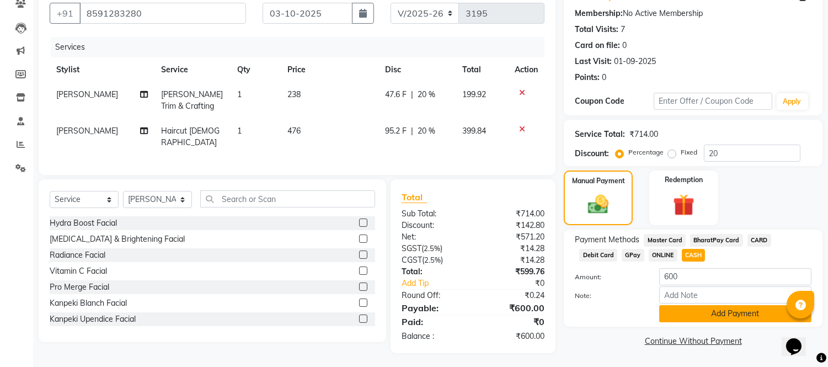
click at [669, 315] on button "Add Payment" at bounding box center [735, 313] width 152 height 17
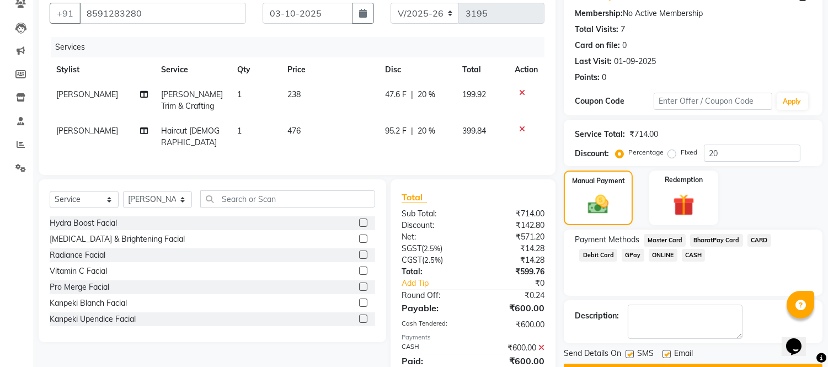
scroll to position [139, 0]
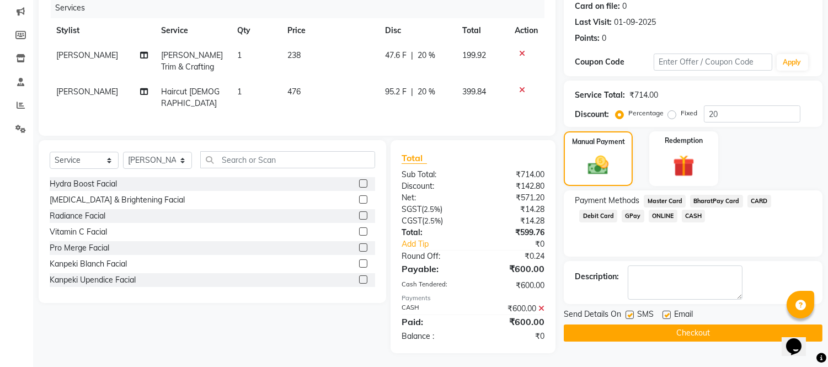
click at [666, 313] on label at bounding box center [666, 314] width 8 height 8
click at [666, 313] on input "checkbox" at bounding box center [665, 315] width 7 height 7
checkbox input "false"
click at [626, 315] on label at bounding box center [629, 314] width 8 height 8
click at [626, 315] on input "checkbox" at bounding box center [628, 315] width 7 height 7
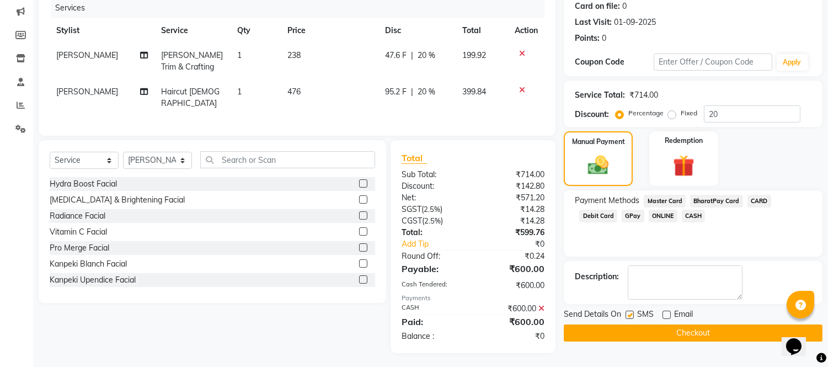
checkbox input "false"
click at [632, 329] on button "Checkout" at bounding box center [693, 332] width 259 height 17
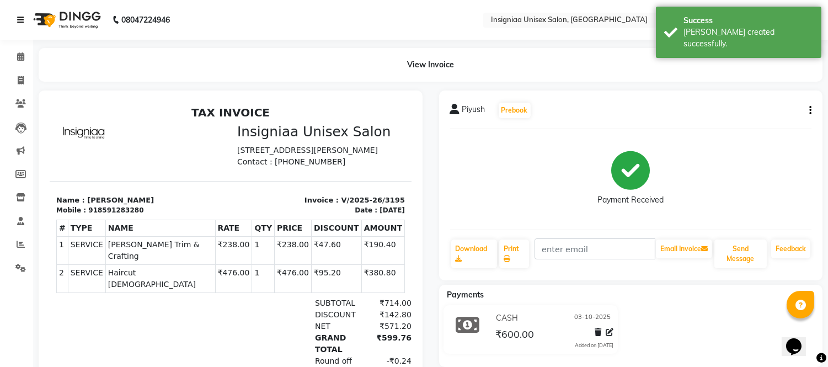
click at [17, 19] on icon at bounding box center [20, 20] width 7 height 8
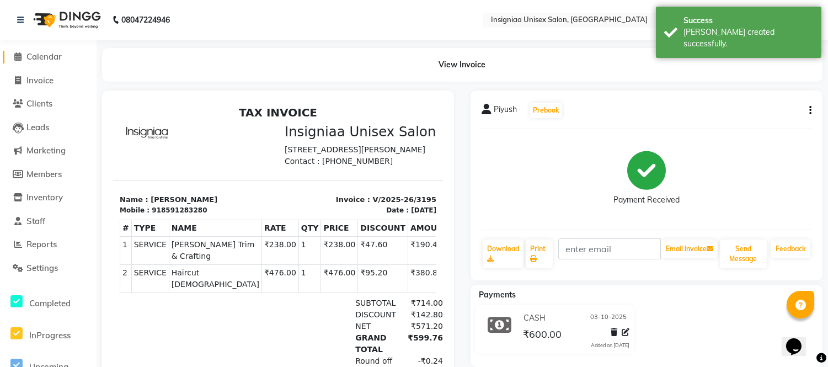
click at [41, 52] on span "Calendar" at bounding box center [43, 56] width 35 height 10
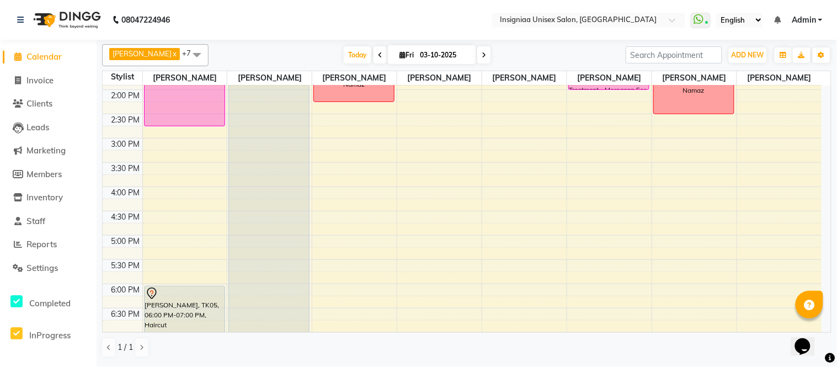
scroll to position [122, 0]
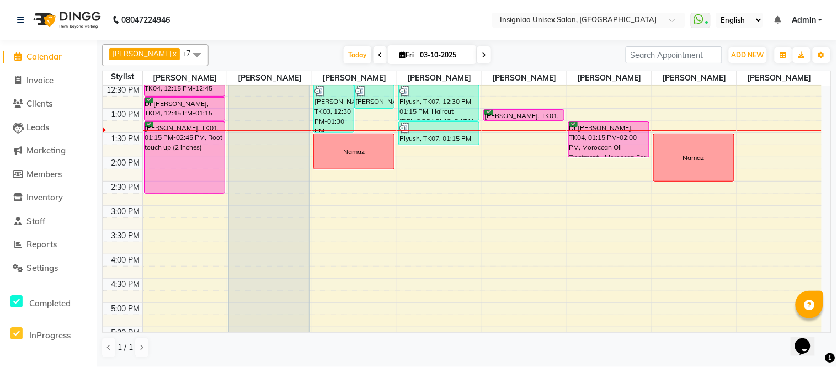
click at [481, 56] on icon at bounding box center [483, 55] width 4 height 7
type input "04-10-2025"
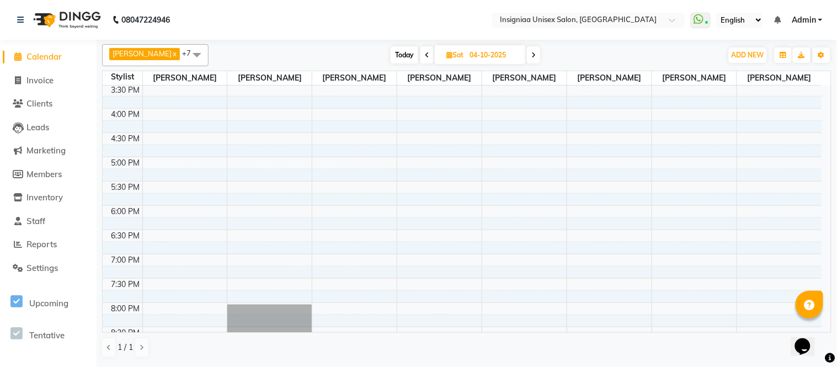
scroll to position [269, 0]
click at [180, 210] on div "10:00 AM 10:30 AM 11:00 AM 11:30 AM 12:00 PM 12:30 PM 1:00 PM 1:30 PM 2:00 PM 2…" at bounding box center [462, 108] width 719 height 582
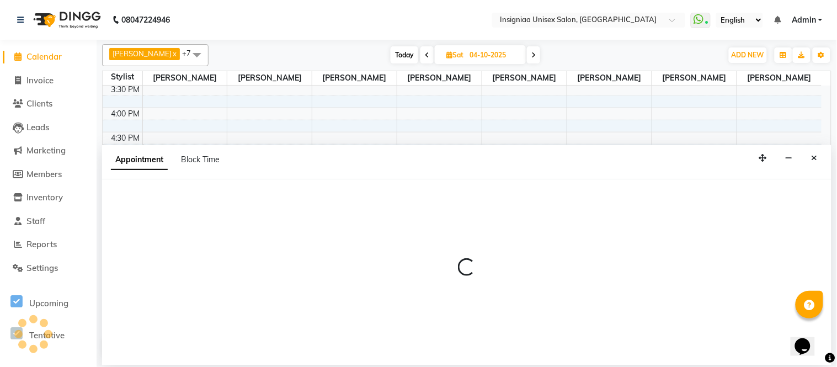
select select "58131"
select select "1080"
select select "tentative"
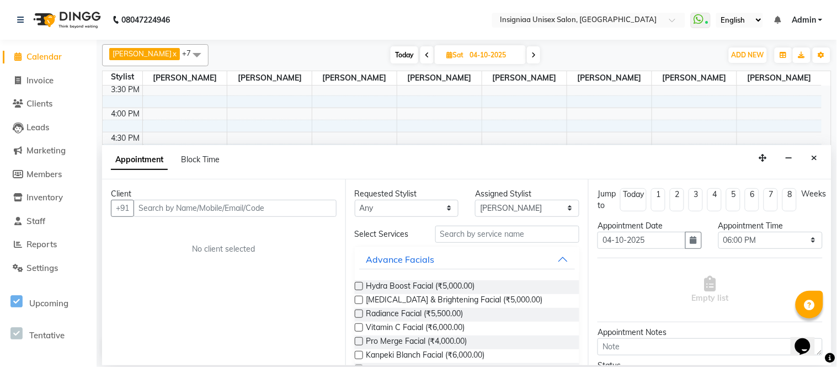
click at [180, 210] on input "text" at bounding box center [234, 208] width 203 height 17
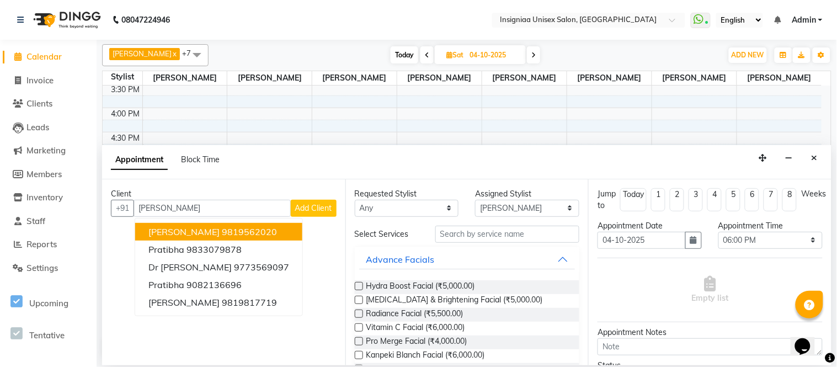
click at [185, 228] on span "Pratibha Salunkhe" at bounding box center [183, 231] width 71 height 11
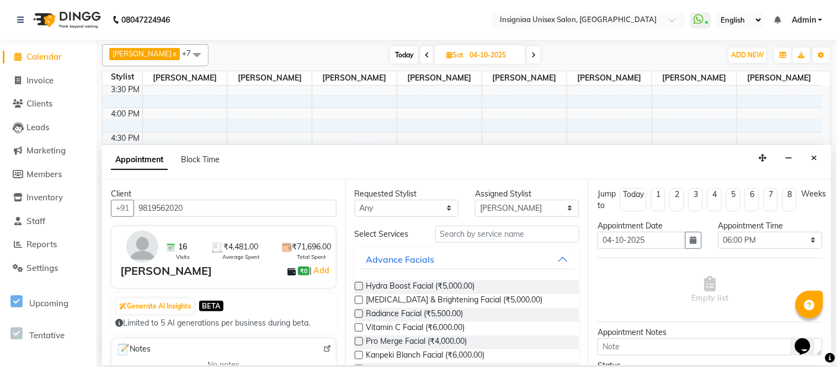
type input "9819562020"
click at [469, 239] on input "text" at bounding box center [507, 234] width 144 height 17
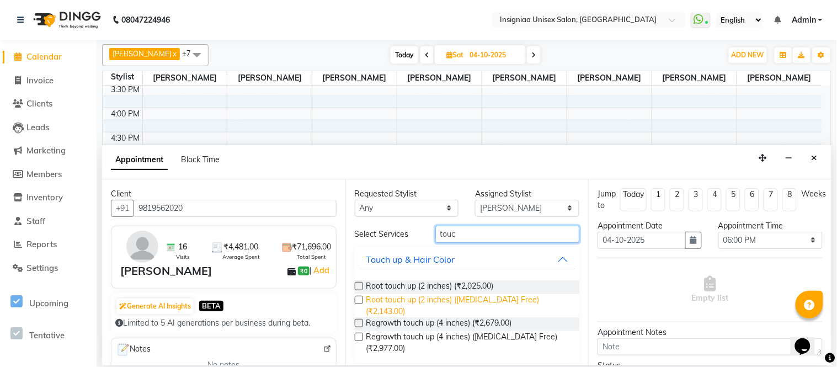
type input "touc"
click at [447, 298] on span "Root touch up (2 inches) (Ammonia Free) (₹2,143.00)" at bounding box center [468, 305] width 205 height 23
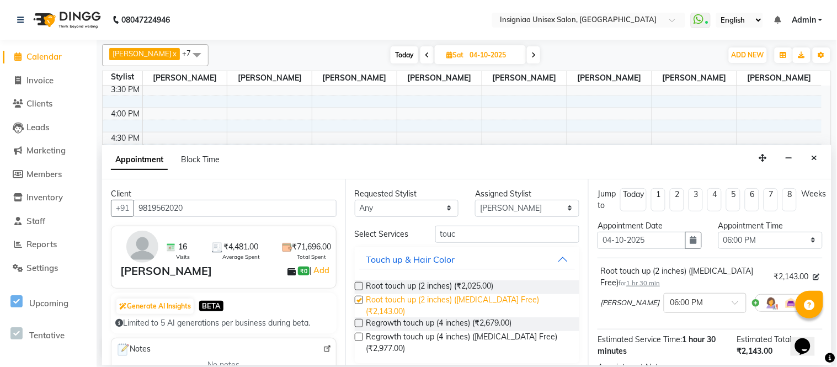
checkbox input "false"
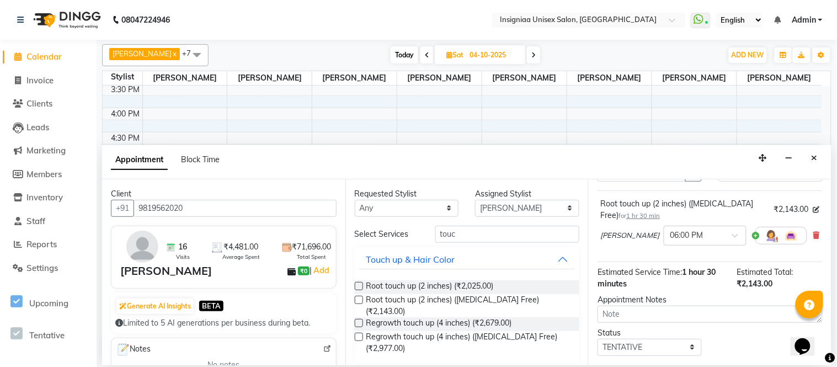
scroll to position [129, 0]
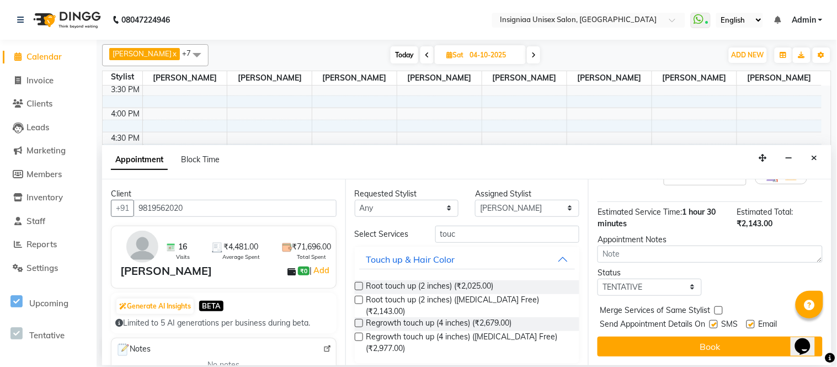
drag, startPoint x: 827, startPoint y: 280, endPoint x: 6, endPoint y: 18, distance: 862.5
click at [752, 326] on label at bounding box center [750, 324] width 8 height 8
click at [752, 326] on input "checkbox" at bounding box center [749, 325] width 7 height 7
checkbox input "false"
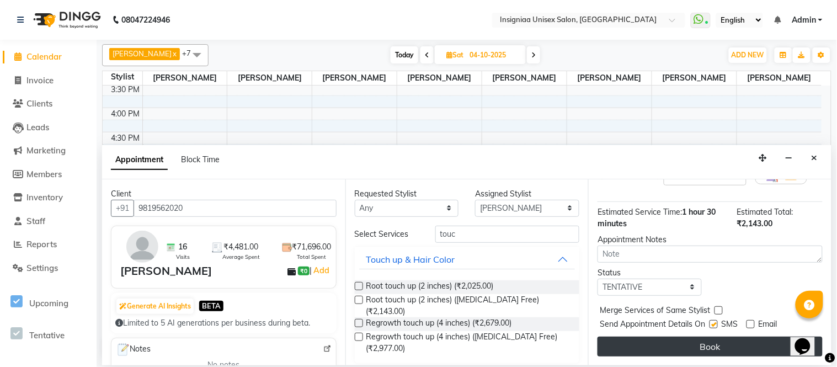
click at [741, 343] on button "Book" at bounding box center [709, 346] width 225 height 20
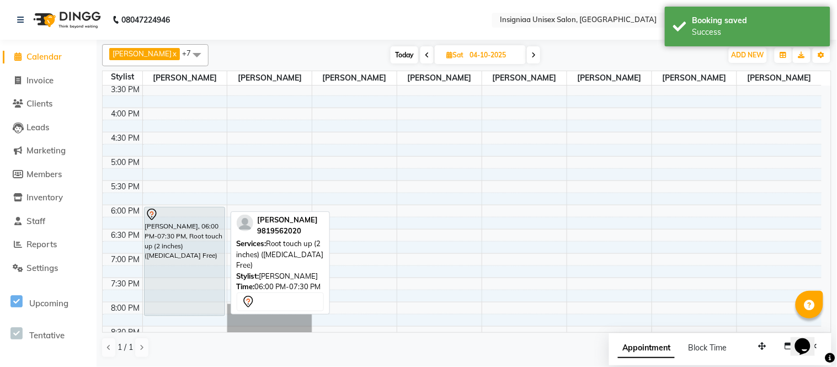
scroll to position [269, 0]
drag, startPoint x: 179, startPoint y: 276, endPoint x: 174, endPoint y: 307, distance: 31.2
click at [174, 307] on div "Pratibha Salunkhe, 06:00 PM-07:30 PM, Root touch up (2 inches) (Ammonia Free) P…" at bounding box center [185, 107] width 84 height 582
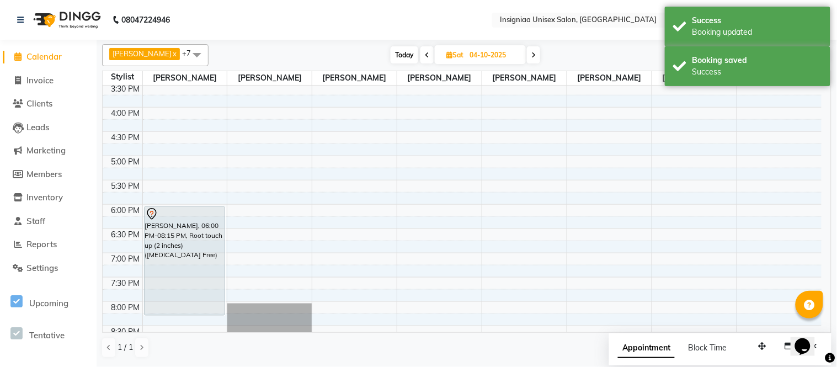
click at [390, 56] on span "Today" at bounding box center [404, 54] width 28 height 17
type input "03-10-2025"
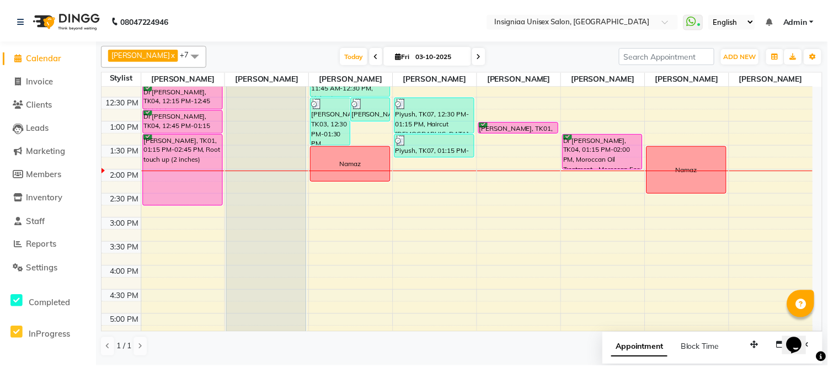
scroll to position [0, 0]
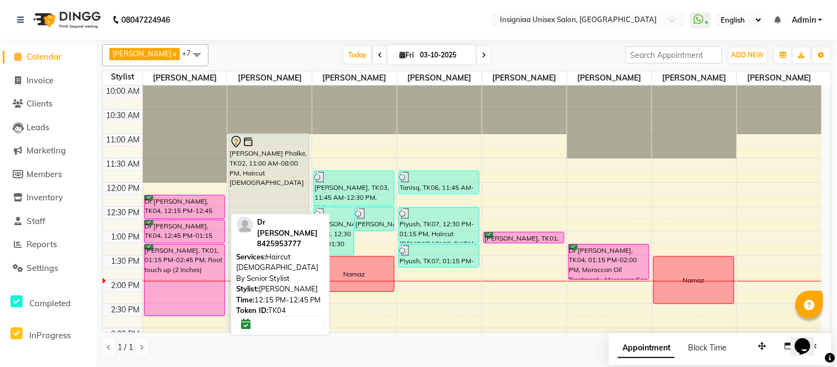
click at [201, 210] on div "Dr [PERSON_NAME], TK04, 12:15 PM-12:45 PM, Haircut [DEMOGRAPHIC_DATA] By Senior…" at bounding box center [184, 206] width 80 height 23
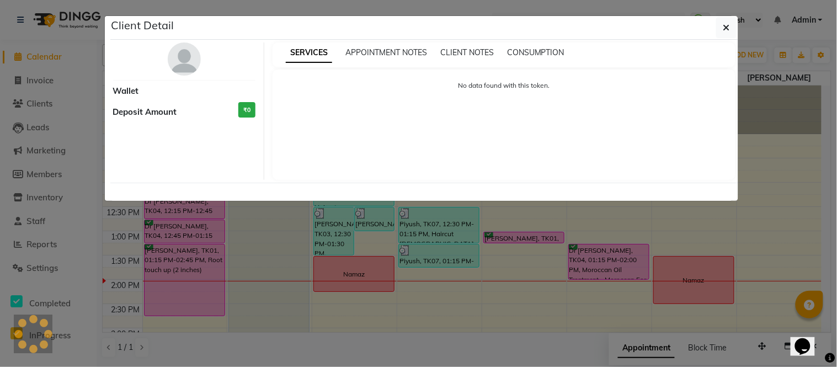
select select "6"
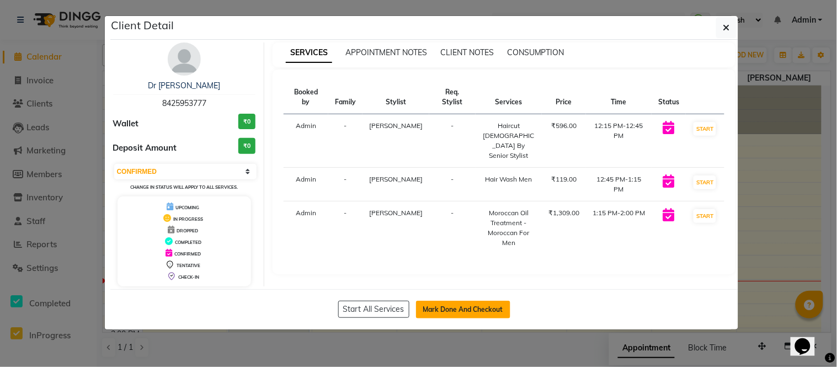
click at [486, 310] on button "Mark Done And Checkout" at bounding box center [463, 310] width 94 height 18
select select "service"
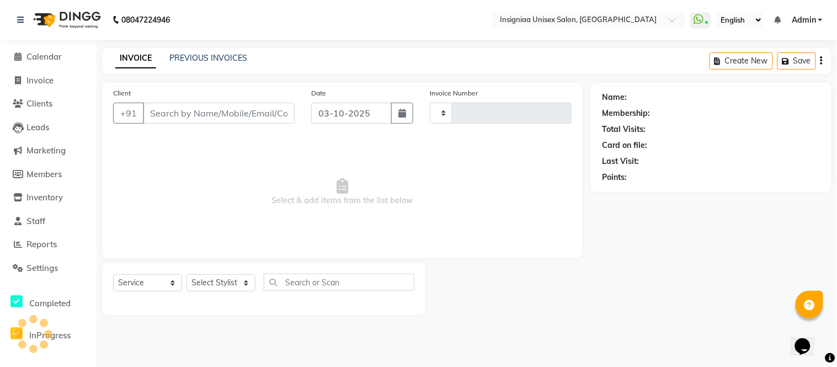
type input "3196"
select select "6999"
type input "8425953777"
select select "58139"
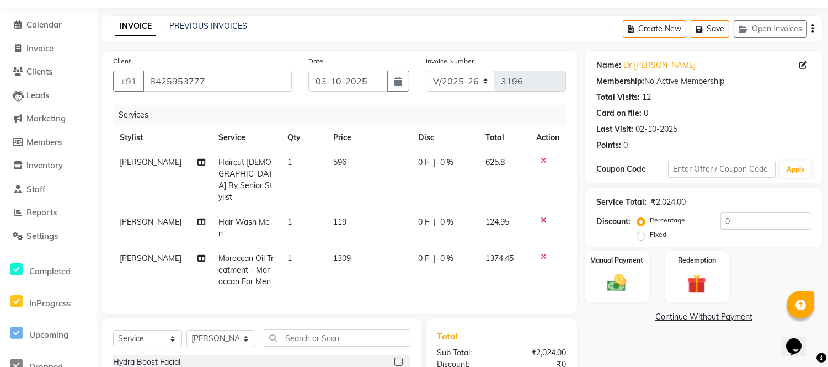
scroll to position [61, 0]
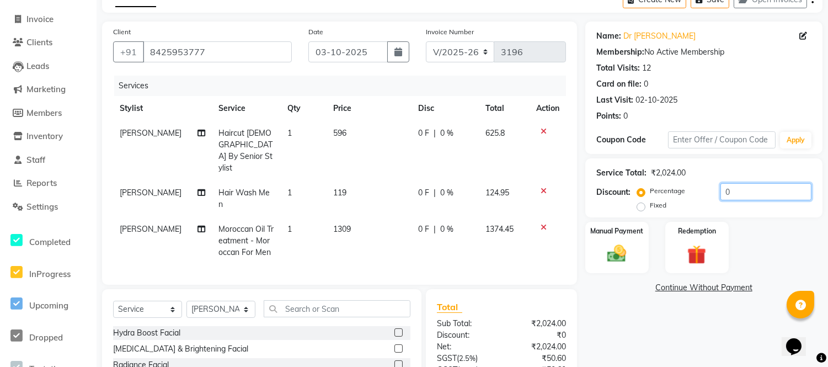
click at [724, 196] on input "0" at bounding box center [765, 191] width 91 height 17
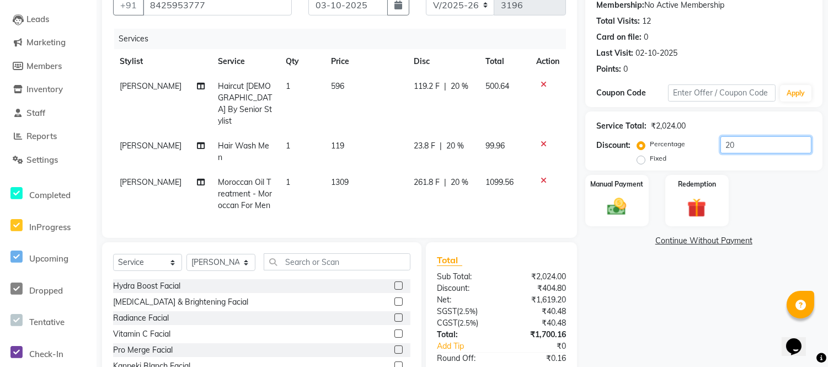
scroll to position [148, 0]
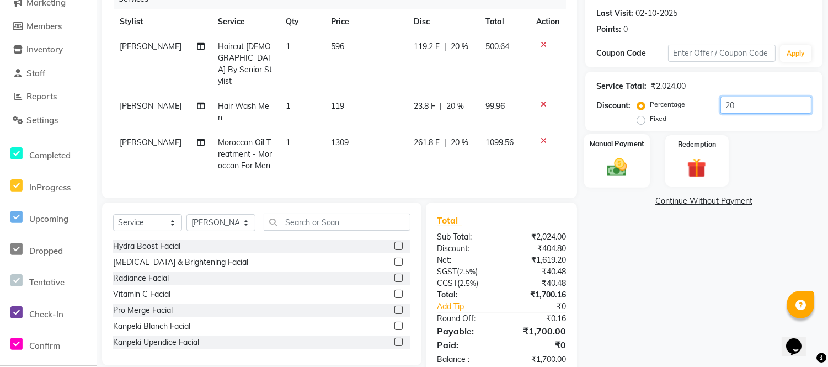
type input "20"
click at [613, 166] on img at bounding box center [617, 167] width 33 height 23
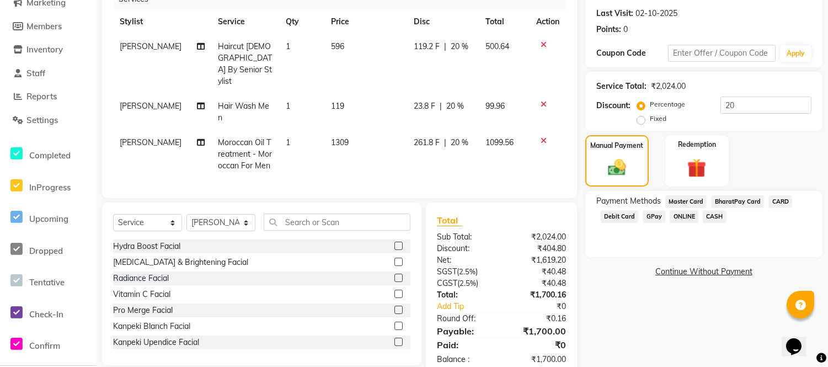
click at [653, 216] on span "GPay" at bounding box center [654, 216] width 23 height 13
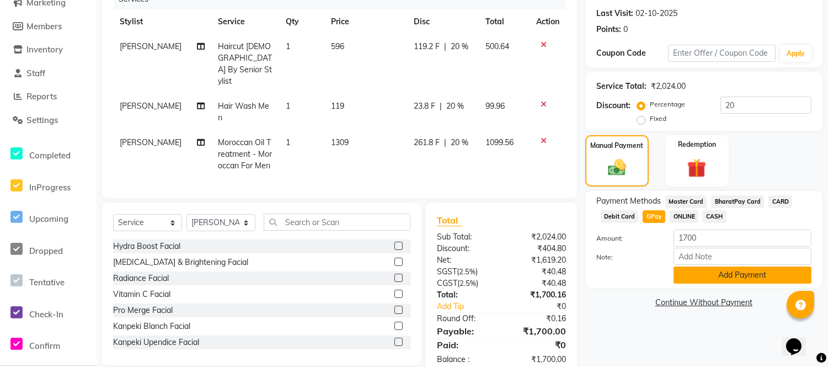
click at [689, 268] on button "Add Payment" at bounding box center [742, 274] width 138 height 17
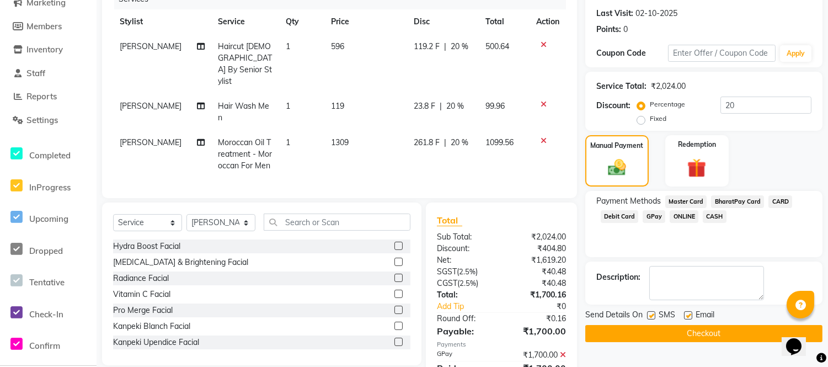
scroll to position [171, 0]
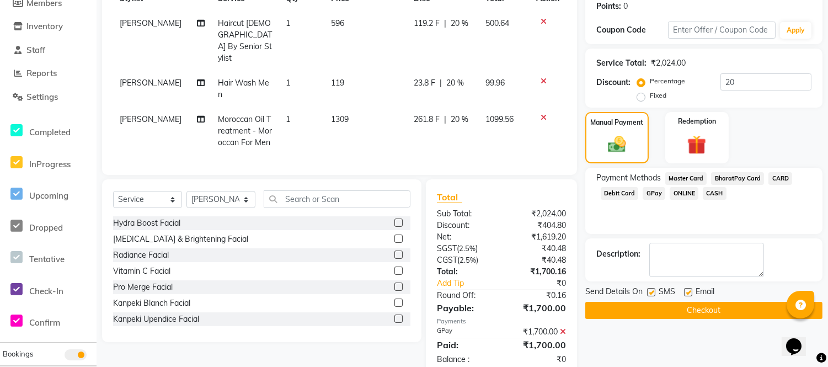
click at [688, 292] on label at bounding box center [688, 292] width 8 height 8
click at [688, 292] on input "checkbox" at bounding box center [687, 292] width 7 height 7
checkbox input "false"
click at [650, 290] on label at bounding box center [651, 292] width 8 height 8
click at [650, 290] on input "checkbox" at bounding box center [650, 292] width 7 height 7
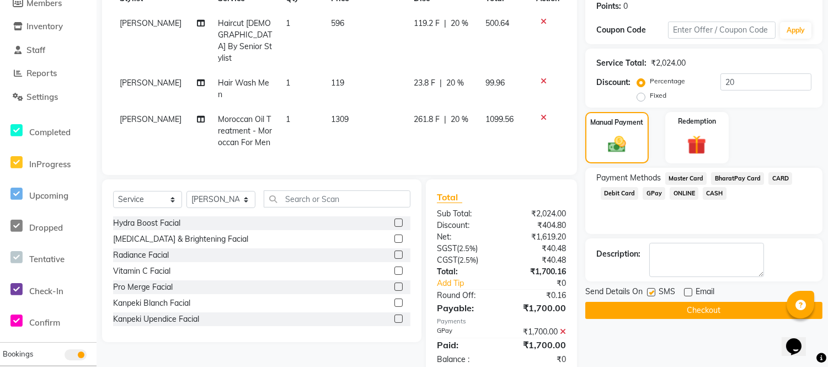
checkbox input "false"
click at [655, 305] on button "Checkout" at bounding box center [703, 310] width 237 height 17
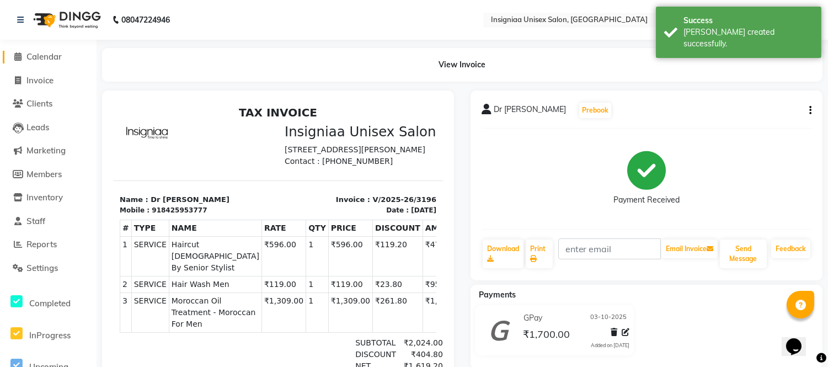
drag, startPoint x: 32, startPoint y: 58, endPoint x: 32, endPoint y: 65, distance: 6.6
click at [32, 58] on span "Calendar" at bounding box center [43, 56] width 35 height 10
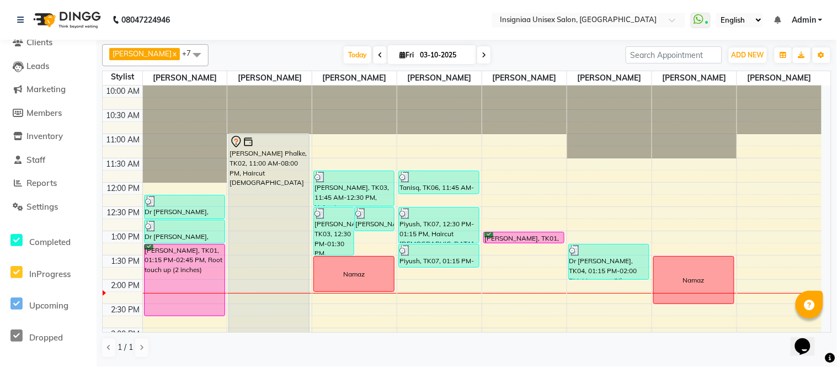
scroll to position [61, 0]
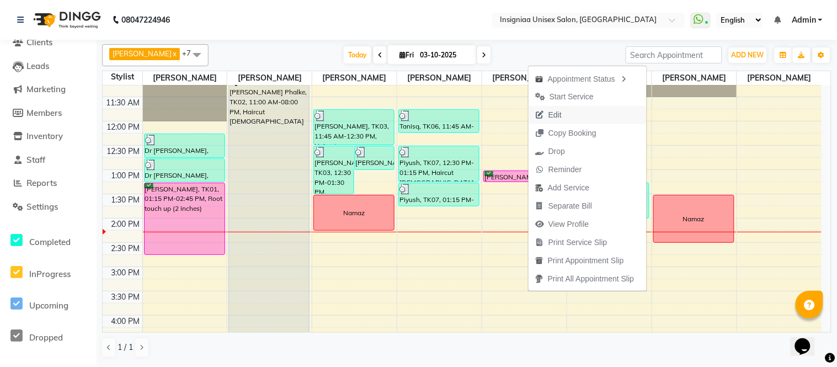
click at [543, 112] on icon "button" at bounding box center [539, 115] width 9 height 8
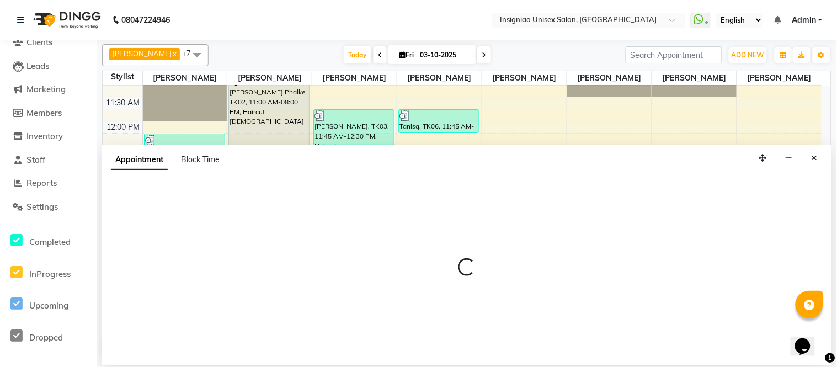
select select "tentative"
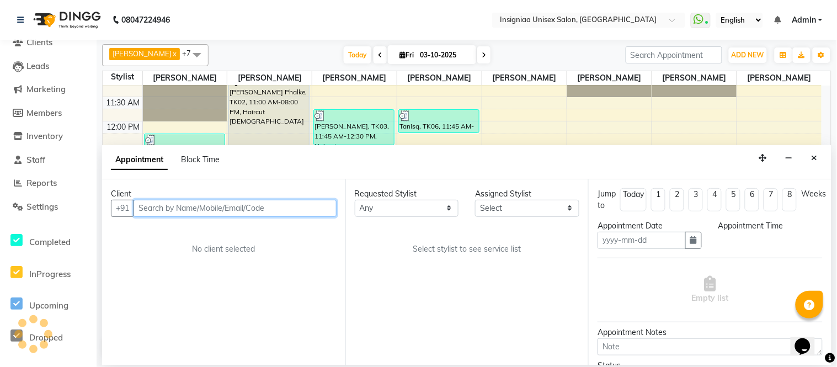
type input "03-10-2025"
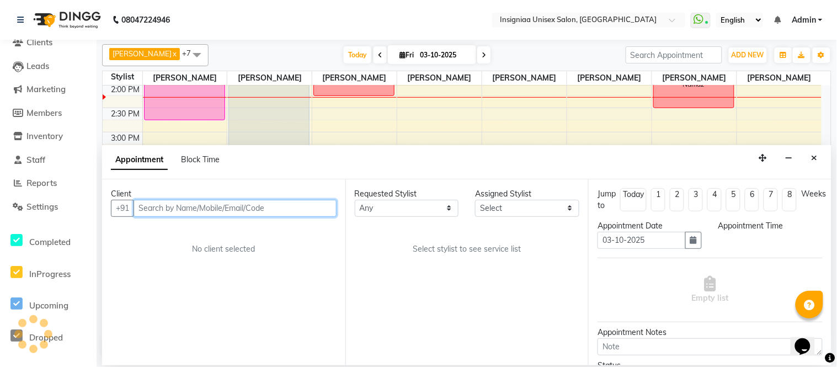
select select "58131"
select select "confirm booking"
select select "780"
select select "3521"
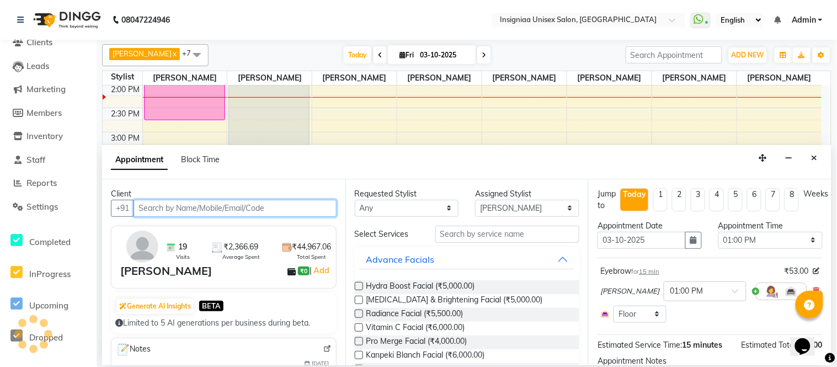
select select "3521"
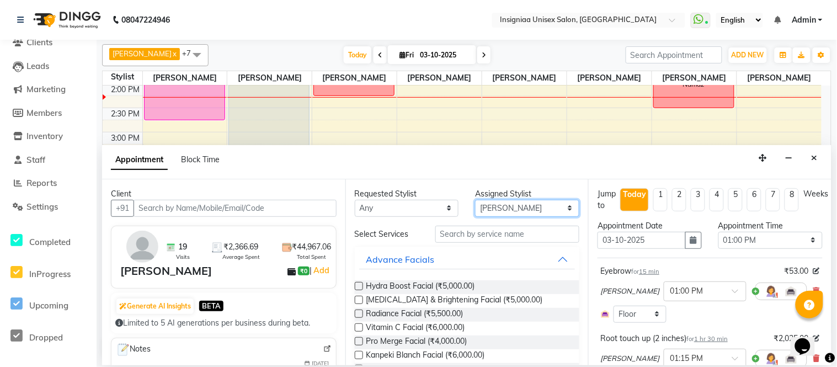
click at [521, 212] on select "Select Faizan Ansari Nilam Manke Rahul Srivastav Rohini Waghmare Rupali Dhotre …" at bounding box center [527, 208] width 104 height 17
select select "80714"
click at [475, 200] on select "Select Faizan Ansari Nilam Manke Rahul Srivastav Rohini Waghmare Rupali Dhotre …" at bounding box center [527, 208] width 104 height 17
click at [487, 235] on input "text" at bounding box center [507, 234] width 144 height 17
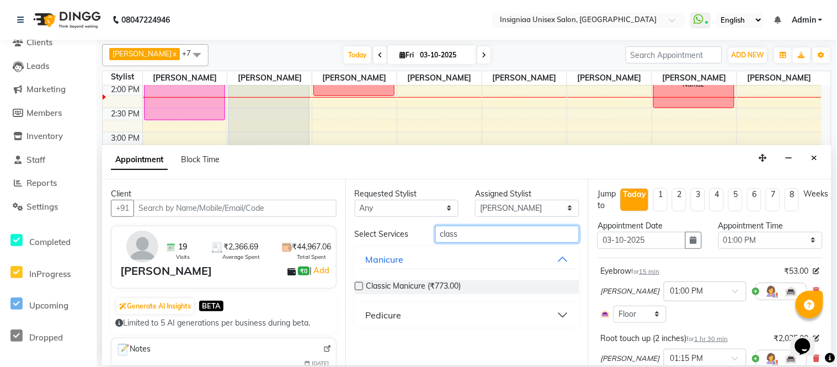
type input "class"
click at [385, 314] on div "Pedicure" at bounding box center [384, 314] width 36 height 13
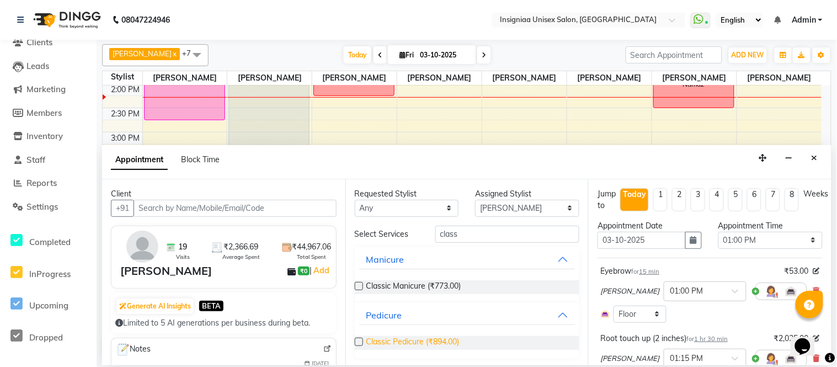
click at [390, 342] on span "Classic Pedicure (₹894.00)" at bounding box center [412, 343] width 93 height 14
checkbox input "false"
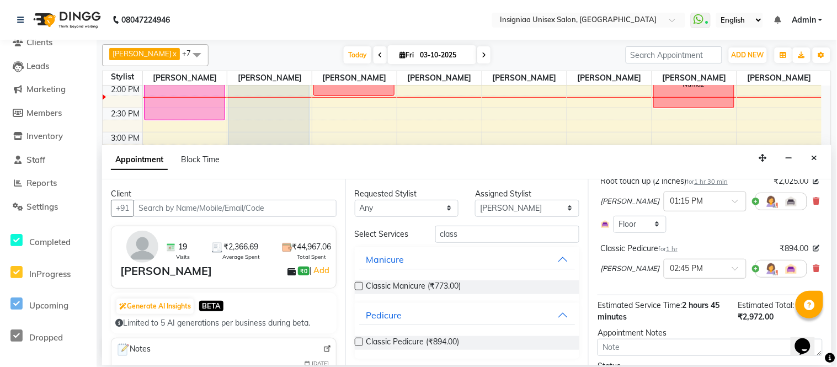
scroll to position [221, 0]
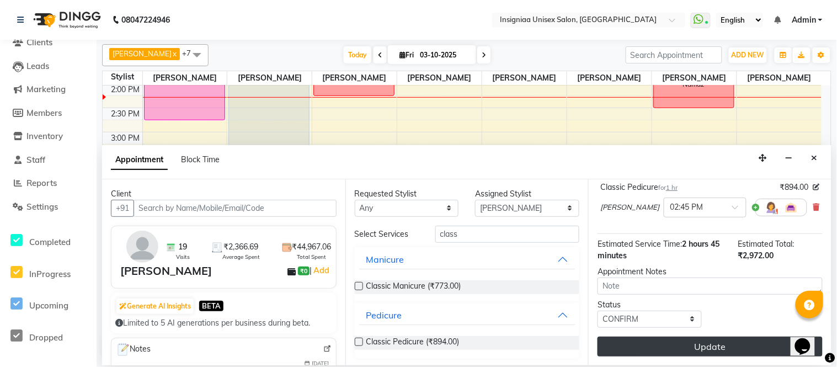
click at [721, 345] on button "Update" at bounding box center [709, 346] width 225 height 20
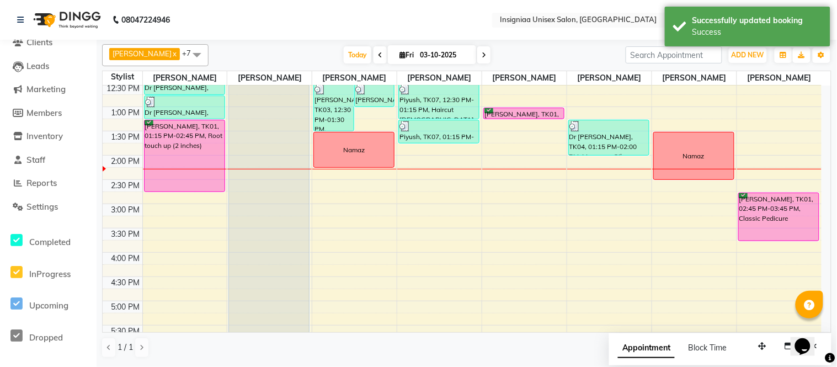
scroll to position [73, 0]
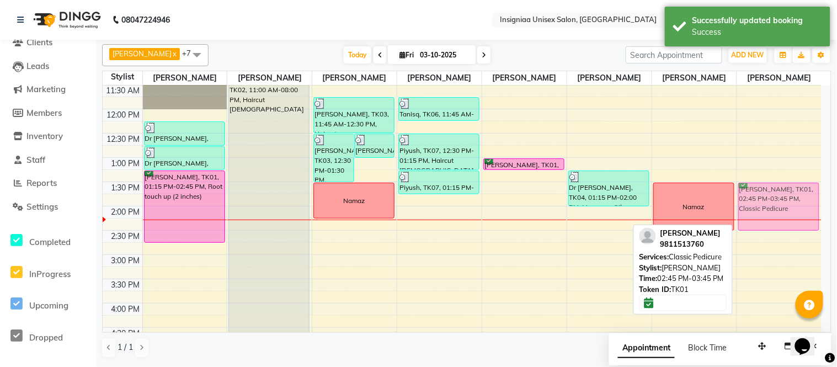
drag, startPoint x: 752, startPoint y: 260, endPoint x: 765, endPoint y: 195, distance: 66.4
click at [765, 195] on div "Mira Sood, TK01, 02:45 PM-03:45 PM, Classic Pedicure Mira Sood, TK01, 02:45 PM-…" at bounding box center [779, 303] width 84 height 582
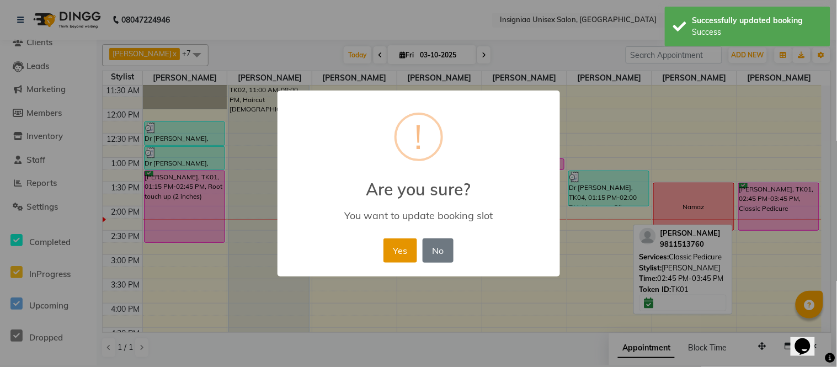
click at [403, 260] on button "Yes" at bounding box center [400, 250] width 34 height 24
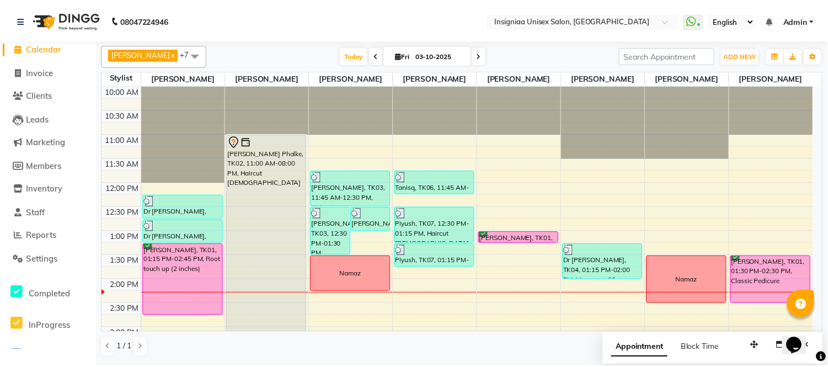
scroll to position [0, 0]
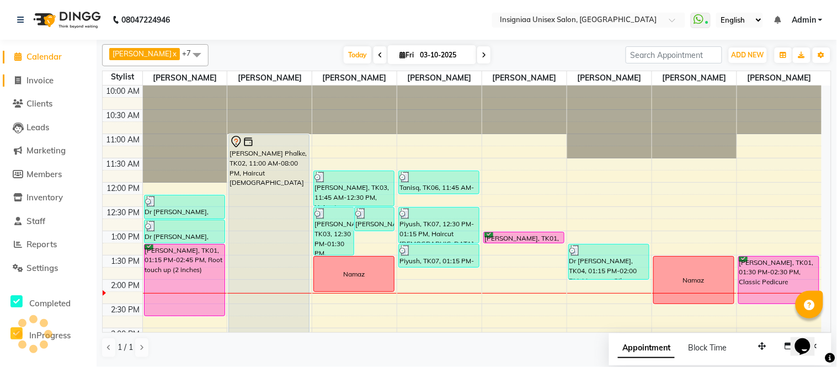
click at [45, 84] on span "Invoice" at bounding box center [39, 80] width 27 height 10
select select "6999"
select select "service"
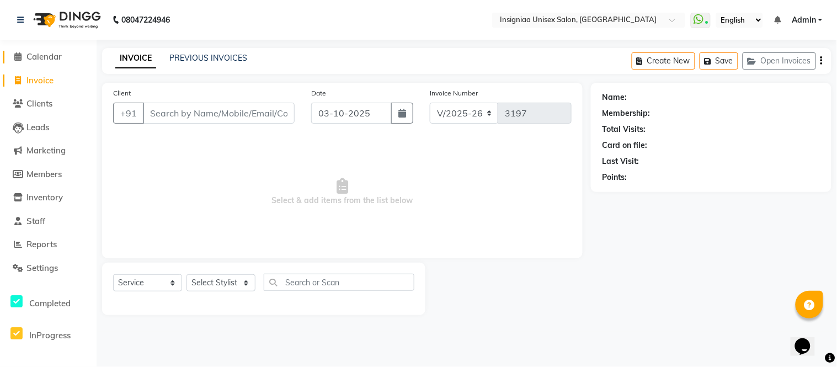
click at [34, 56] on span "Calendar" at bounding box center [43, 56] width 35 height 10
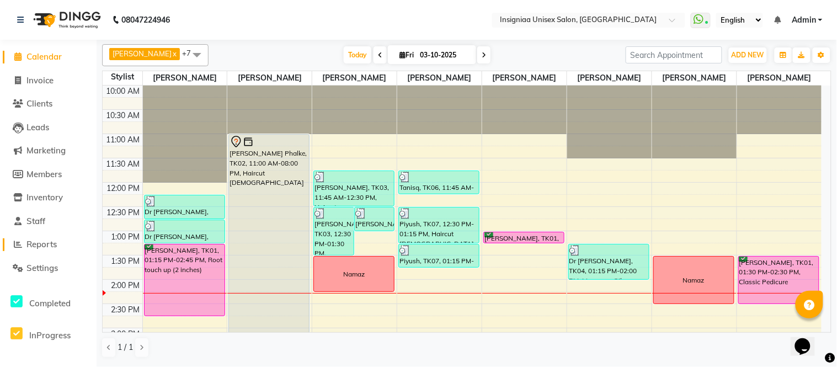
click at [45, 244] on span "Reports" at bounding box center [41, 244] width 30 height 10
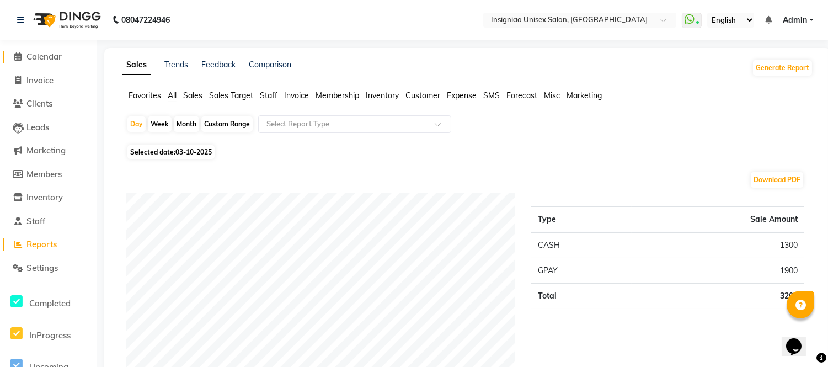
click at [51, 52] on span "Calendar" at bounding box center [43, 56] width 35 height 10
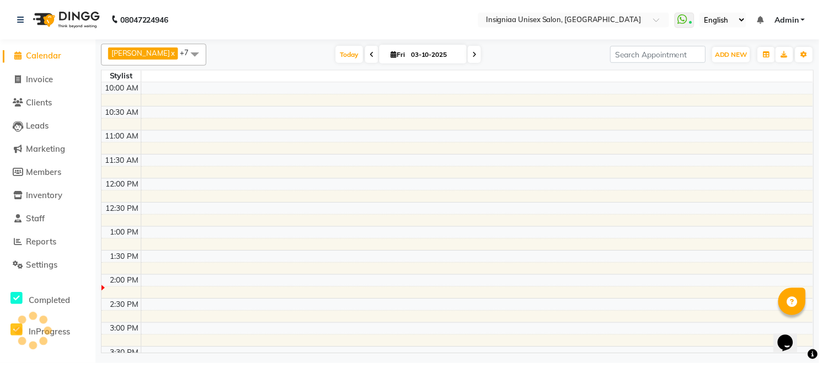
scroll to position [196, 0]
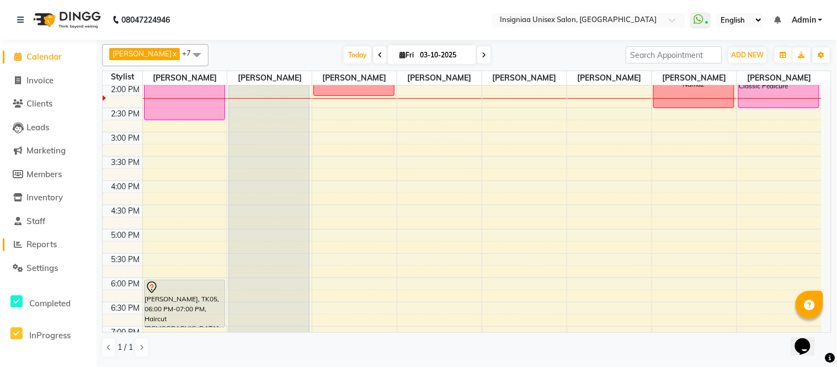
click at [57, 244] on span "Reports" at bounding box center [41, 244] width 30 height 10
